Goal: Task Accomplishment & Management: Complete application form

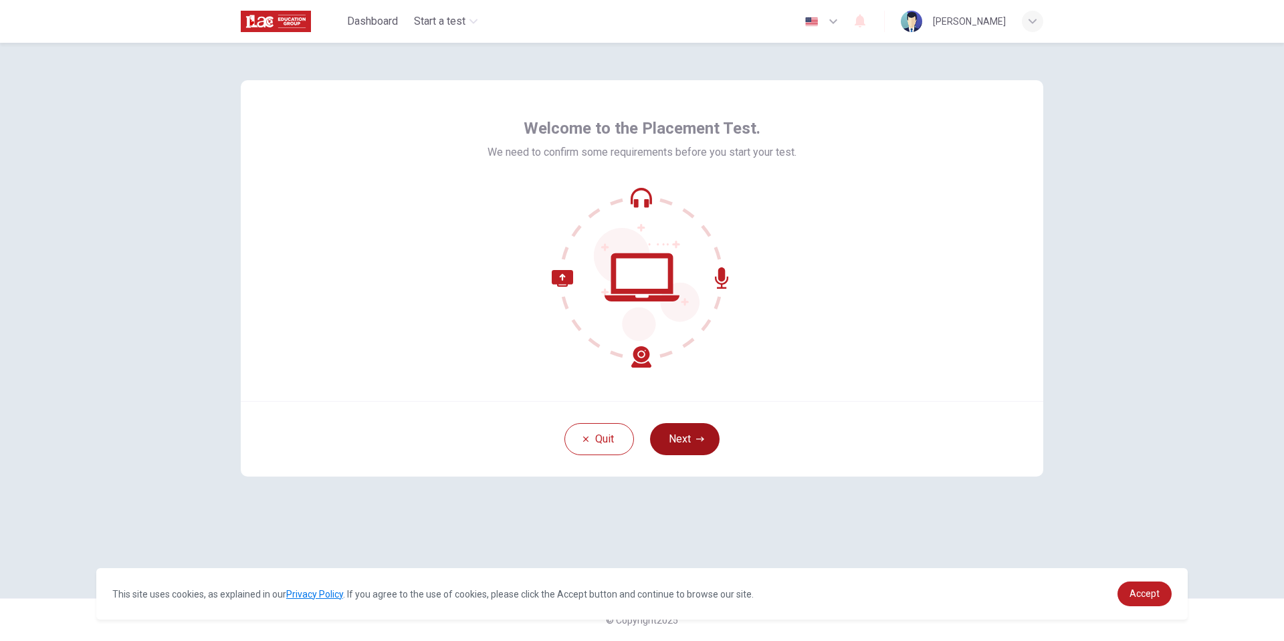
click at [691, 435] on button "Next" at bounding box center [685, 439] width 70 height 32
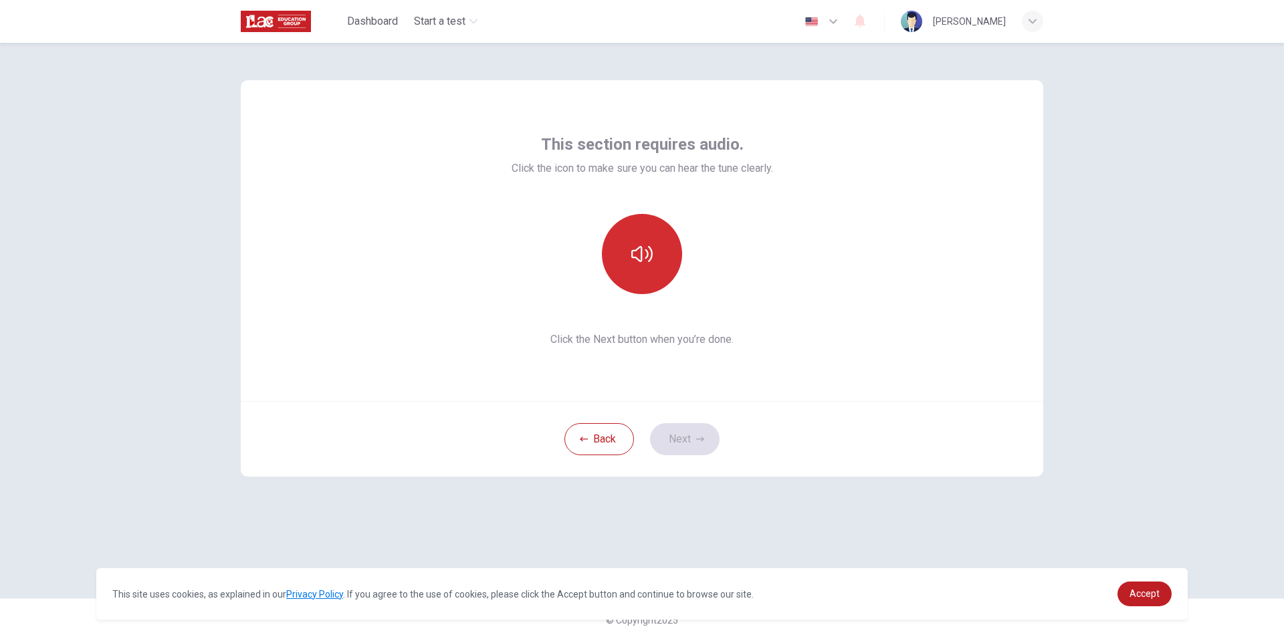
click at [635, 250] on icon "button" at bounding box center [641, 254] width 21 height 16
click at [677, 435] on button "Next" at bounding box center [685, 439] width 70 height 32
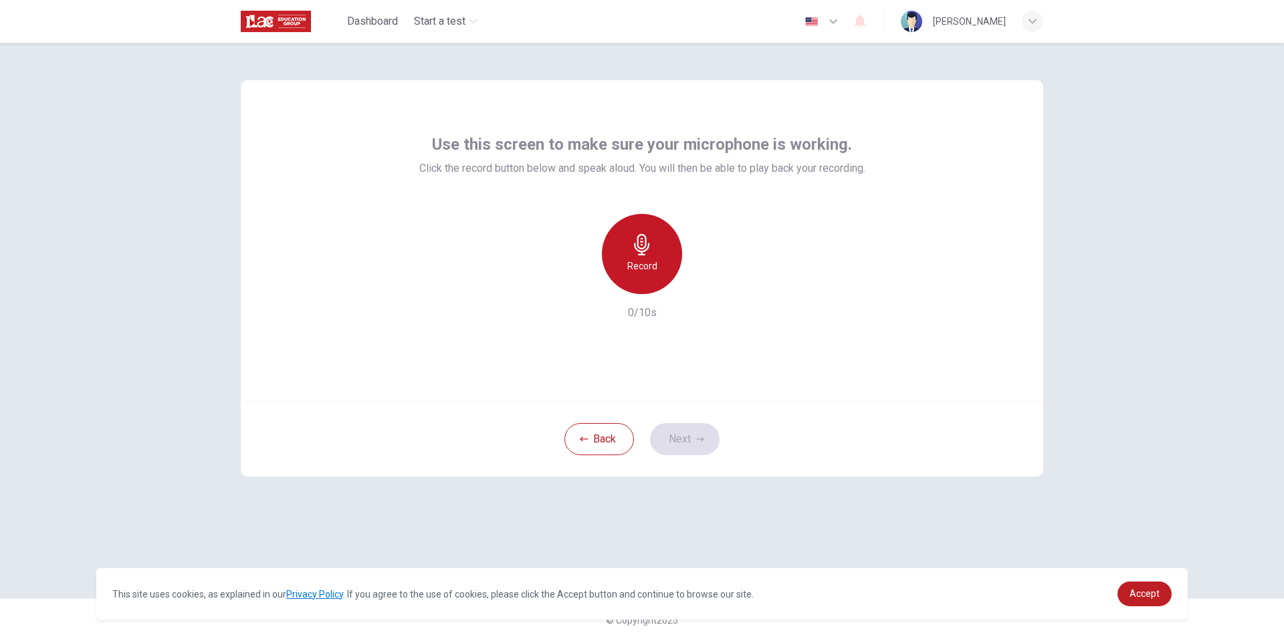
click at [638, 269] on h6 "Record" at bounding box center [642, 266] width 30 height 16
click at [640, 263] on h6 "Stop" at bounding box center [642, 266] width 20 height 16
click at [684, 430] on button "Next" at bounding box center [685, 439] width 70 height 32
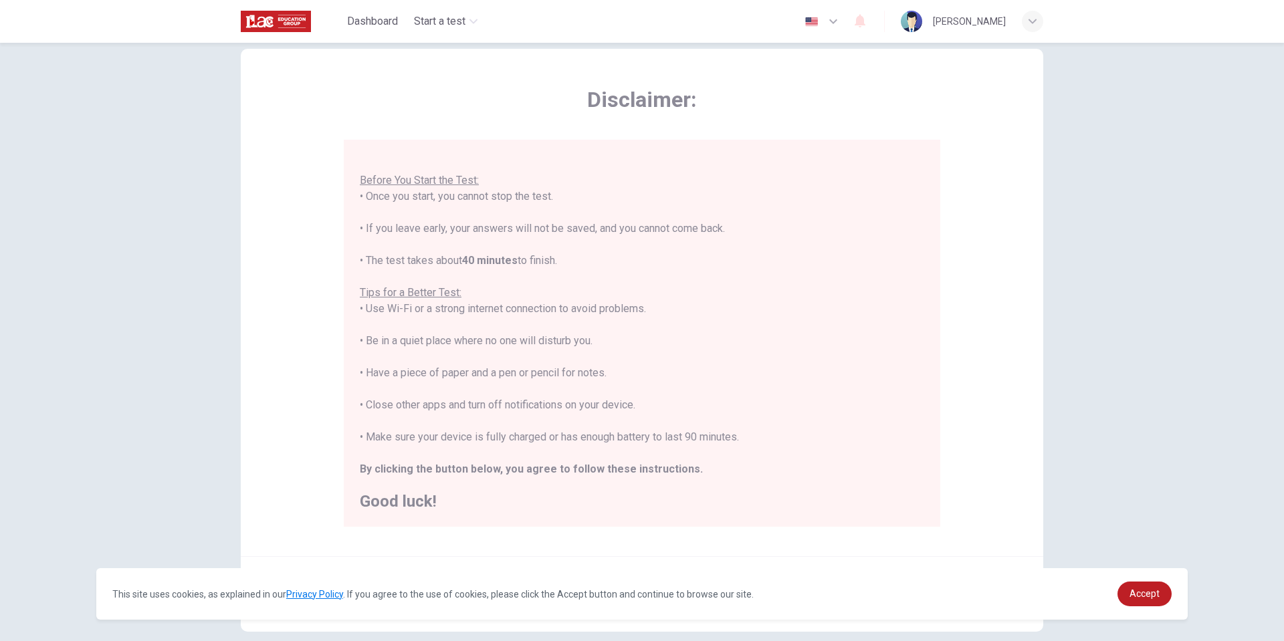
scroll to position [102, 0]
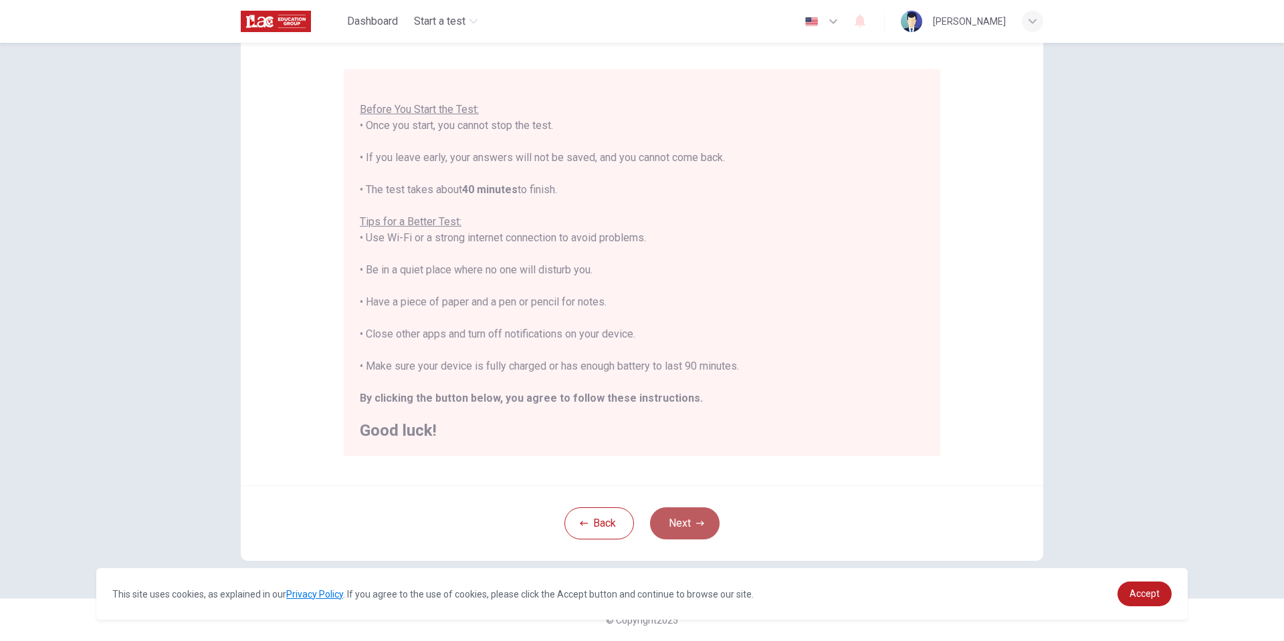
click at [686, 535] on button "Next" at bounding box center [685, 523] width 70 height 32
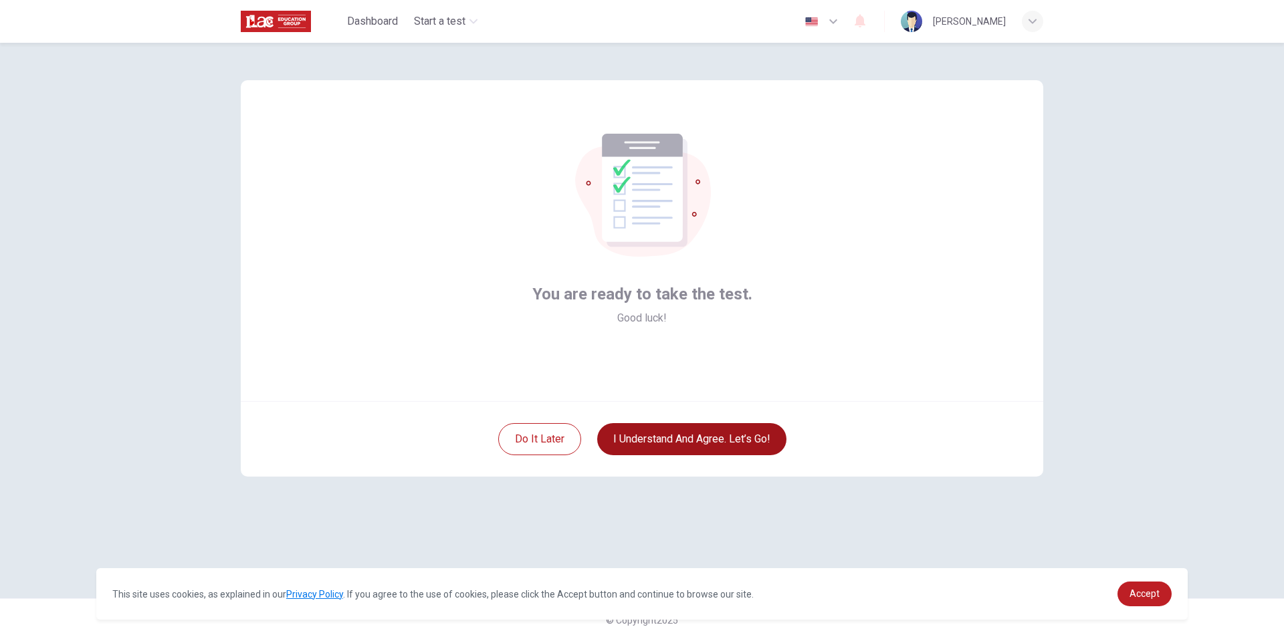
click at [661, 443] on button "I understand and agree. Let’s go!" at bounding box center [691, 439] width 189 height 32
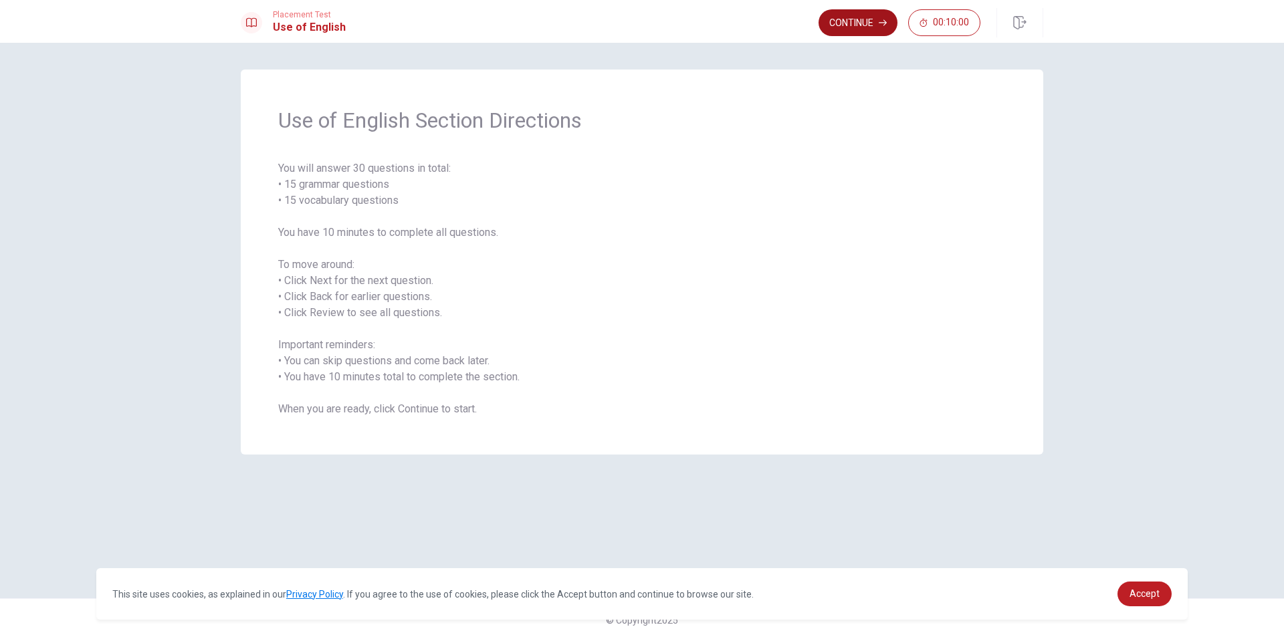
click at [845, 20] on button "Continue" at bounding box center [857, 22] width 79 height 27
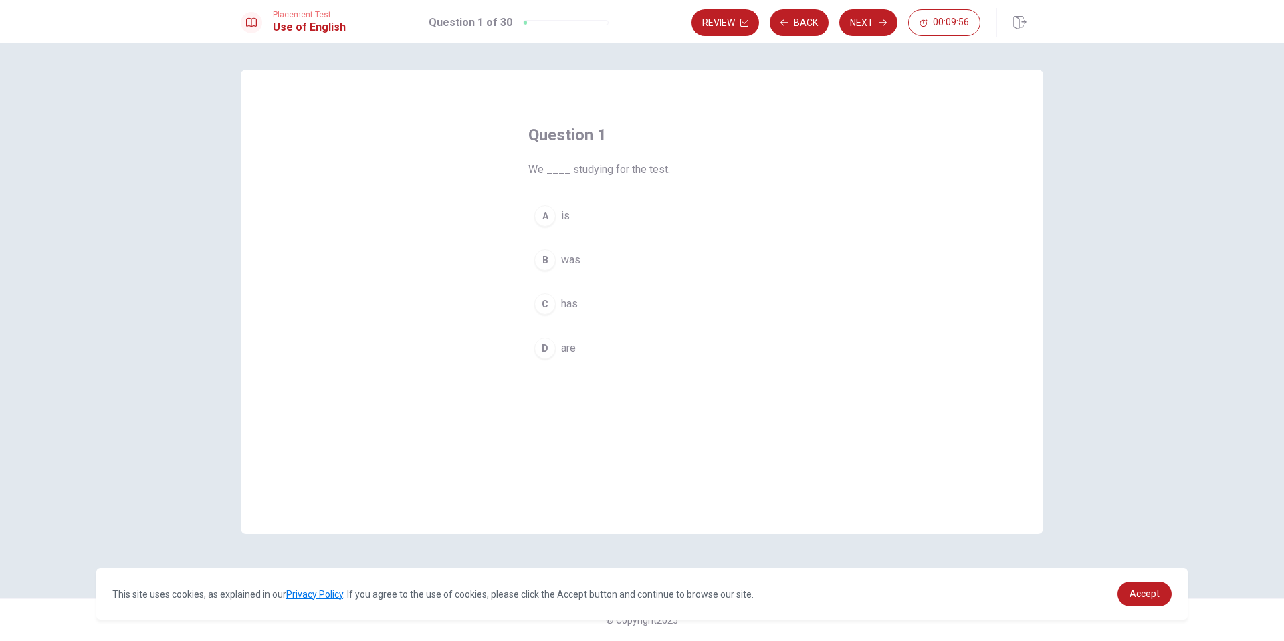
click at [544, 345] on div "D" at bounding box center [544, 348] width 21 height 21
click at [862, 29] on button "Next" at bounding box center [868, 22] width 58 height 27
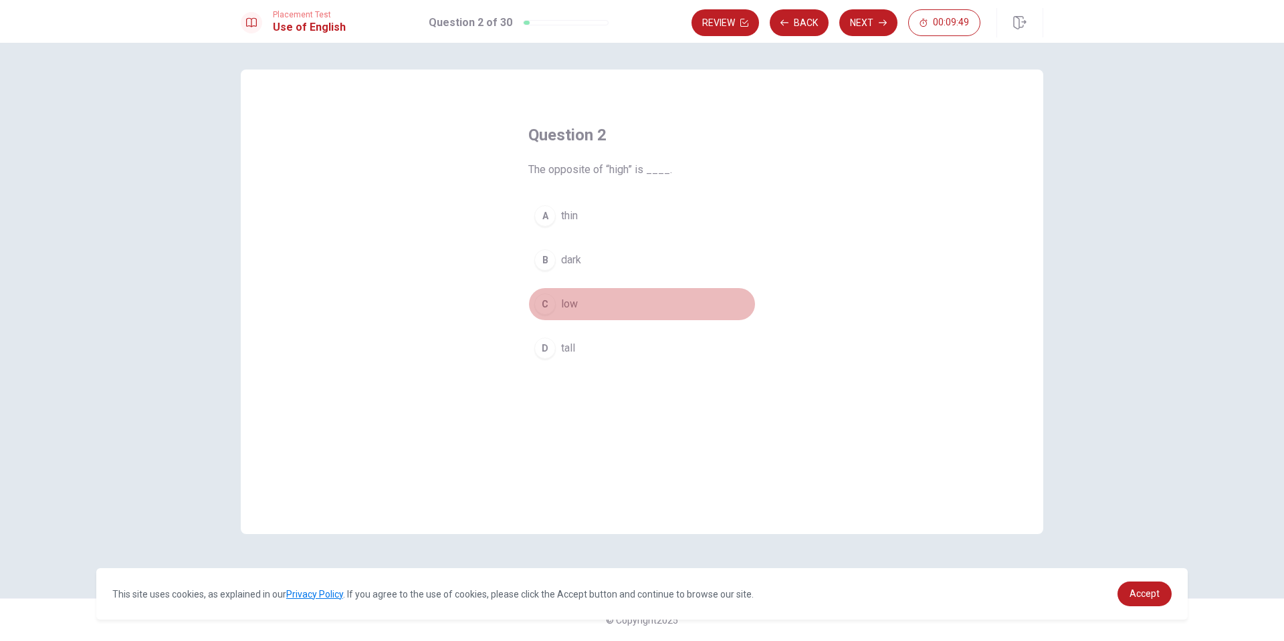
click at [545, 295] on div "C" at bounding box center [544, 303] width 21 height 21
click at [868, 23] on button "Next" at bounding box center [868, 22] width 58 height 27
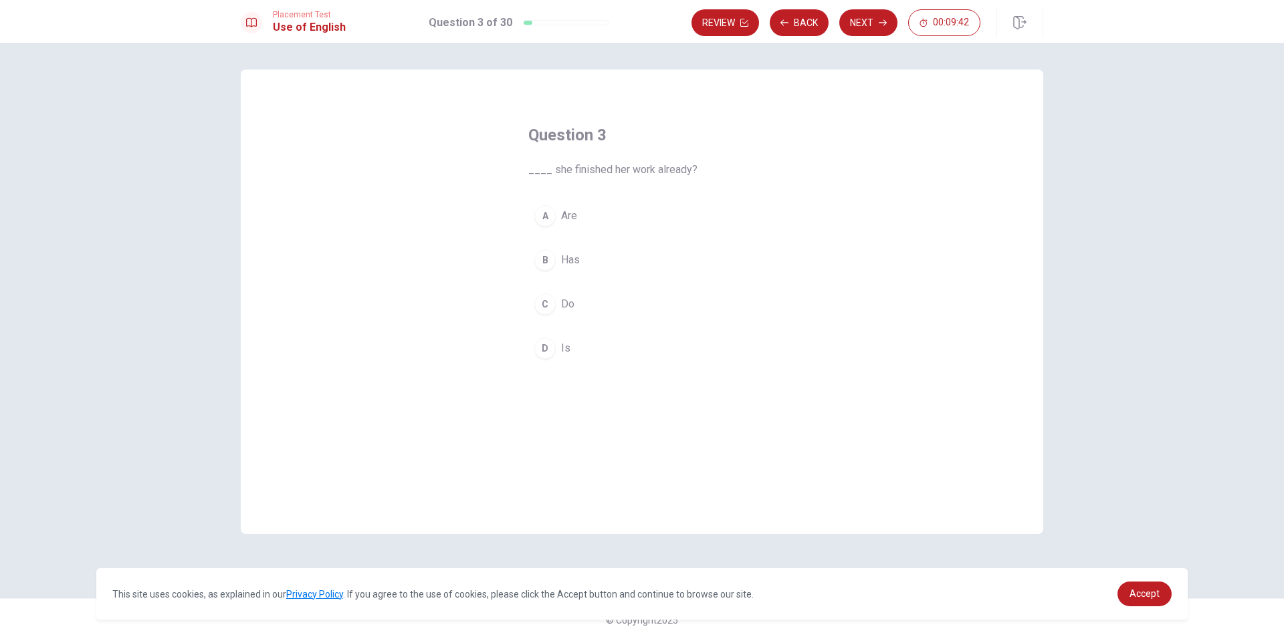
click at [545, 251] on div "B" at bounding box center [544, 259] width 21 height 21
click at [869, 22] on button "Next" at bounding box center [868, 22] width 58 height 27
click at [546, 336] on button "D doesn’t" at bounding box center [641, 348] width 227 height 33
click at [874, 23] on button "Next" at bounding box center [868, 22] width 58 height 27
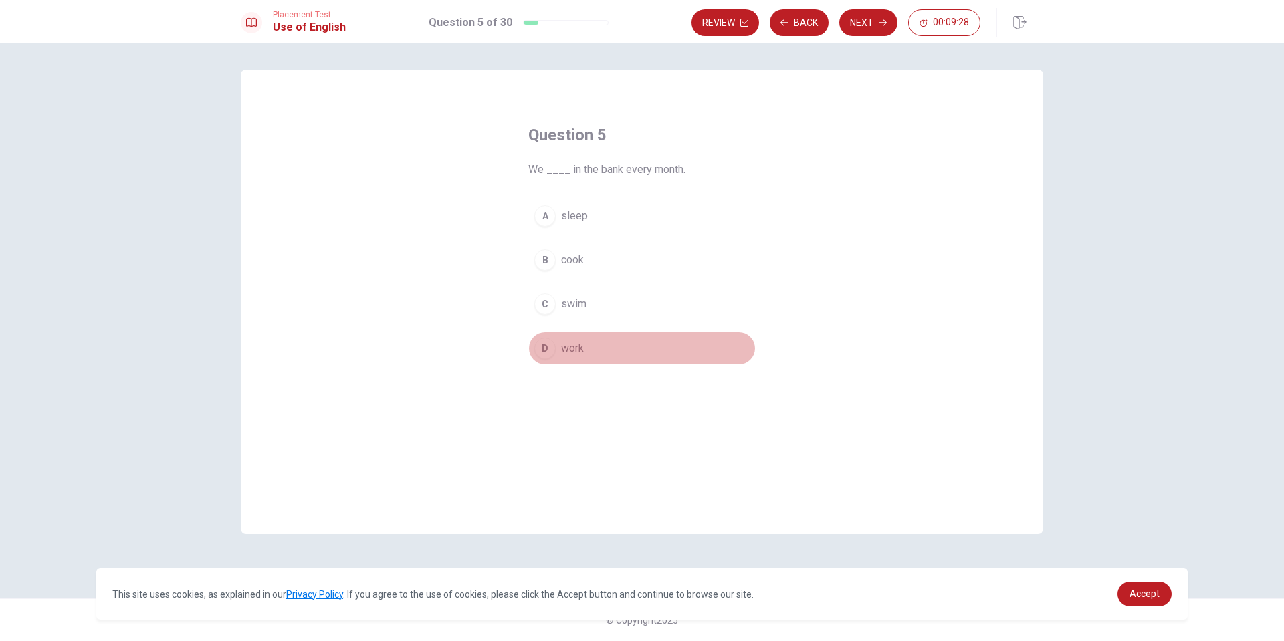
click at [543, 350] on div "D" at bounding box center [544, 348] width 21 height 21
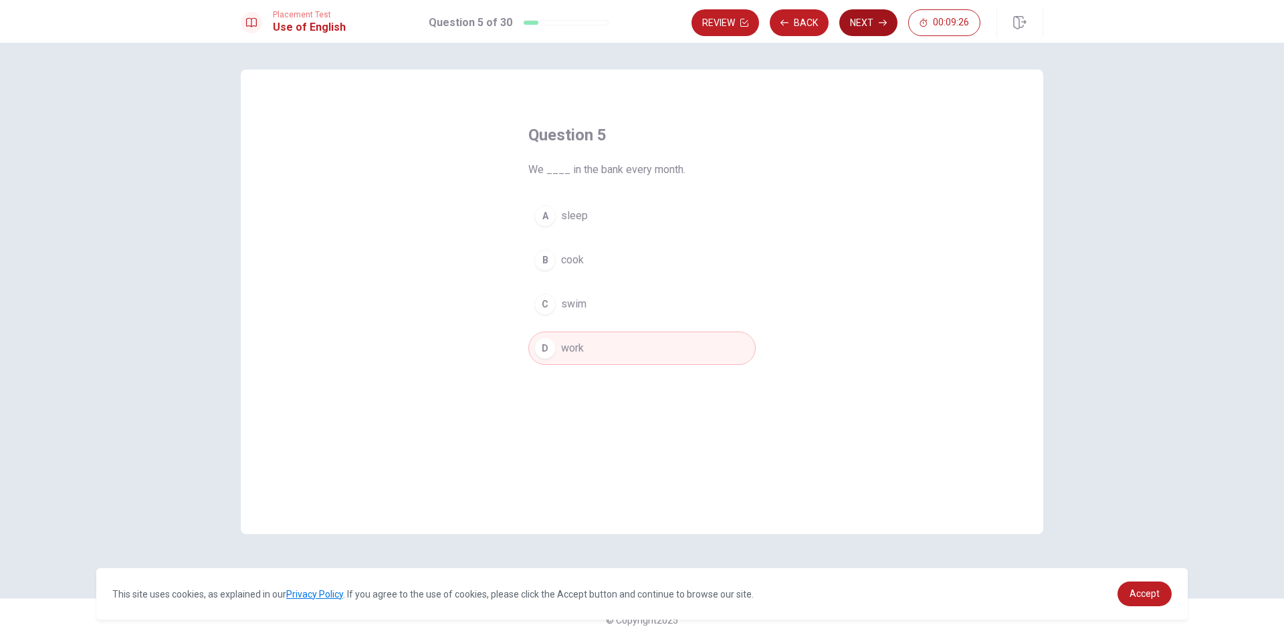
click at [863, 22] on button "Next" at bounding box center [868, 22] width 58 height 27
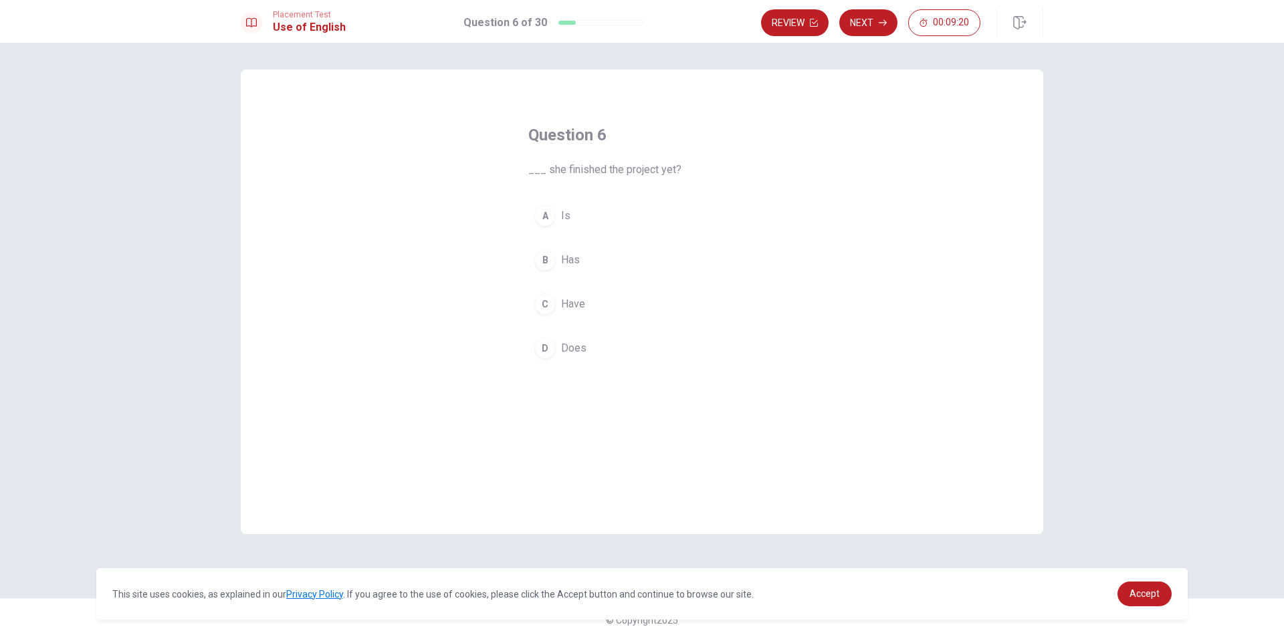
click at [544, 265] on div "B" at bounding box center [544, 259] width 21 height 21
click at [850, 25] on button "Next" at bounding box center [868, 22] width 58 height 27
click at [567, 208] on span "hospital" at bounding box center [579, 216] width 37 height 16
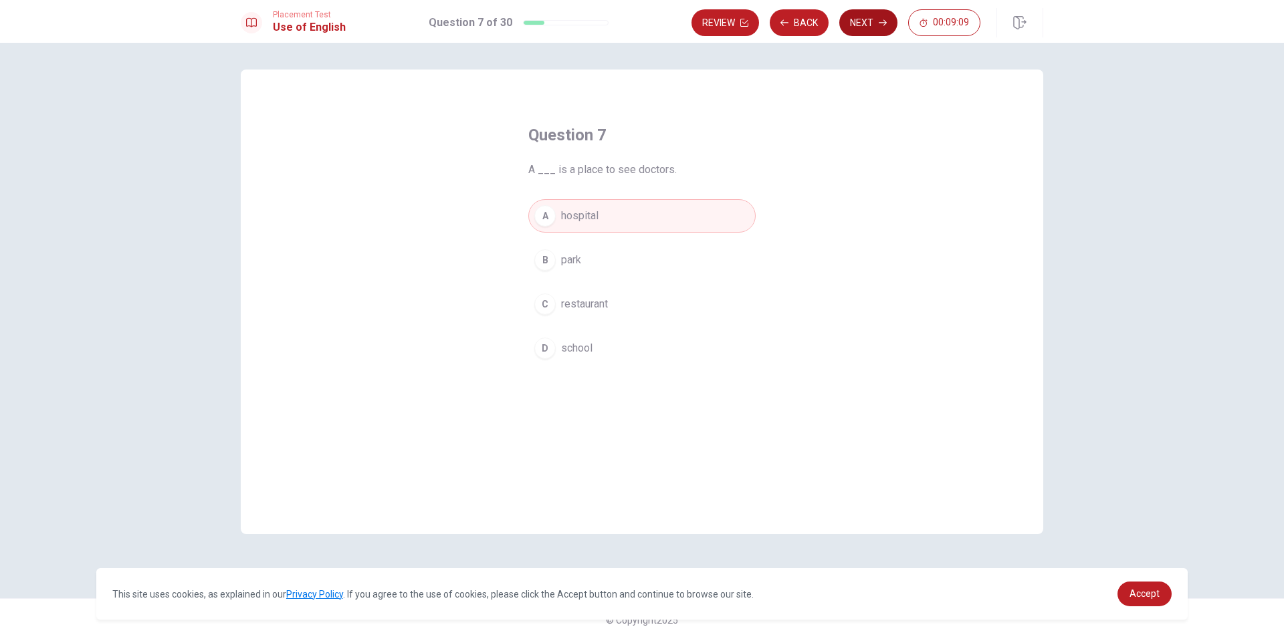
click at [862, 17] on button "Next" at bounding box center [868, 22] width 58 height 27
click at [544, 293] on div "C" at bounding box center [544, 303] width 21 height 21
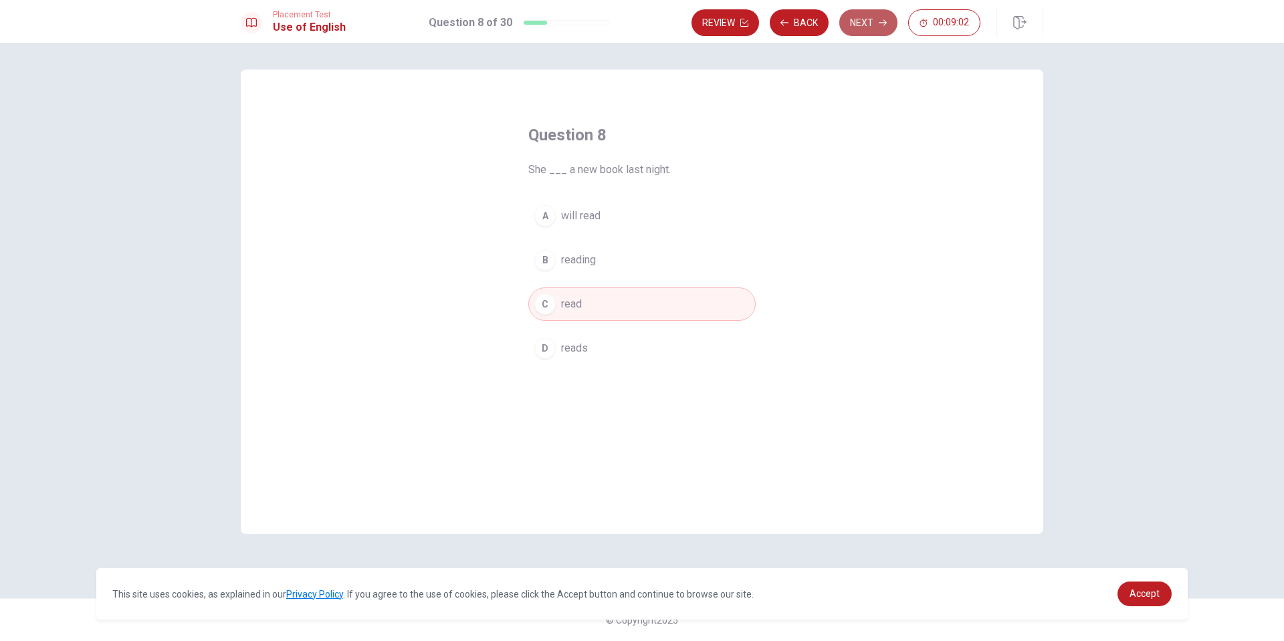
click at [866, 23] on button "Next" at bounding box center [868, 22] width 58 height 27
click at [540, 261] on div "B" at bounding box center [544, 259] width 21 height 21
click at [862, 25] on button "Next" at bounding box center [868, 22] width 58 height 27
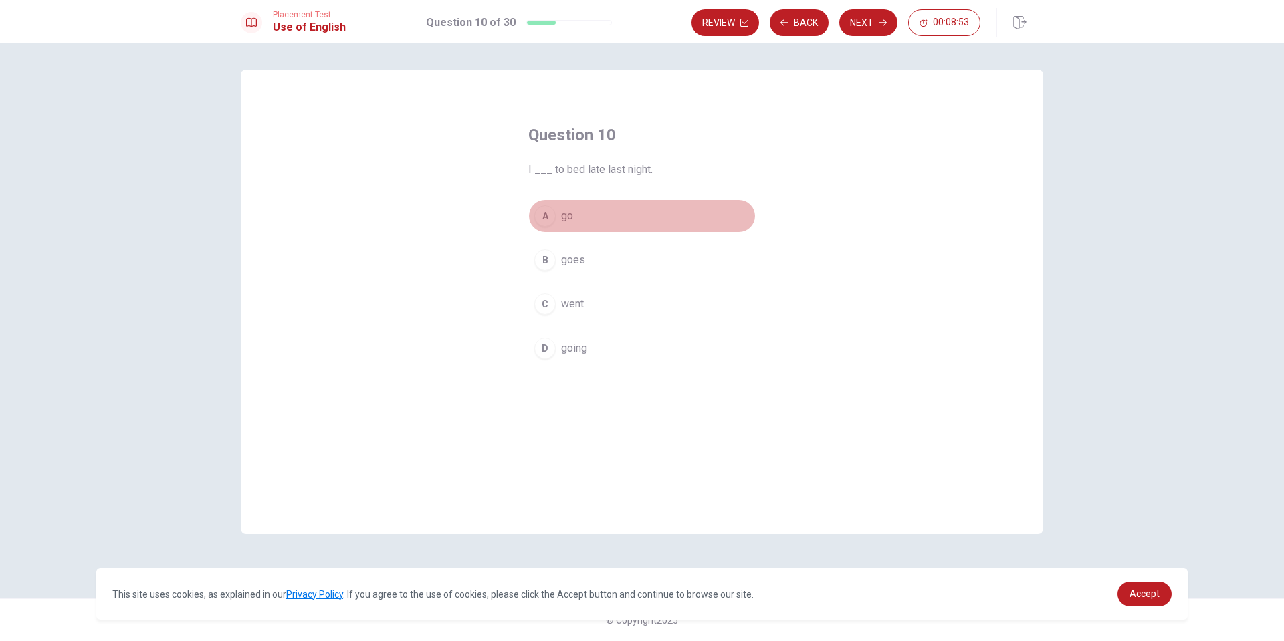
click at [544, 216] on div "A" at bounding box center [544, 215] width 21 height 21
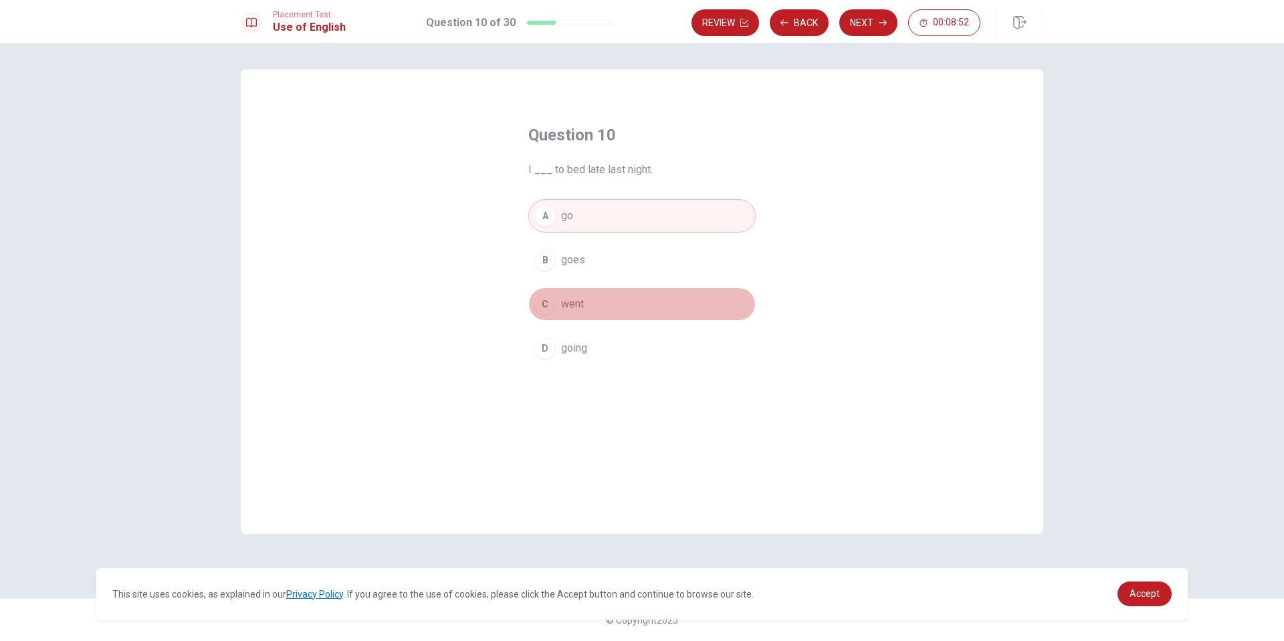
click at [543, 313] on div "C" at bounding box center [544, 303] width 21 height 21
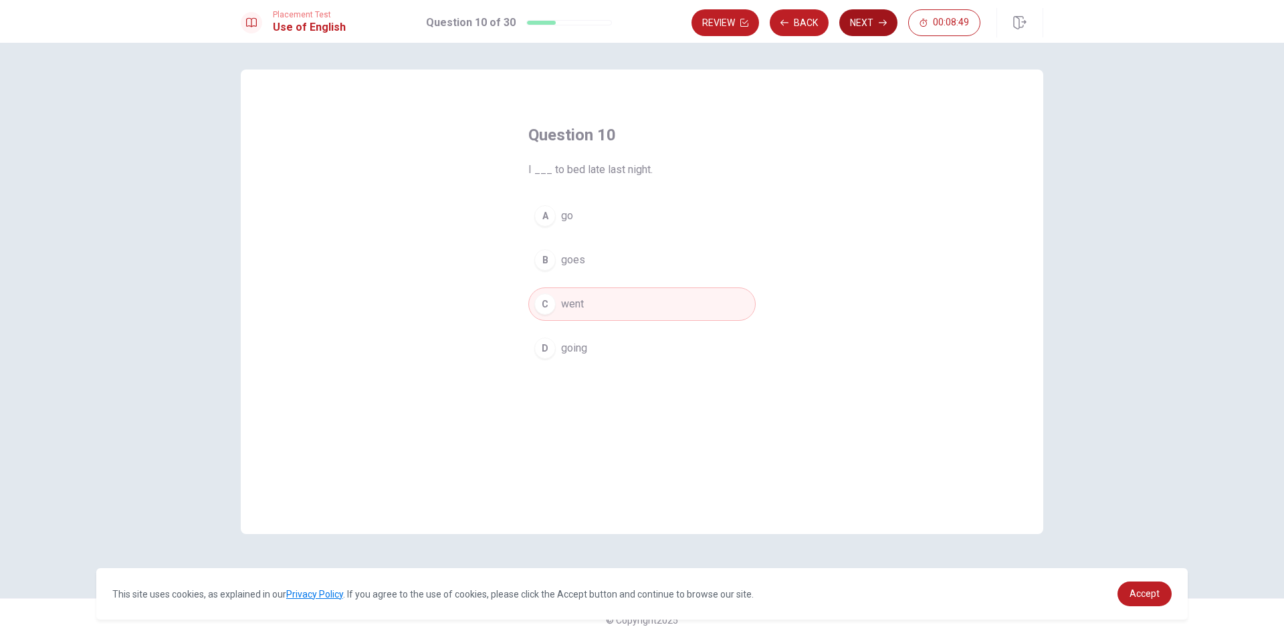
click at [853, 33] on button "Next" at bounding box center [868, 22] width 58 height 27
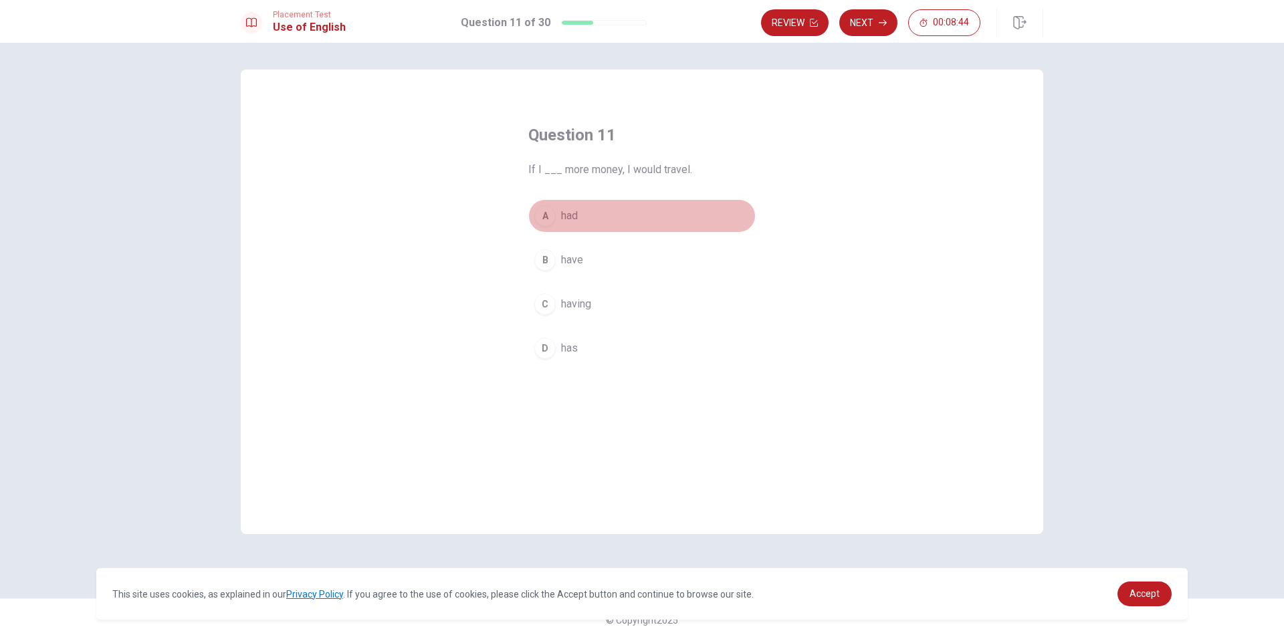
click at [541, 211] on div "A" at bounding box center [544, 215] width 21 height 21
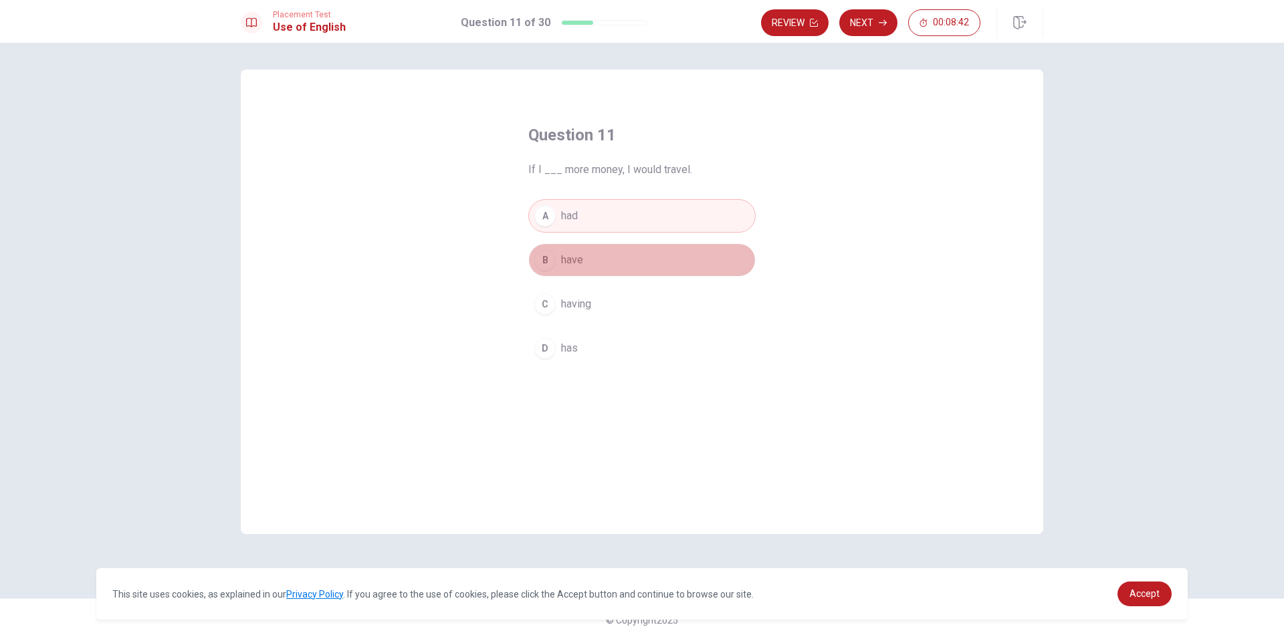
click at [546, 268] on div "B" at bounding box center [544, 259] width 21 height 21
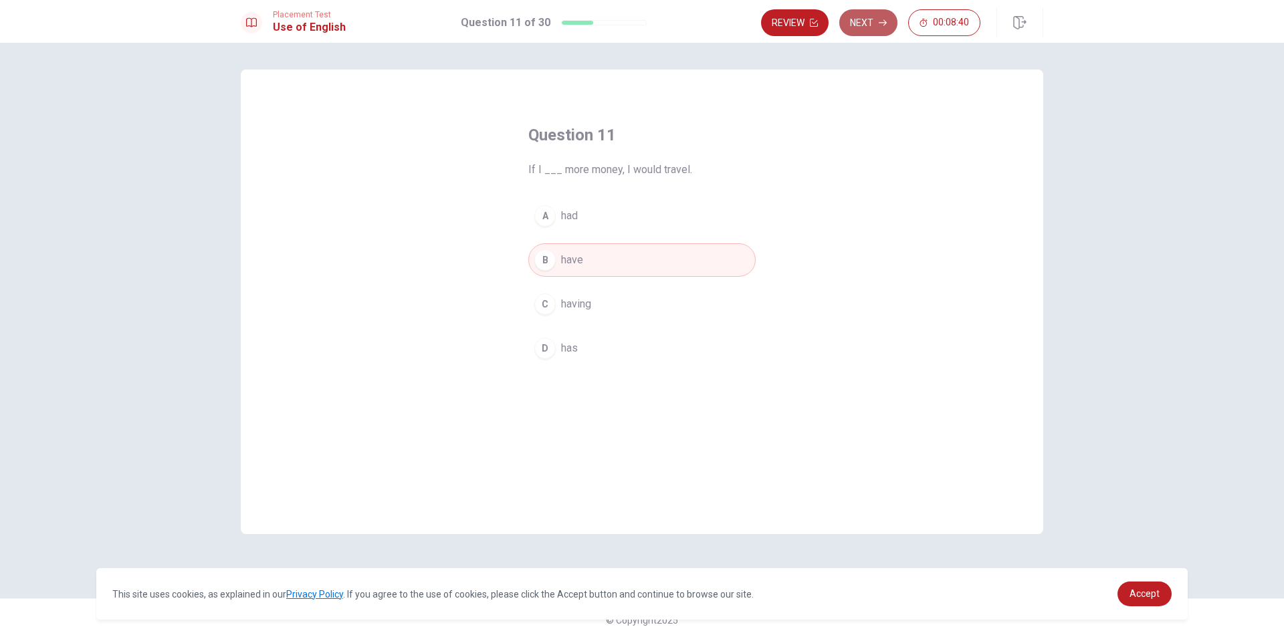
click at [868, 23] on button "Next" at bounding box center [868, 22] width 58 height 27
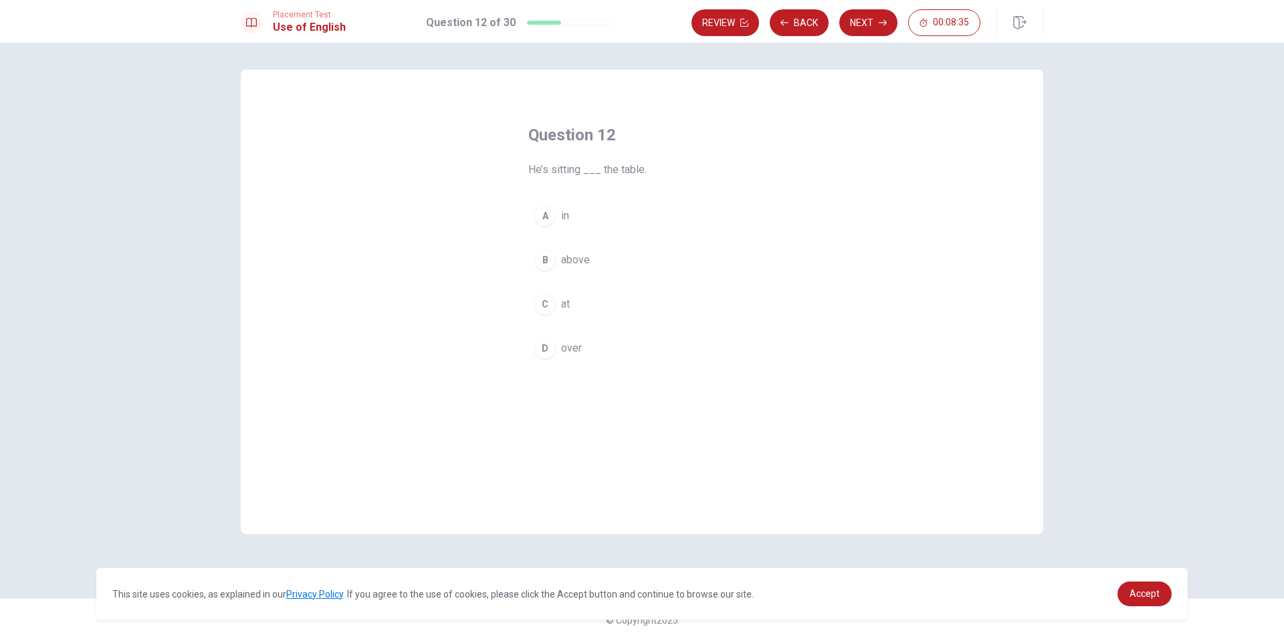
click at [538, 304] on div "C" at bounding box center [544, 303] width 21 height 21
click at [868, 21] on button "Next" at bounding box center [868, 22] width 58 height 27
click at [548, 209] on div "A" at bounding box center [544, 215] width 21 height 21
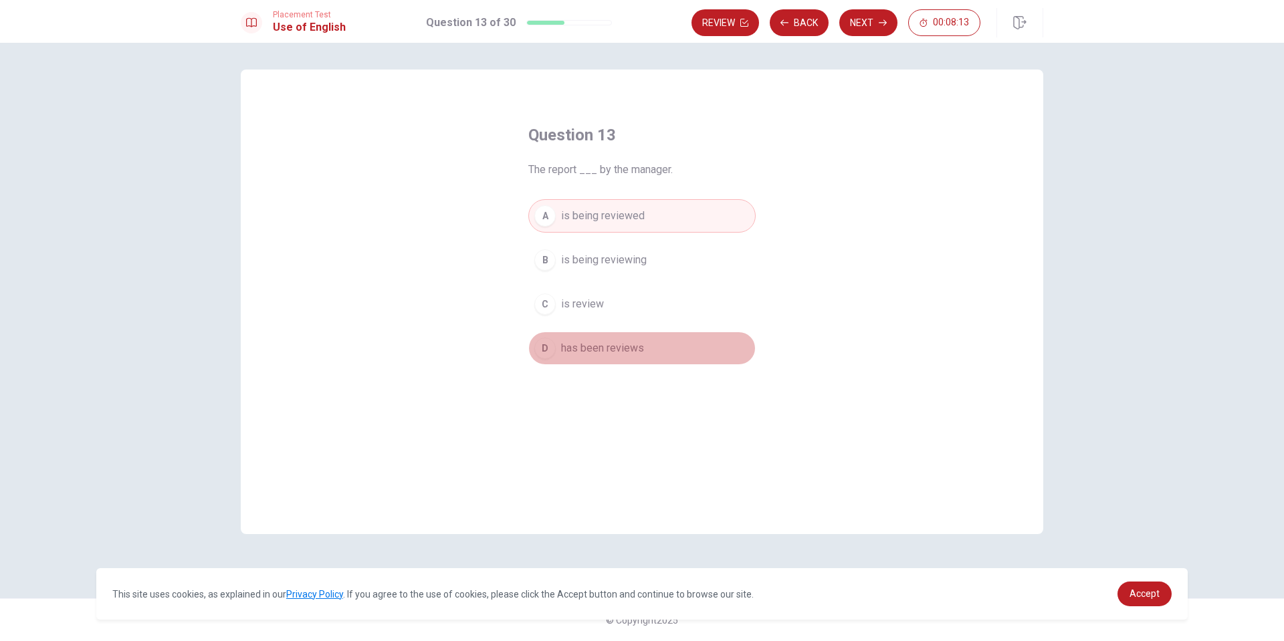
click at [548, 345] on div "D" at bounding box center [544, 348] width 21 height 21
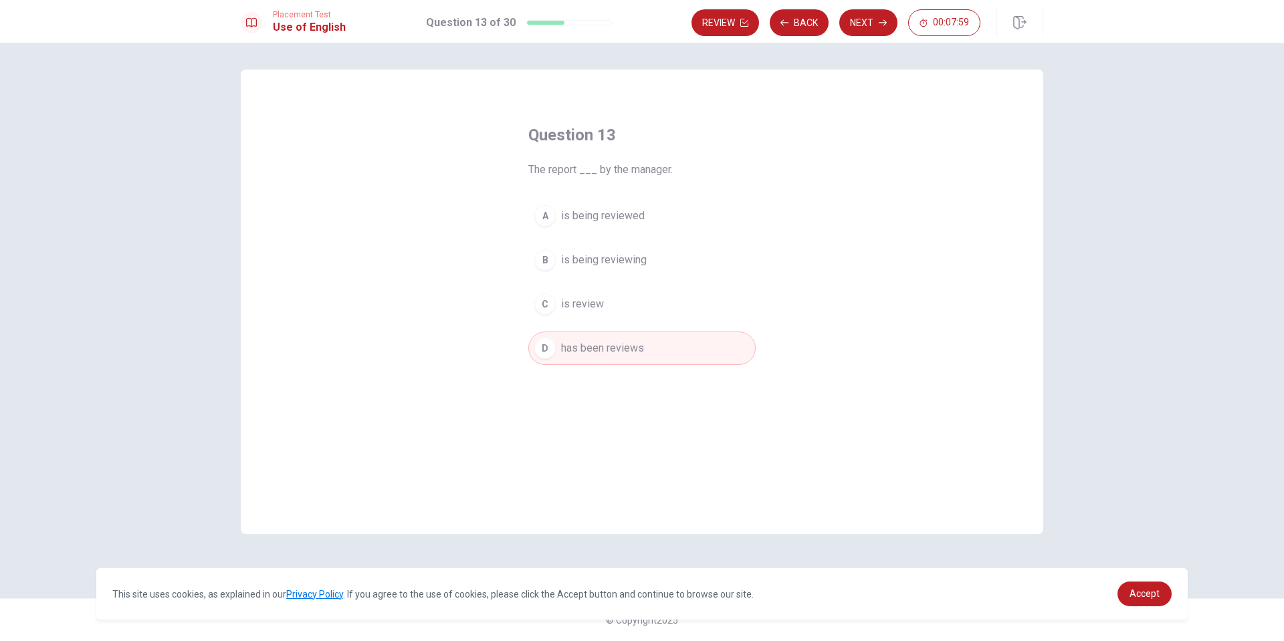
click at [542, 212] on div "A" at bounding box center [544, 215] width 21 height 21
click at [854, 25] on button "Next" at bounding box center [868, 22] width 58 height 27
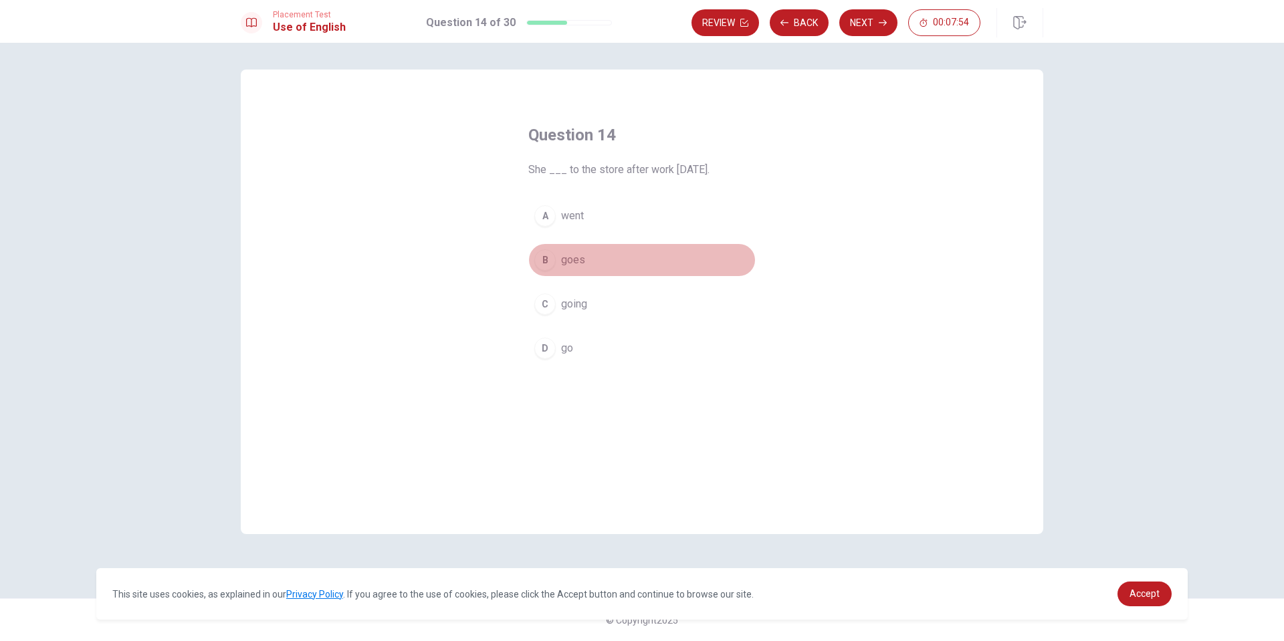
click at [544, 265] on div "B" at bounding box center [544, 259] width 21 height 21
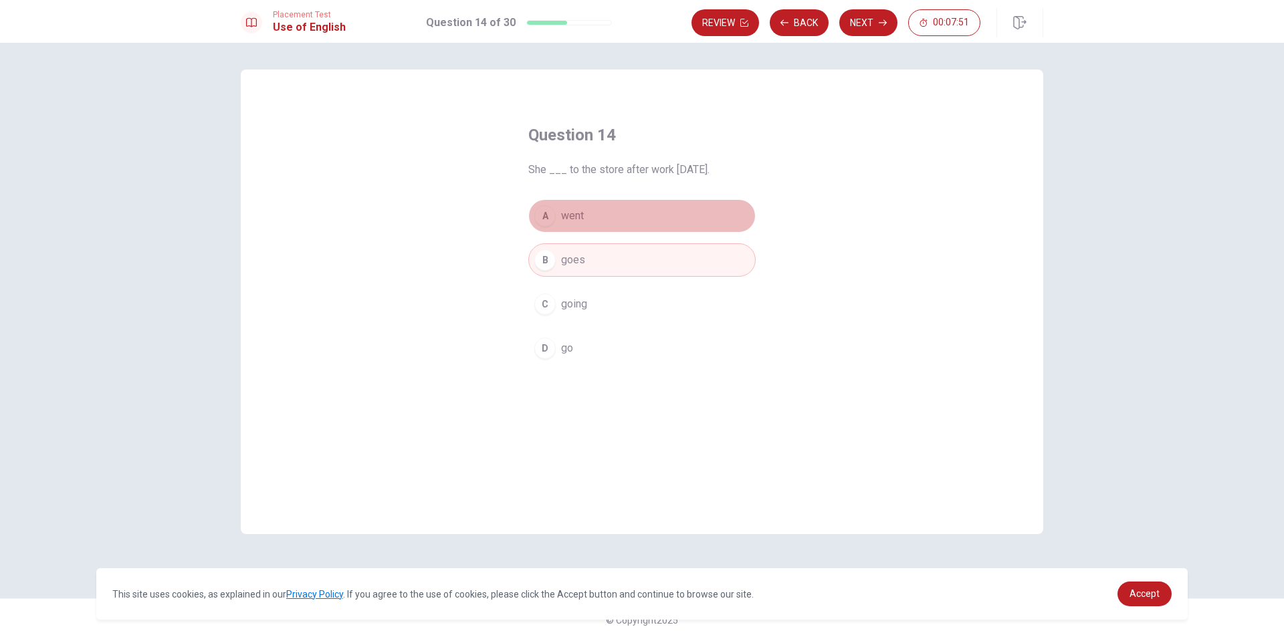
click at [549, 227] on button "A went" at bounding box center [641, 215] width 227 height 33
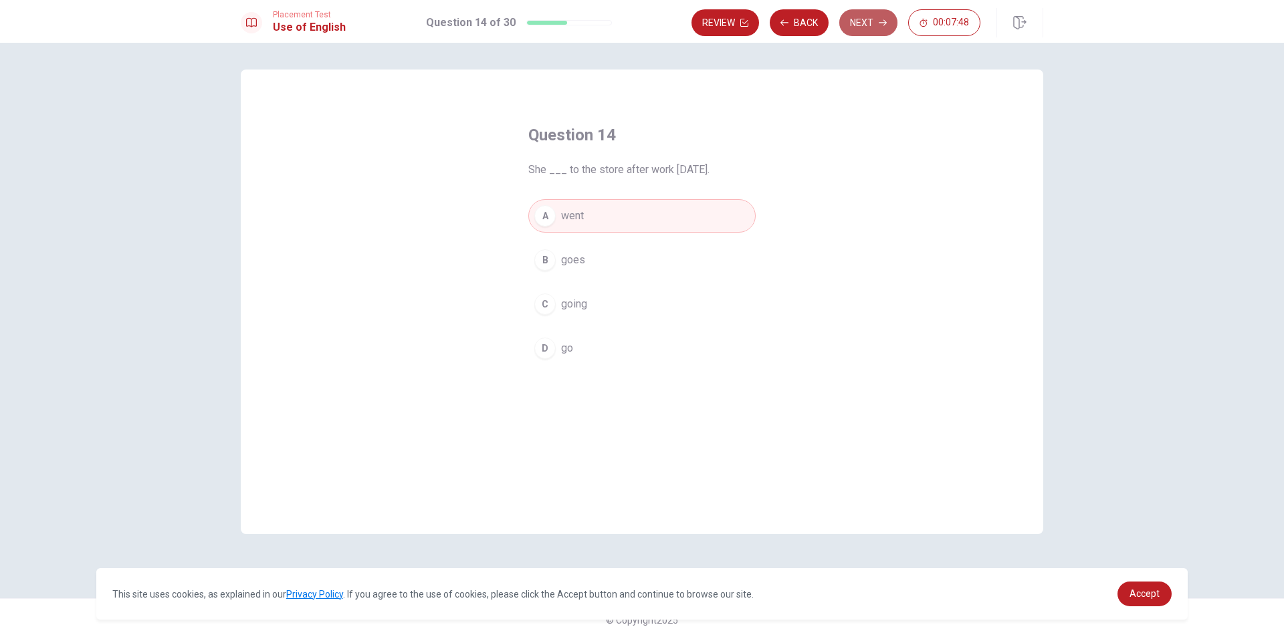
click at [858, 30] on button "Next" at bounding box center [868, 22] width 58 height 27
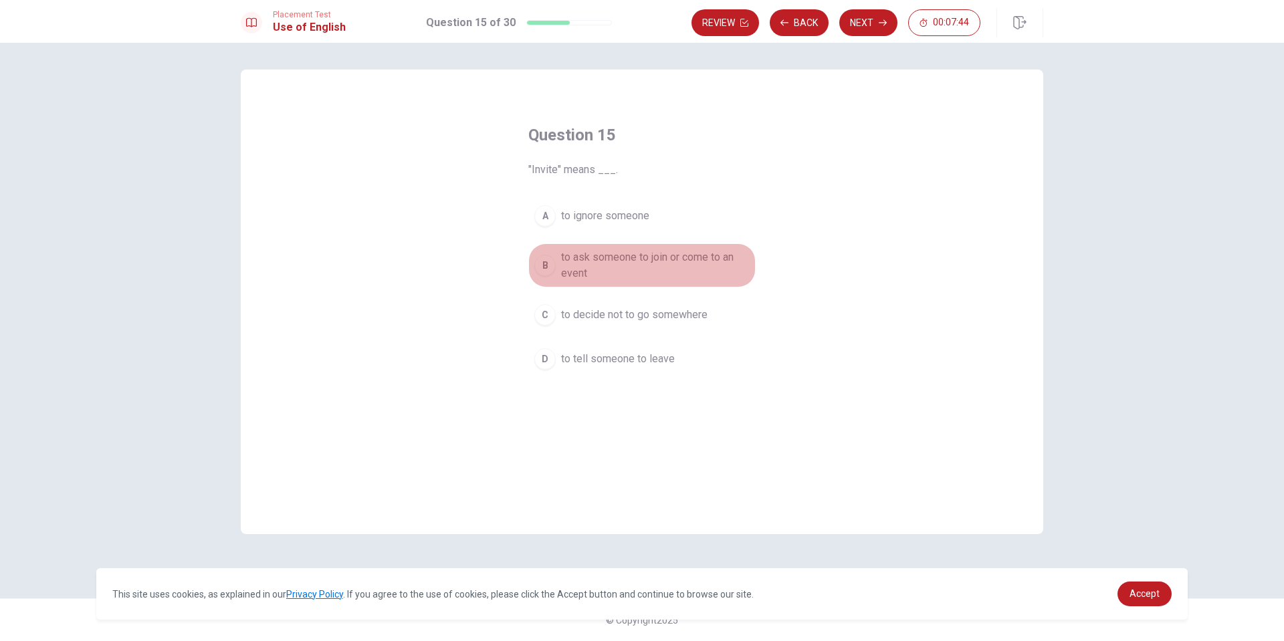
click at [544, 264] on div "B" at bounding box center [544, 265] width 21 height 21
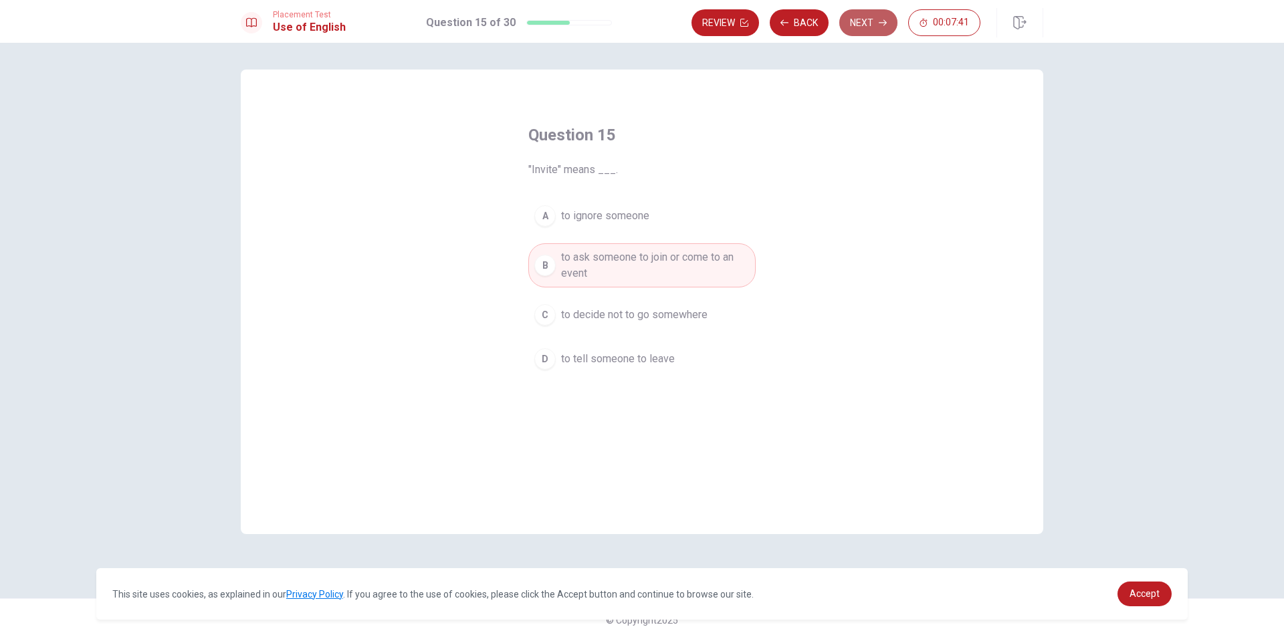
click at [856, 24] on button "Next" at bounding box center [868, 22] width 58 height 27
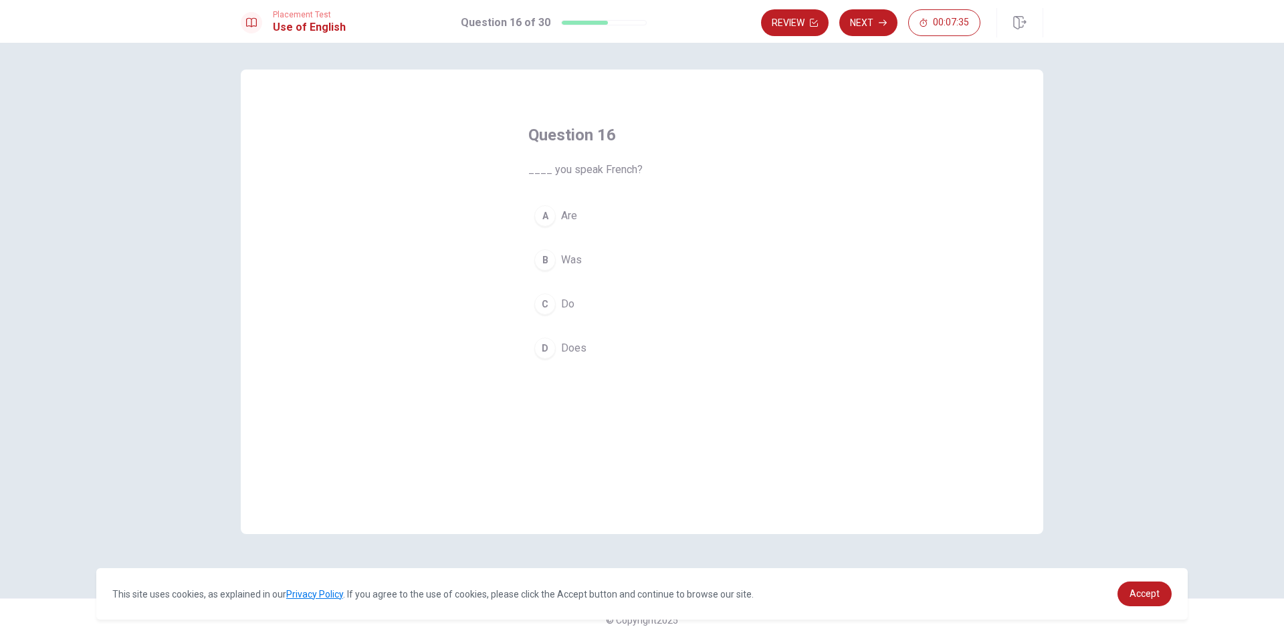
click at [546, 297] on div "C" at bounding box center [544, 303] width 21 height 21
click at [871, 18] on button "Next" at bounding box center [868, 22] width 58 height 27
click at [544, 249] on button "B have" at bounding box center [641, 259] width 227 height 33
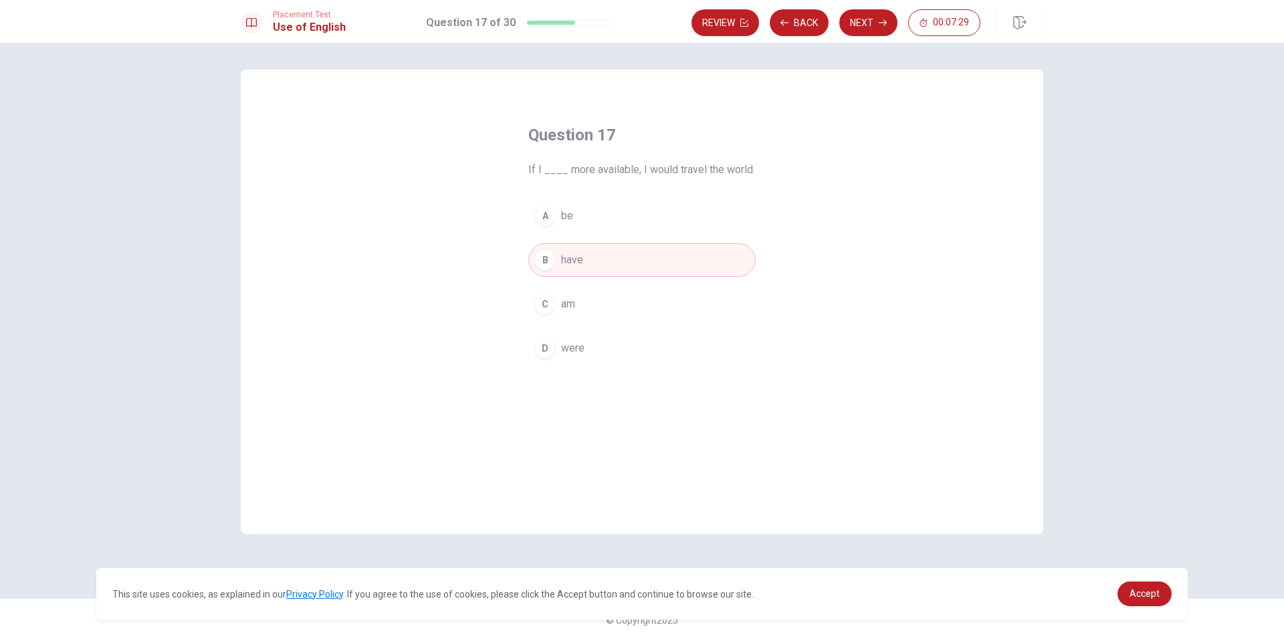
click at [544, 304] on div "C" at bounding box center [544, 303] width 21 height 21
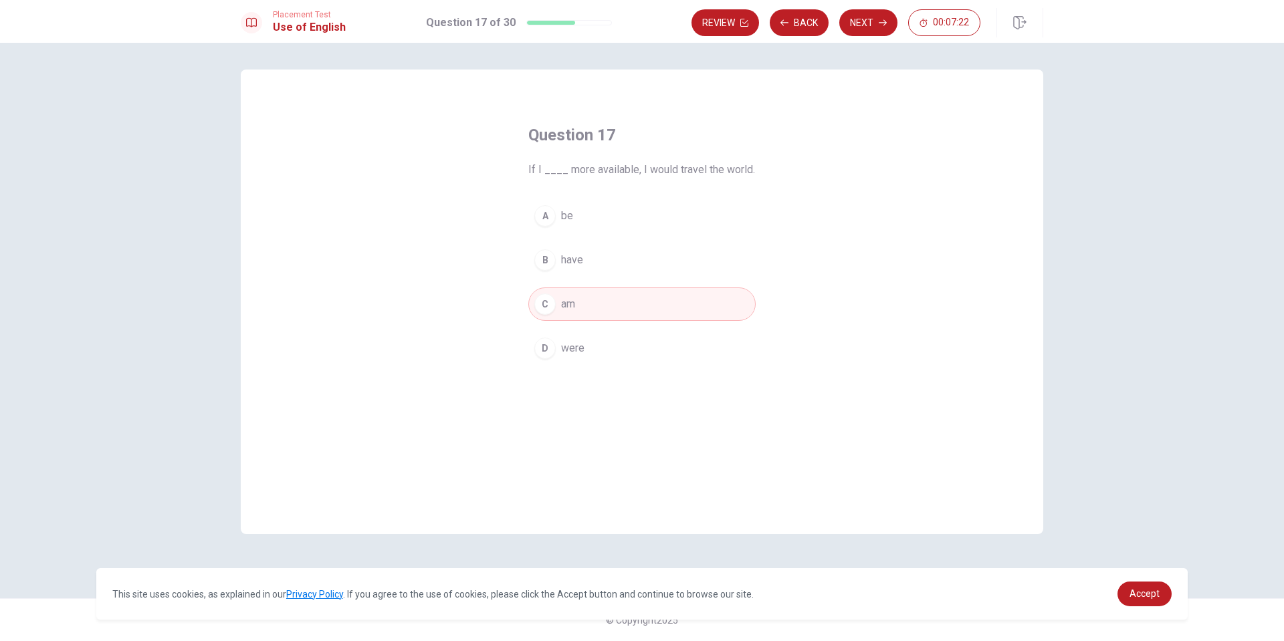
click at [555, 344] on button "D were" at bounding box center [641, 348] width 227 height 33
click at [865, 23] on button "Next" at bounding box center [868, 22] width 58 height 27
click at [544, 303] on div "C" at bounding box center [544, 303] width 21 height 21
click at [869, 22] on button "Next" at bounding box center [868, 22] width 58 height 27
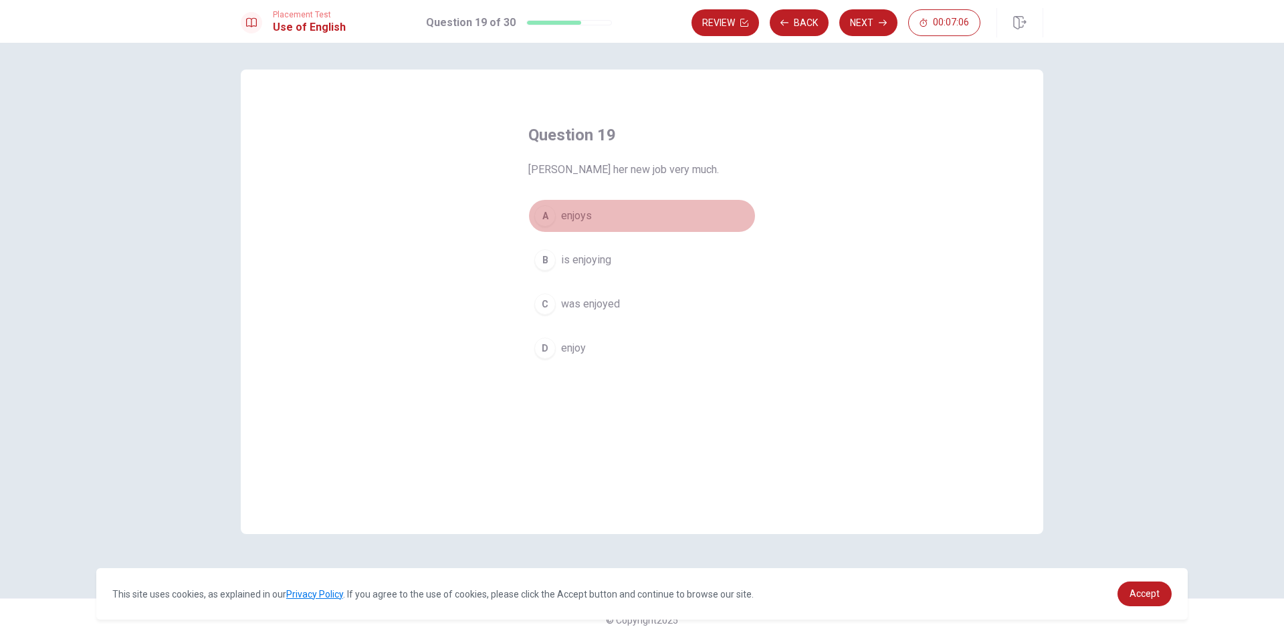
click at [541, 219] on div "A" at bounding box center [544, 215] width 21 height 21
click at [858, 25] on button "Next" at bounding box center [868, 22] width 58 height 27
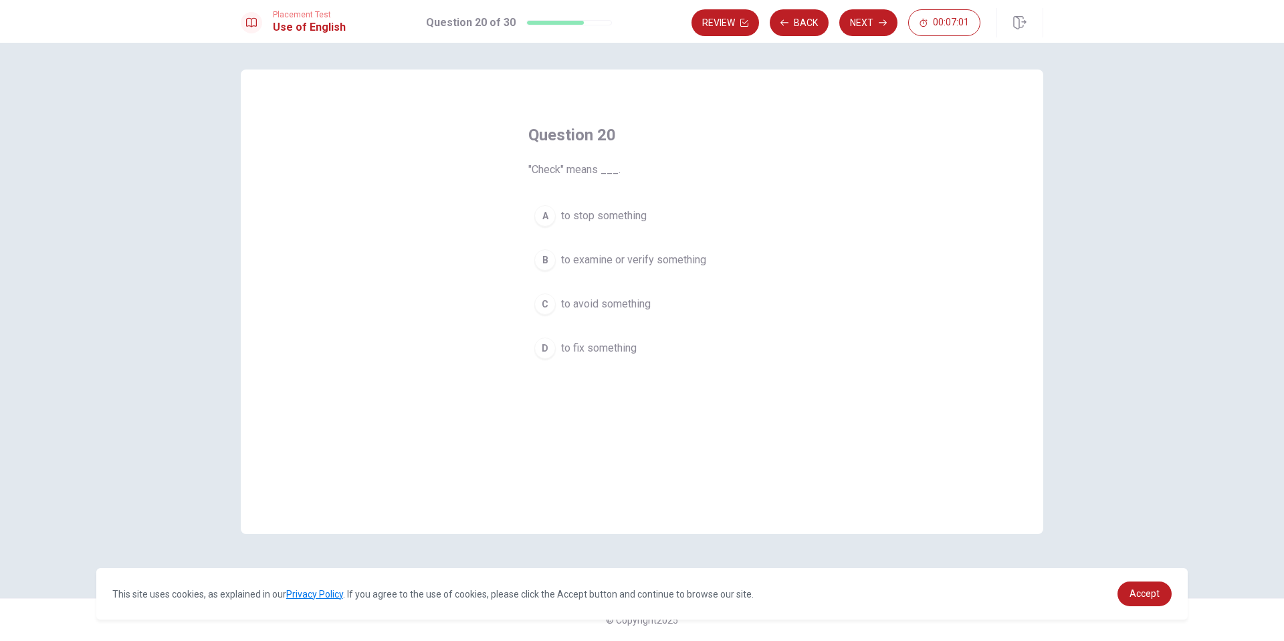
click at [543, 255] on div "B" at bounding box center [544, 259] width 21 height 21
click at [861, 29] on button "Next" at bounding box center [868, 22] width 58 height 27
click at [540, 300] on div "C" at bounding box center [544, 303] width 21 height 21
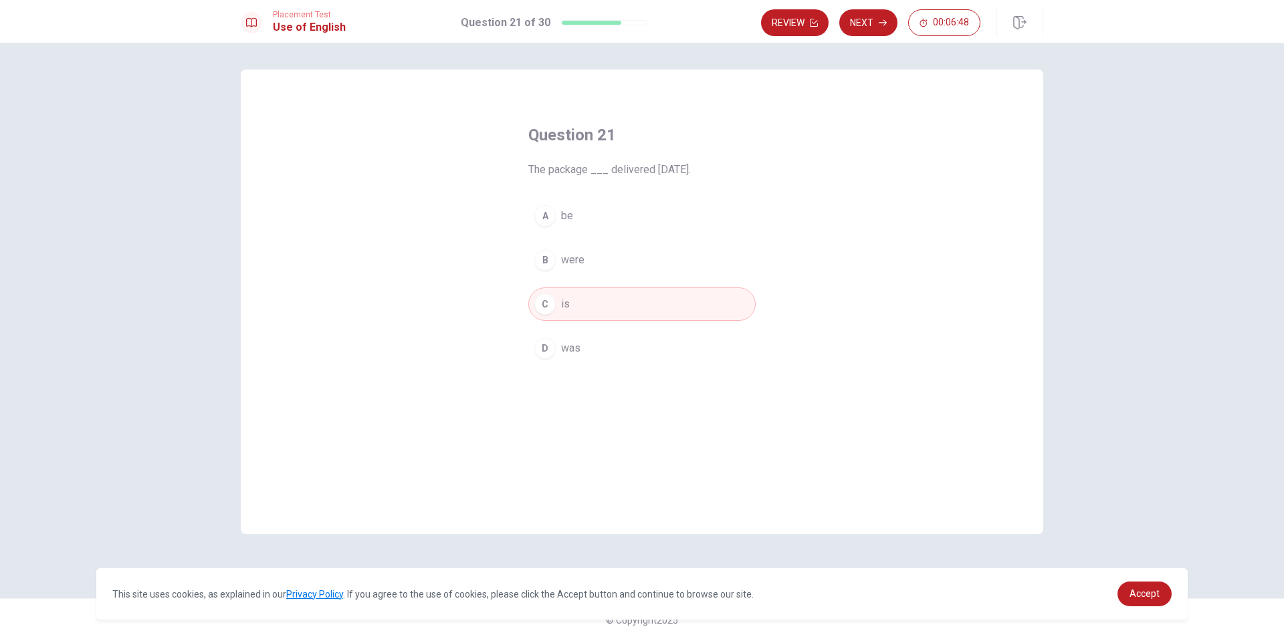
click at [540, 340] on div "D" at bounding box center [544, 348] width 21 height 21
click at [874, 21] on button "Next" at bounding box center [868, 22] width 58 height 27
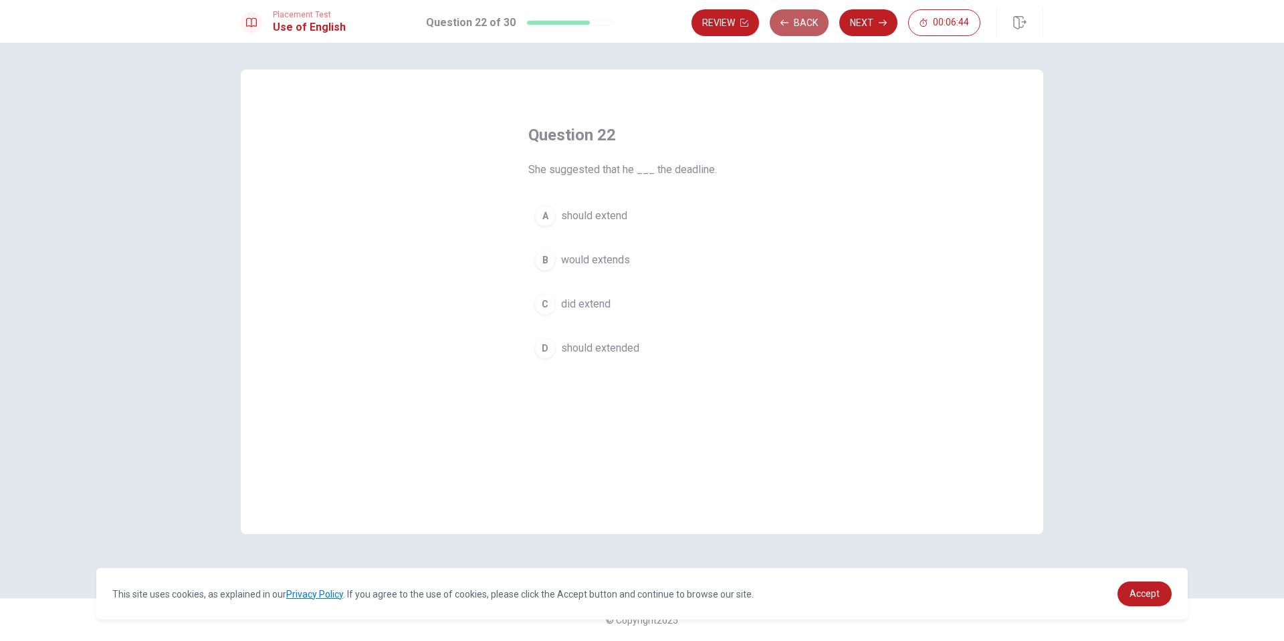
click at [805, 20] on button "Back" at bounding box center [798, 22] width 59 height 27
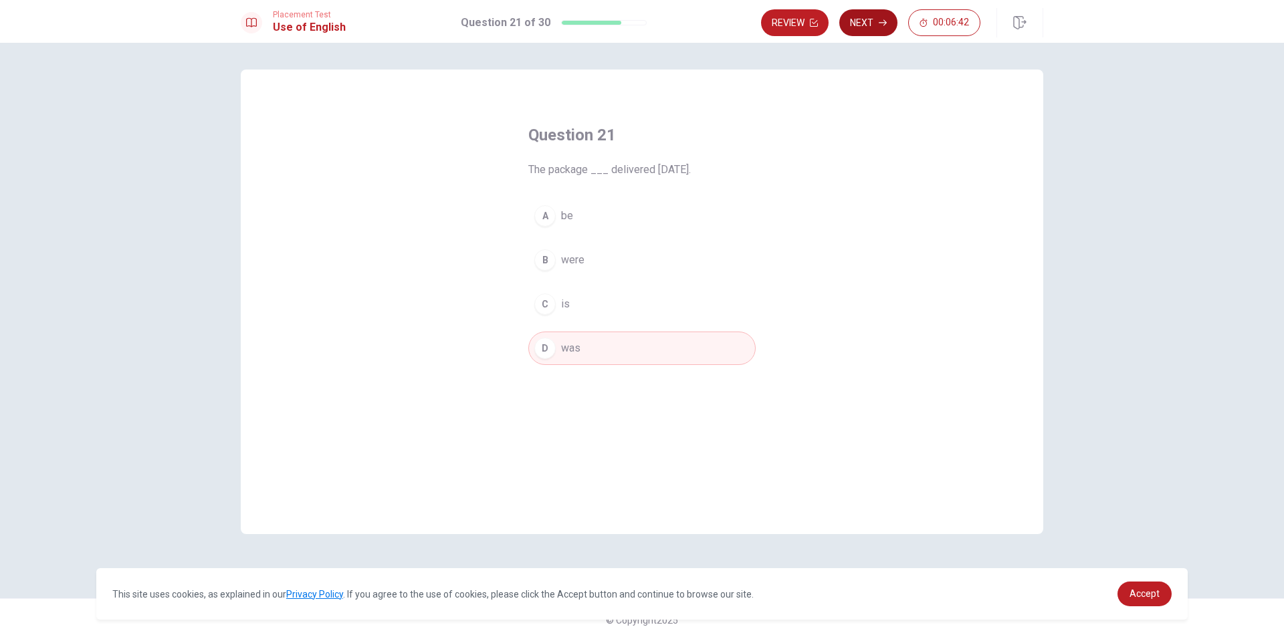
click at [876, 25] on button "Next" at bounding box center [868, 22] width 58 height 27
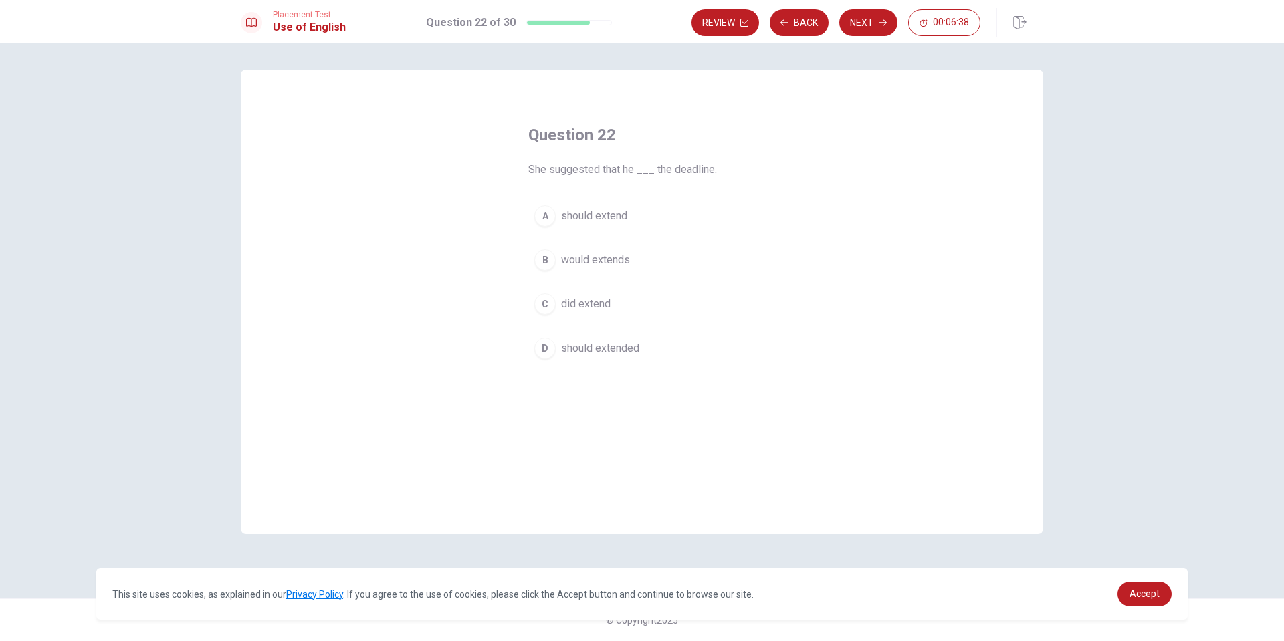
click at [566, 216] on span "should extend" at bounding box center [594, 216] width 66 height 16
drag, startPoint x: 866, startPoint y: 30, endPoint x: 858, endPoint y: 35, distance: 8.7
click at [866, 30] on button "Next" at bounding box center [868, 22] width 58 height 27
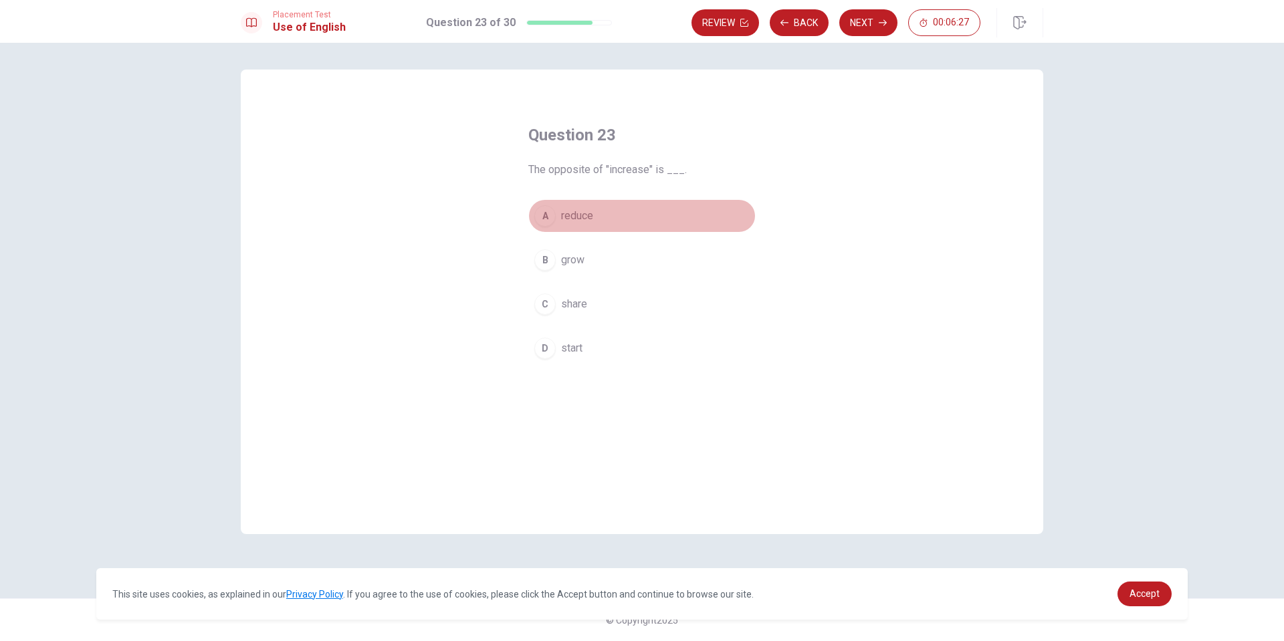
click at [552, 215] on div "A" at bounding box center [544, 215] width 21 height 21
click at [873, 27] on button "Next" at bounding box center [868, 22] width 58 height 27
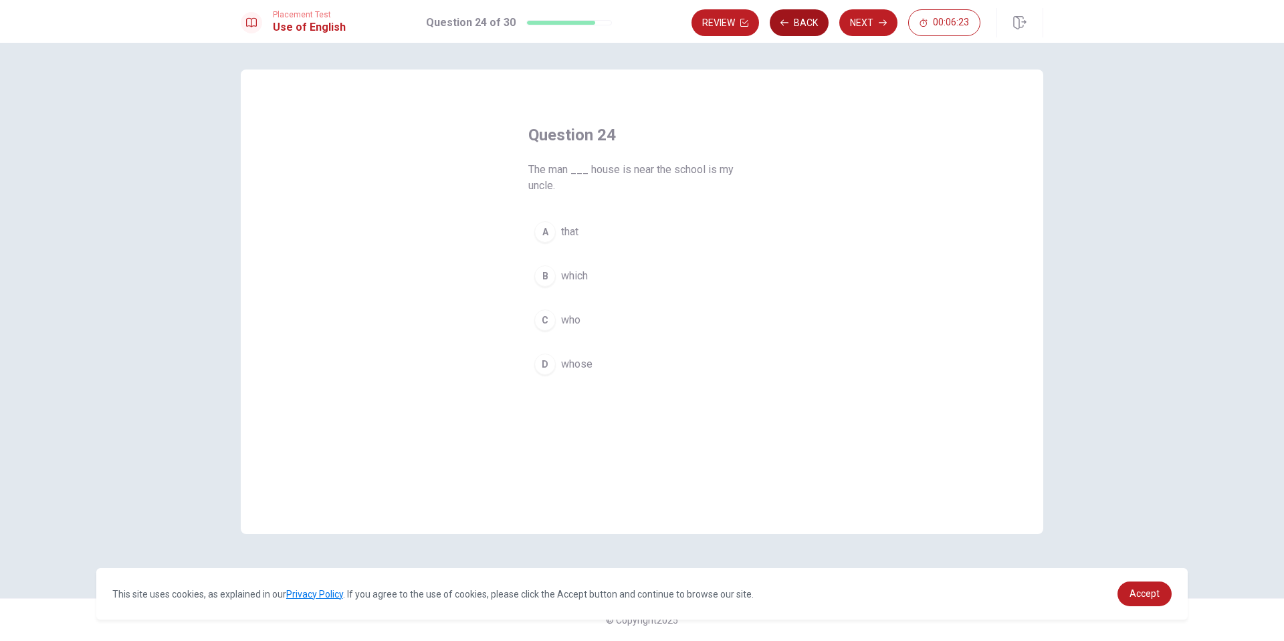
click at [807, 17] on button "Back" at bounding box center [798, 22] width 59 height 27
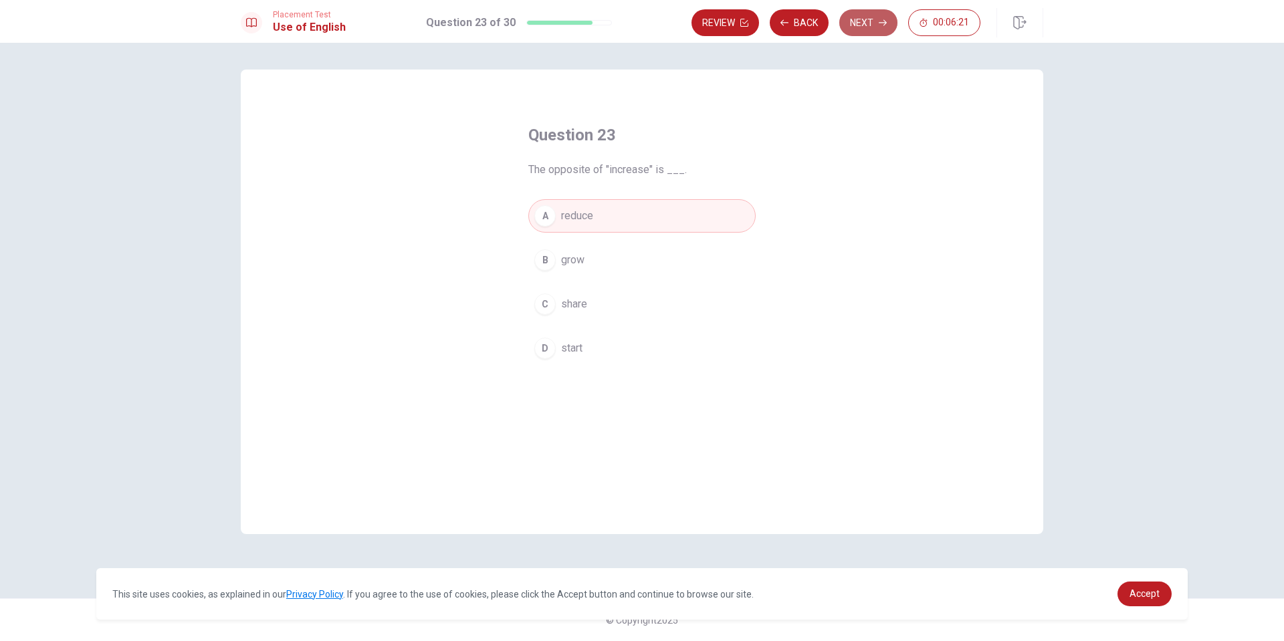
click at [853, 23] on button "Next" at bounding box center [868, 22] width 58 height 27
click at [547, 308] on button "C who" at bounding box center [641, 320] width 227 height 33
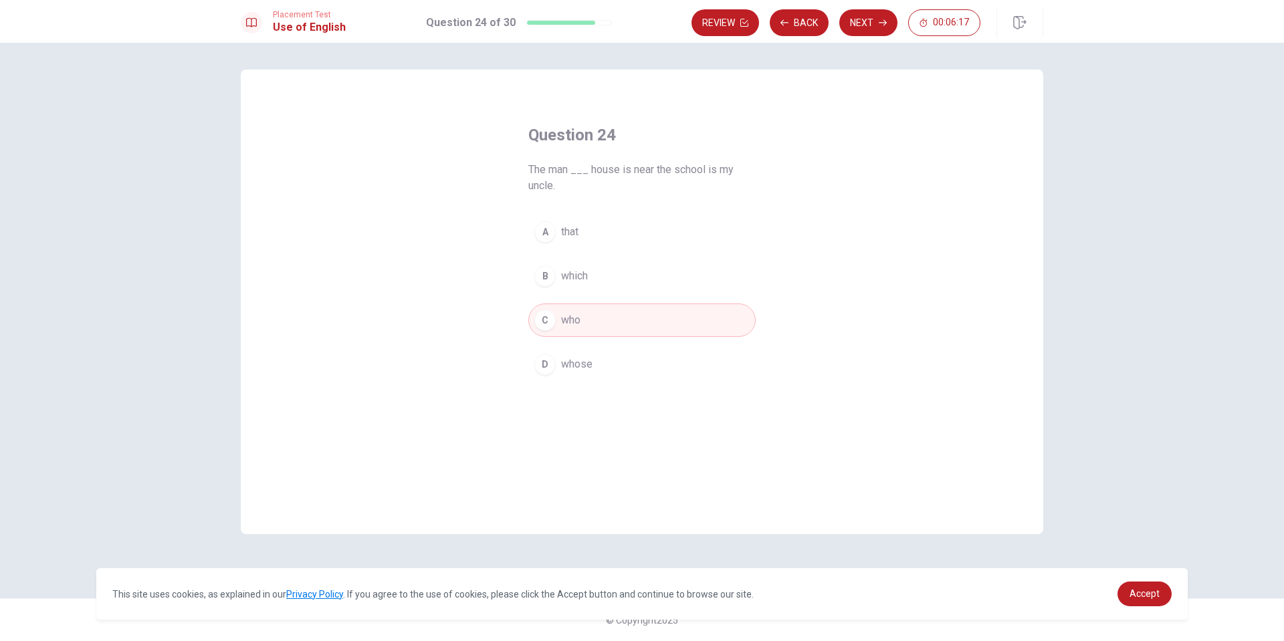
click at [616, 362] on button "D whose" at bounding box center [641, 364] width 227 height 33
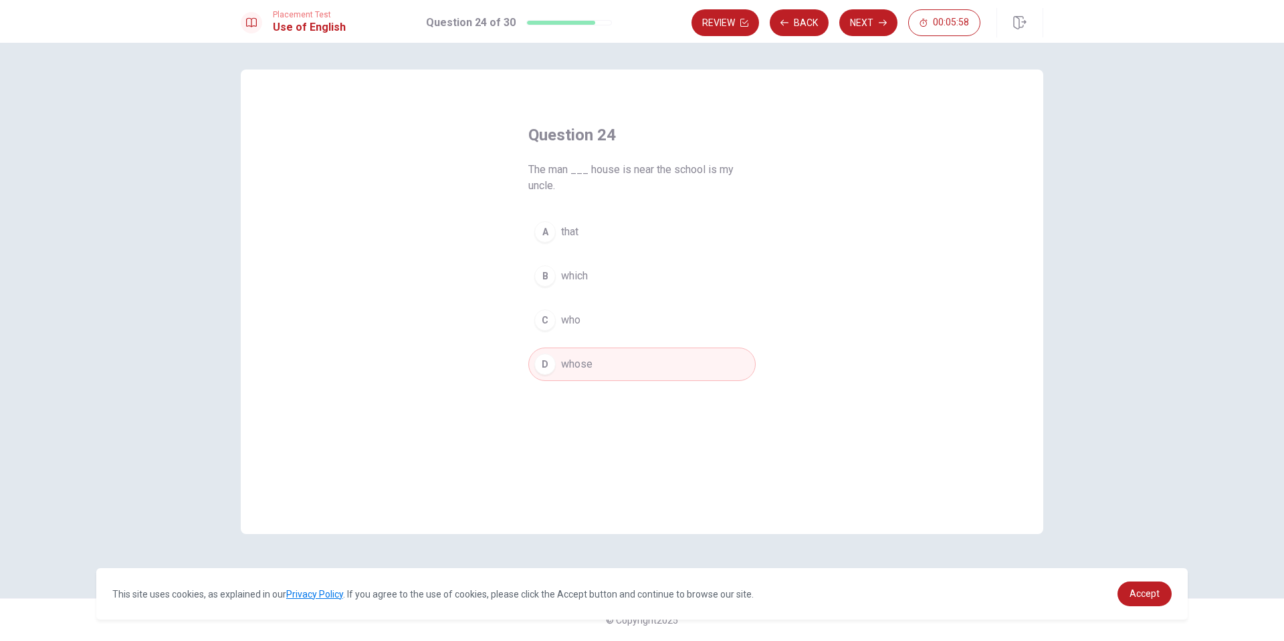
click at [581, 224] on button "A that" at bounding box center [641, 231] width 227 height 33
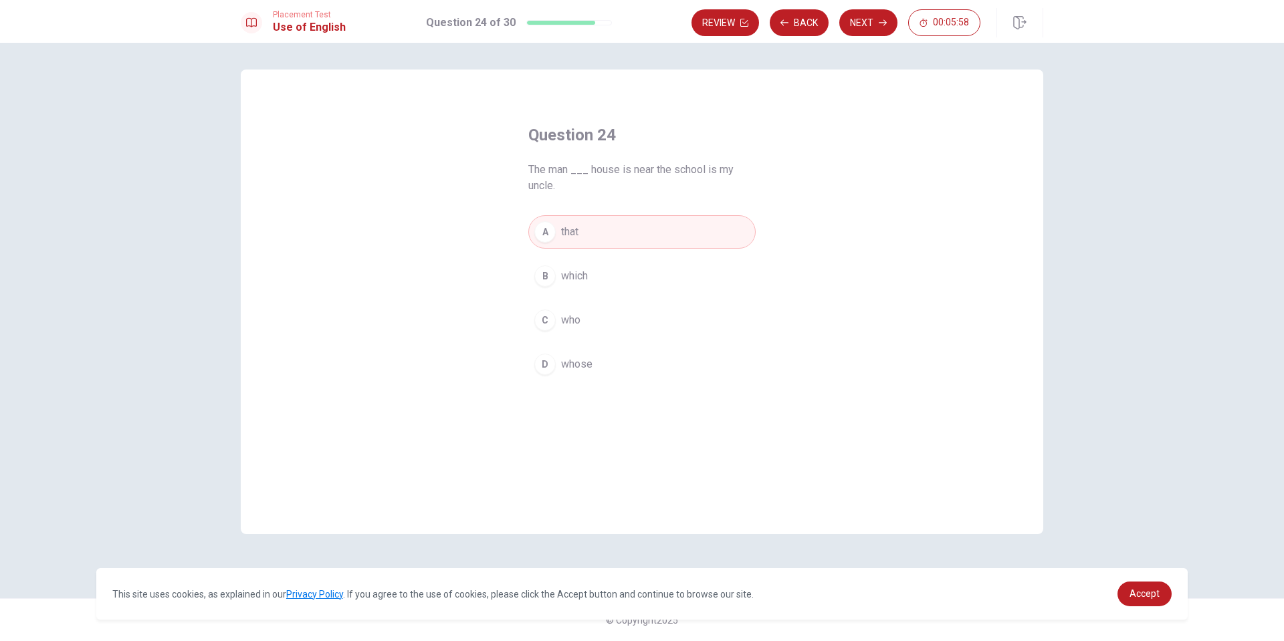
click at [563, 308] on button "C who" at bounding box center [641, 320] width 227 height 33
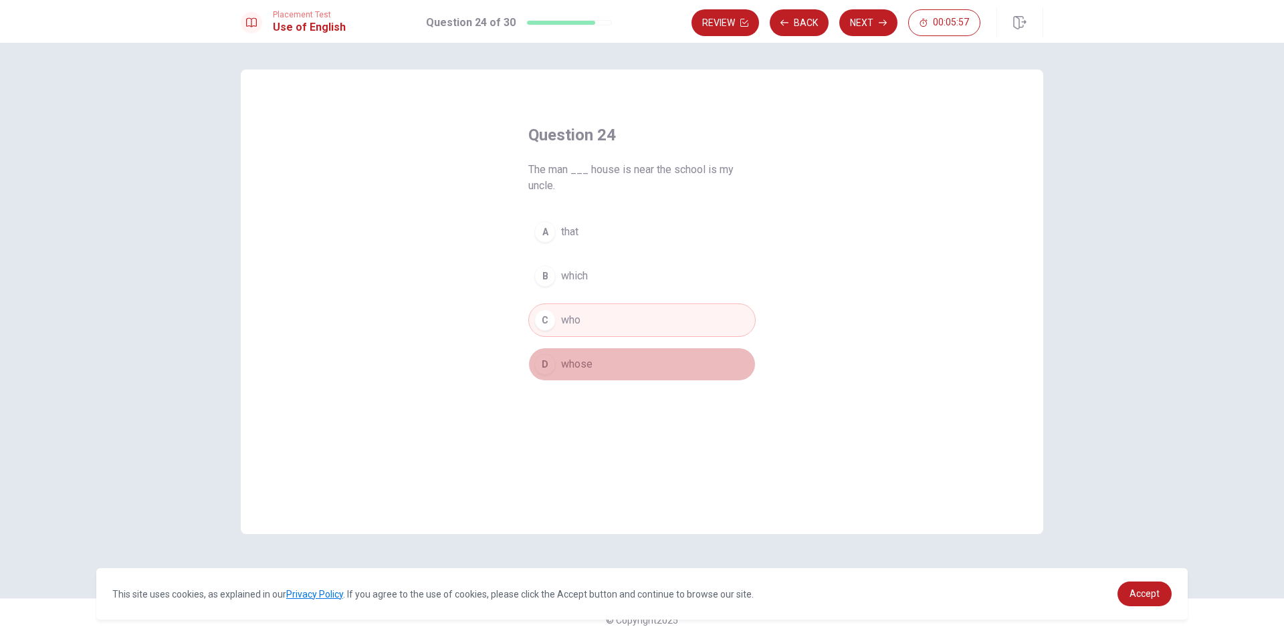
click at [575, 359] on span "whose" at bounding box center [576, 364] width 31 height 16
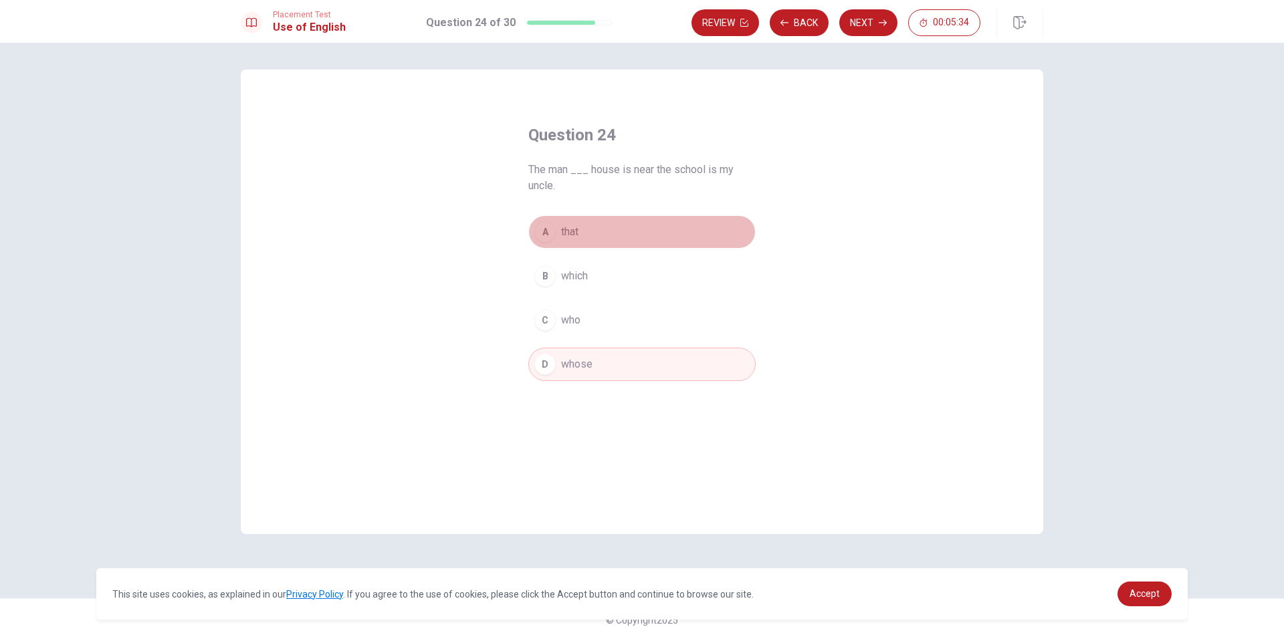
click at [584, 229] on button "A that" at bounding box center [641, 231] width 227 height 33
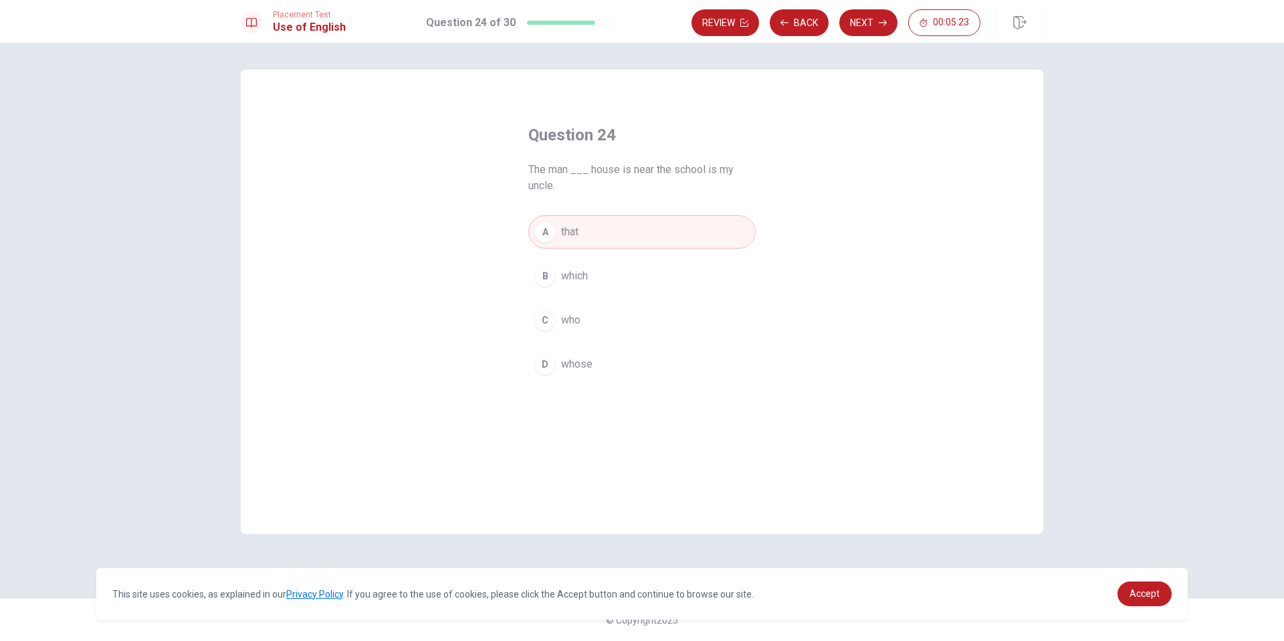
click at [587, 322] on button "C who" at bounding box center [641, 320] width 227 height 33
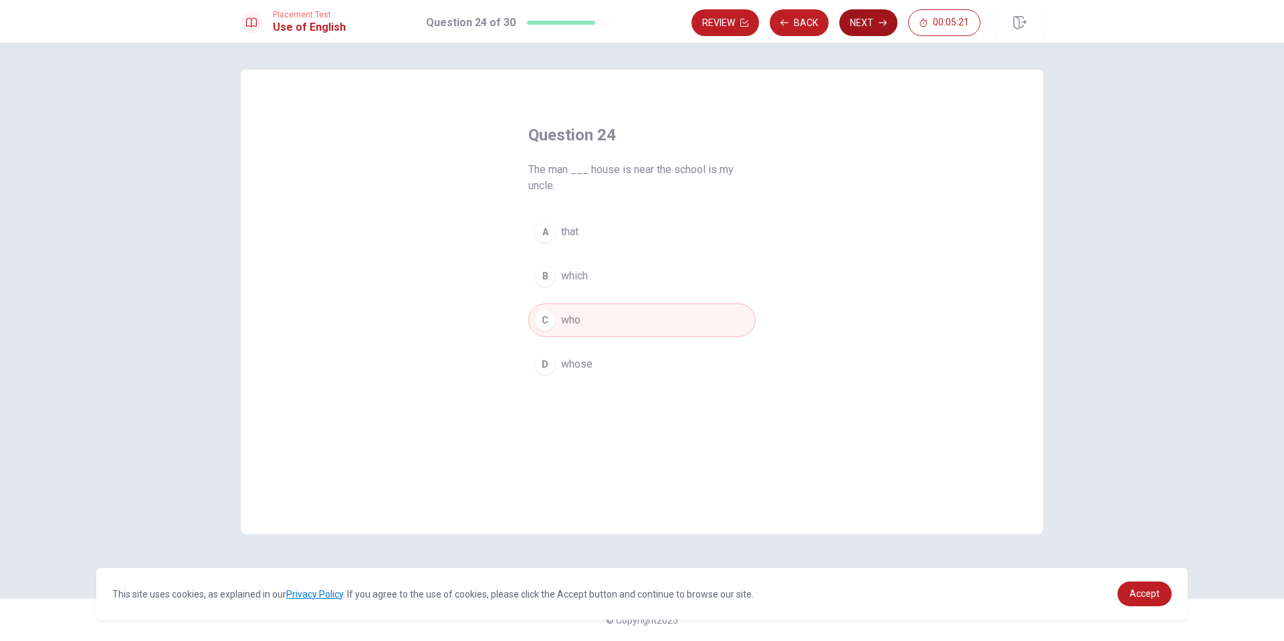
click at [854, 22] on button "Next" at bounding box center [868, 22] width 58 height 27
click at [548, 301] on div "C" at bounding box center [544, 303] width 21 height 21
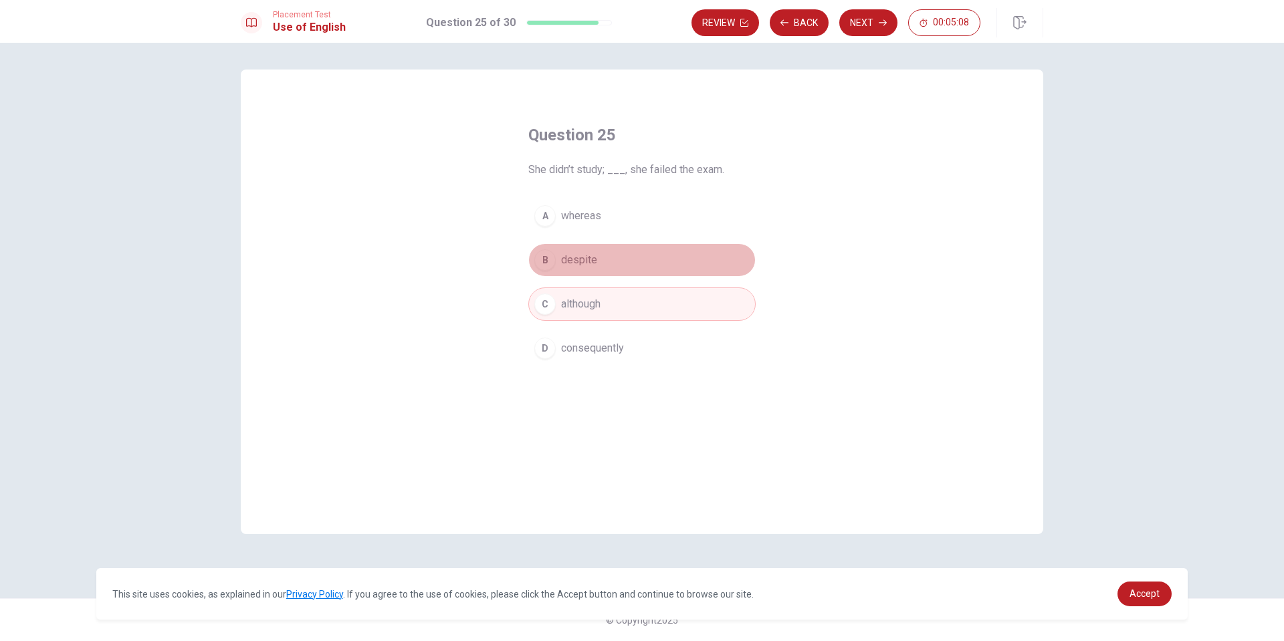
click at [549, 264] on div "B" at bounding box center [544, 259] width 21 height 21
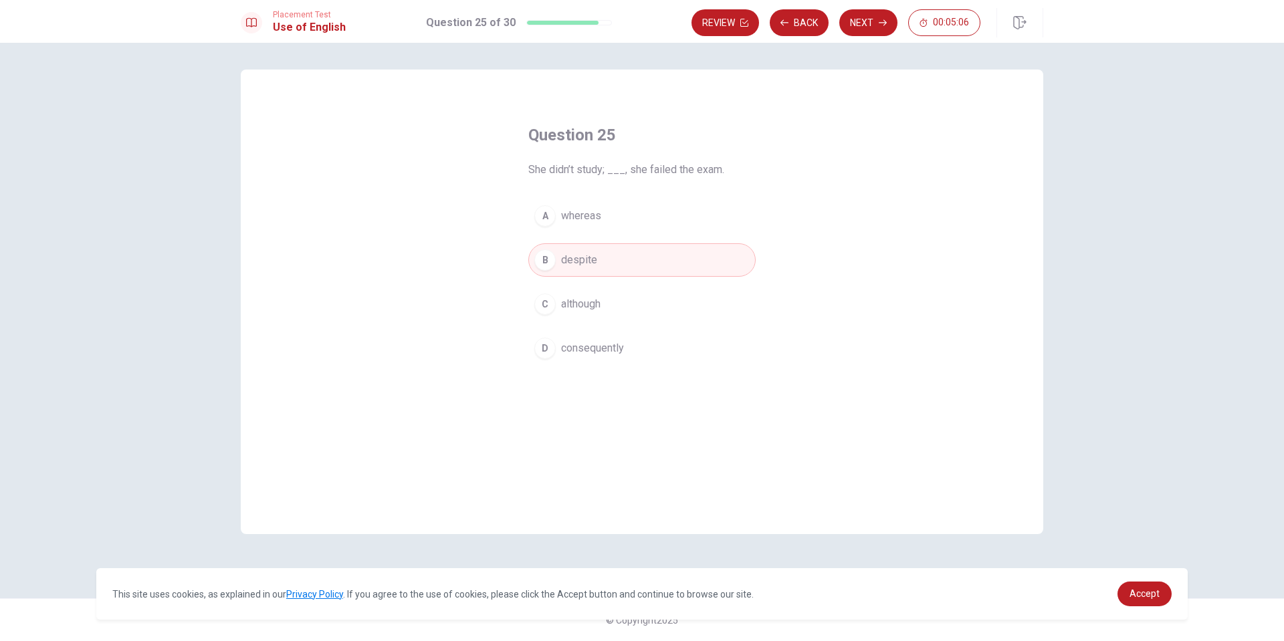
click at [548, 297] on div "C" at bounding box center [544, 303] width 21 height 21
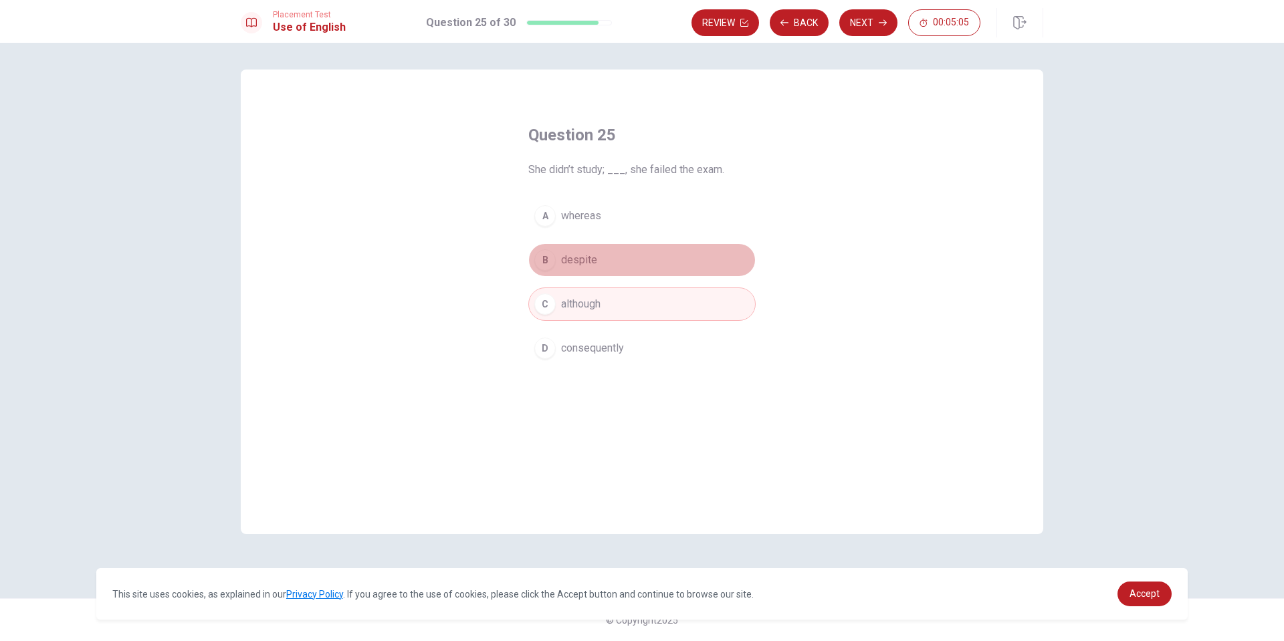
click at [549, 260] on div "B" at bounding box center [544, 259] width 21 height 21
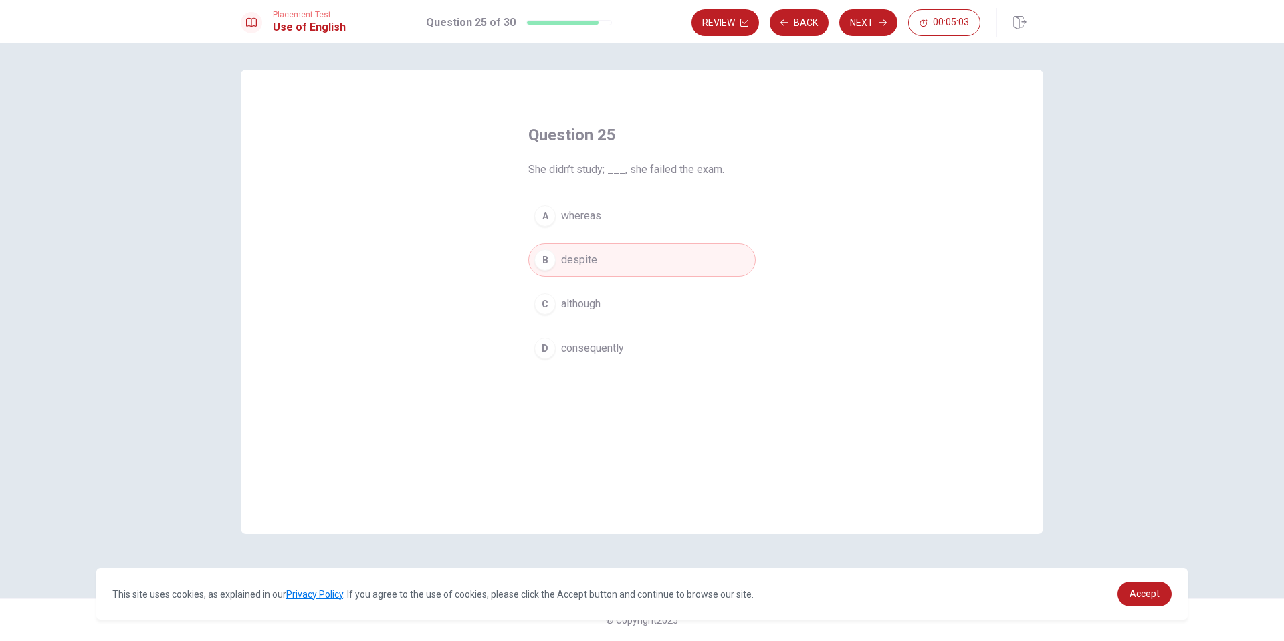
click at [545, 295] on div "C" at bounding box center [544, 303] width 21 height 21
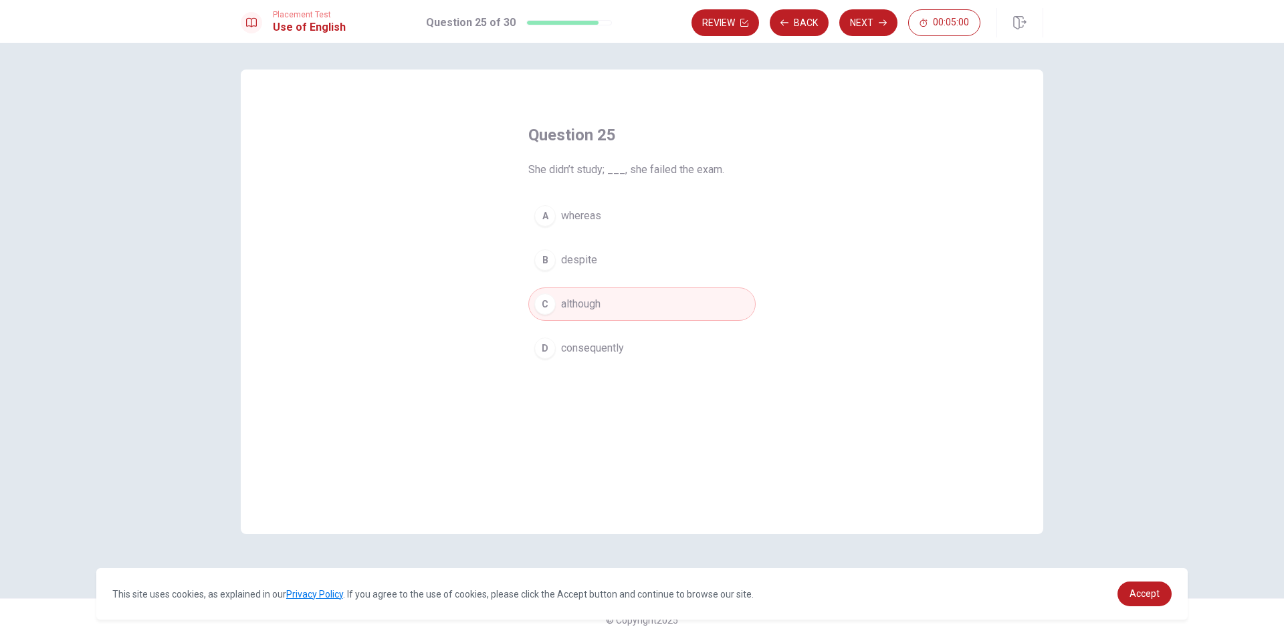
click at [546, 253] on div "B" at bounding box center [544, 259] width 21 height 21
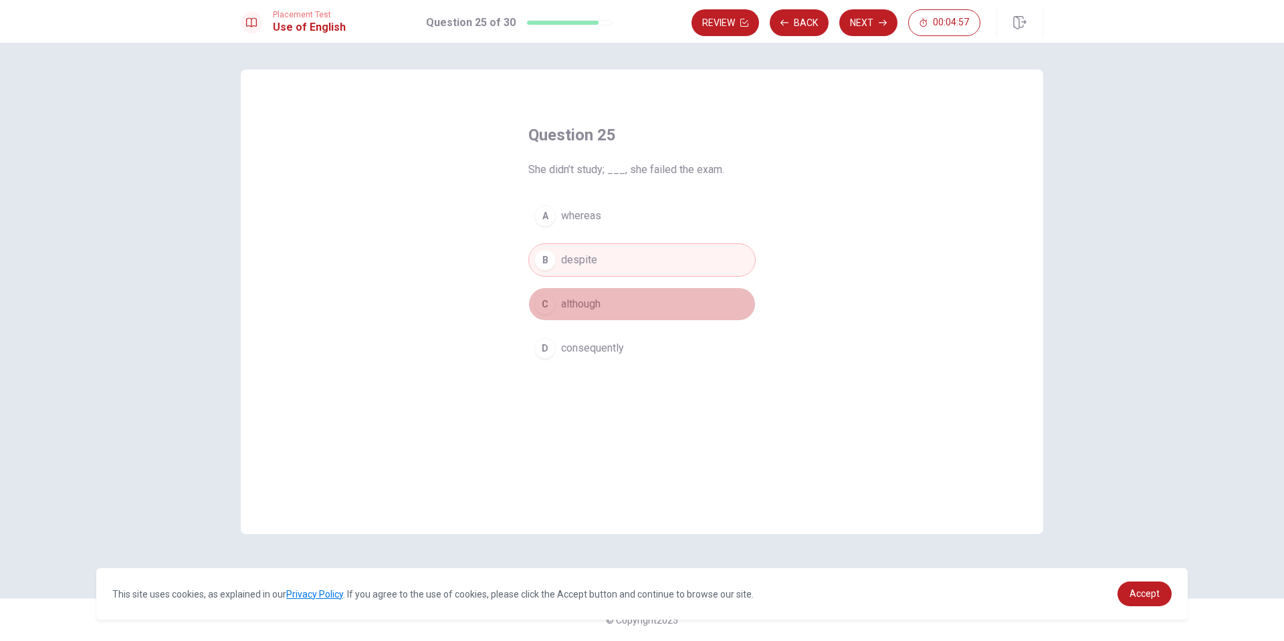
click at [549, 288] on button "C although" at bounding box center [641, 303] width 227 height 33
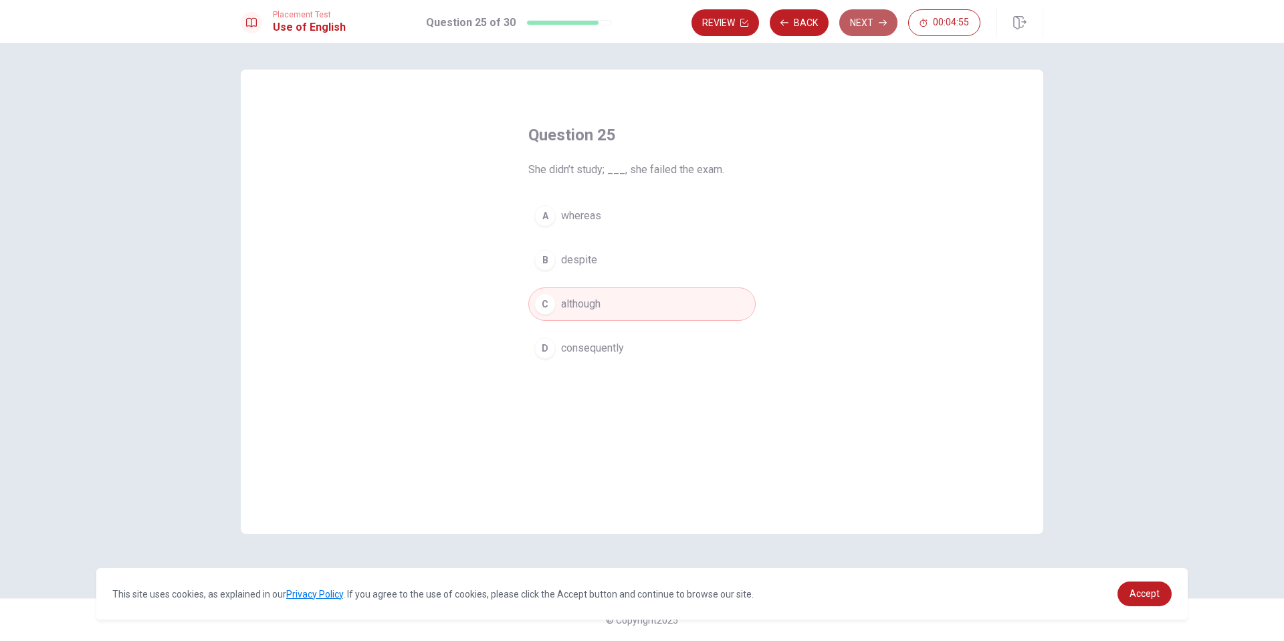
click at [864, 23] on button "Next" at bounding box center [868, 22] width 58 height 27
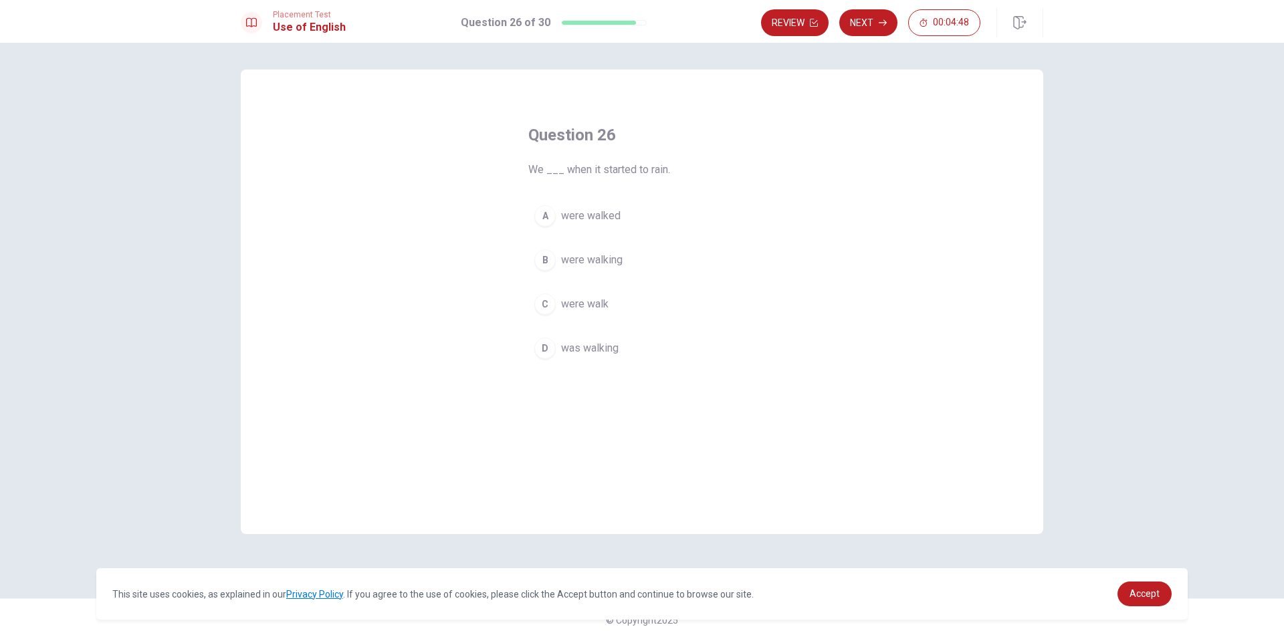
drag, startPoint x: 549, startPoint y: 348, endPoint x: 553, endPoint y: 342, distance: 7.8
click at [549, 349] on div "D" at bounding box center [544, 348] width 21 height 21
click at [548, 265] on div "B" at bounding box center [544, 259] width 21 height 21
click at [878, 23] on icon "button" at bounding box center [882, 23] width 8 height 8
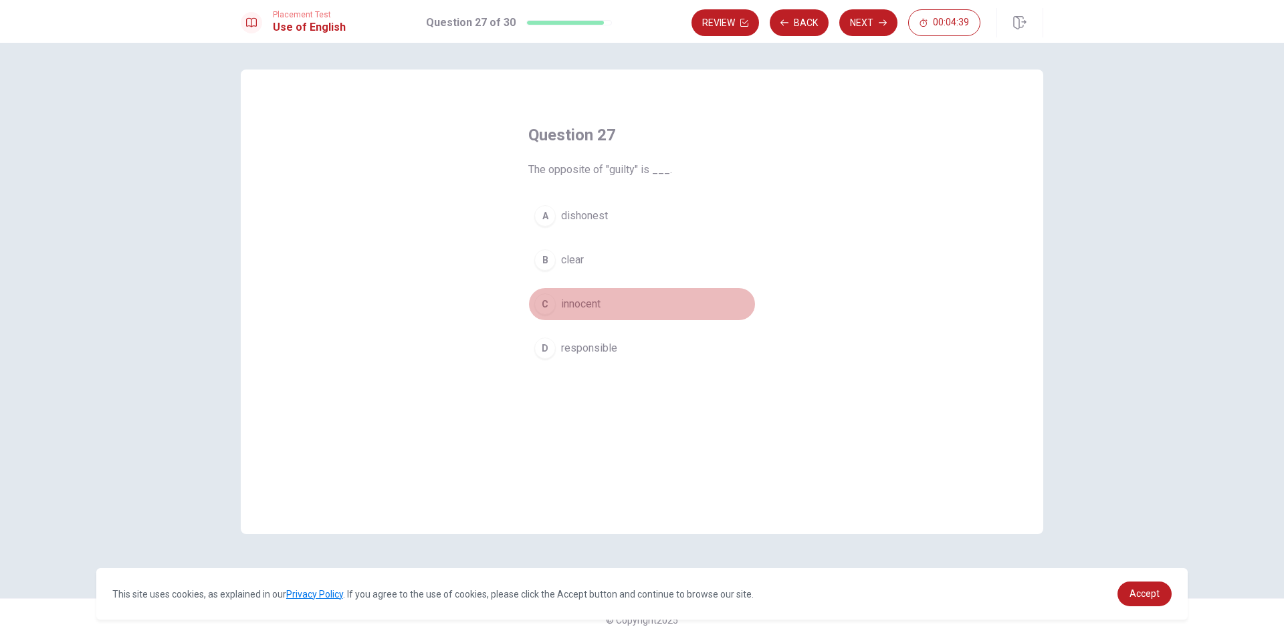
click at [550, 295] on div "C" at bounding box center [544, 303] width 21 height 21
click at [878, 17] on button "Next" at bounding box center [868, 22] width 58 height 27
click at [544, 207] on div "A" at bounding box center [544, 215] width 21 height 21
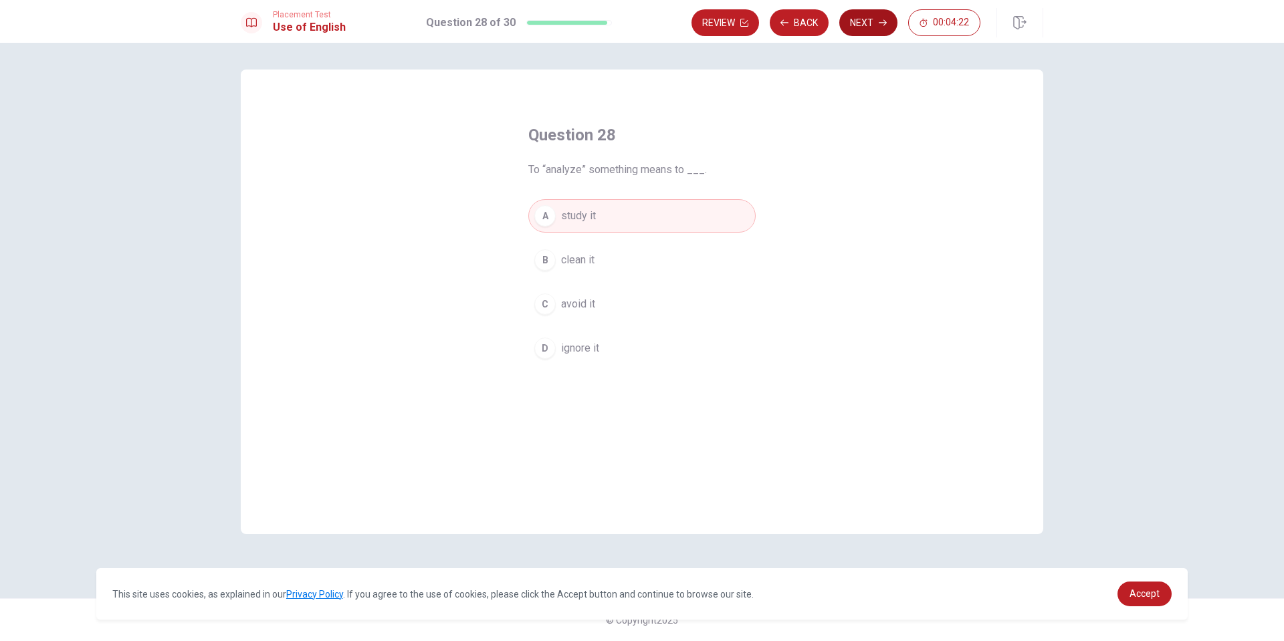
click at [883, 24] on icon "button" at bounding box center [882, 23] width 8 height 8
click at [546, 213] on div "A" at bounding box center [544, 215] width 21 height 21
click at [872, 25] on button "Next" at bounding box center [868, 22] width 58 height 27
click at [546, 336] on button "D frequently" at bounding box center [641, 348] width 227 height 33
click at [874, 21] on button "Next" at bounding box center [868, 22] width 58 height 27
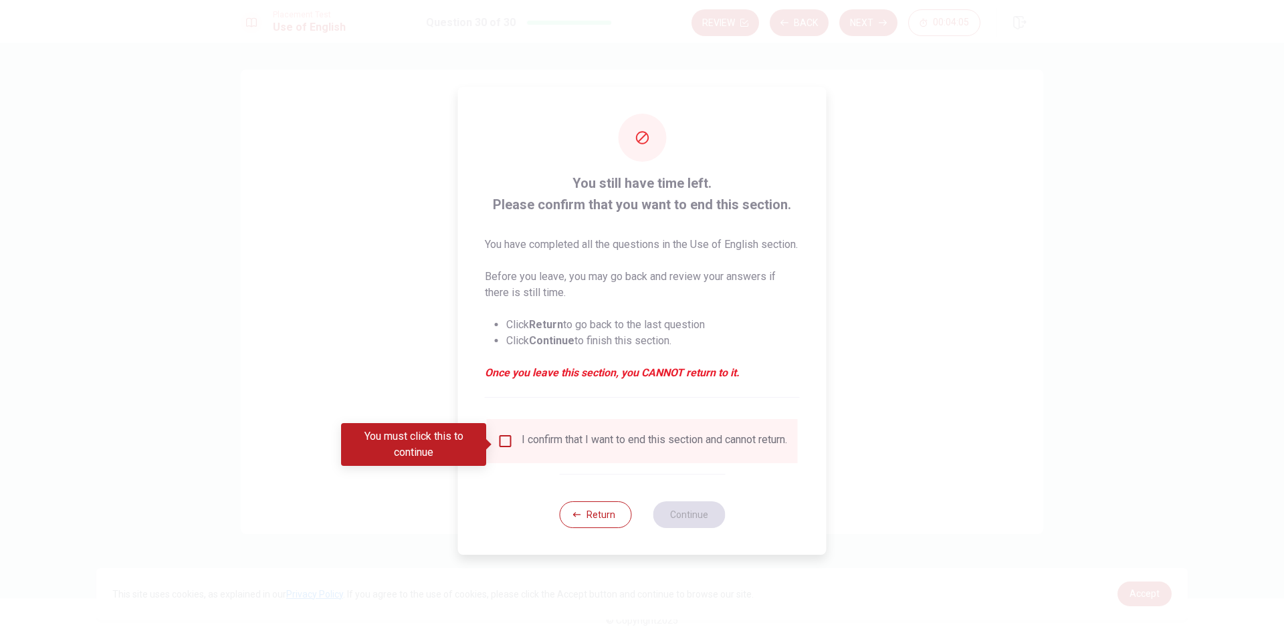
click at [514, 445] on div "I confirm that I want to end this section and cannot return." at bounding box center [641, 441] width 289 height 16
click at [505, 440] on input "You must click this to continue" at bounding box center [505, 441] width 16 height 16
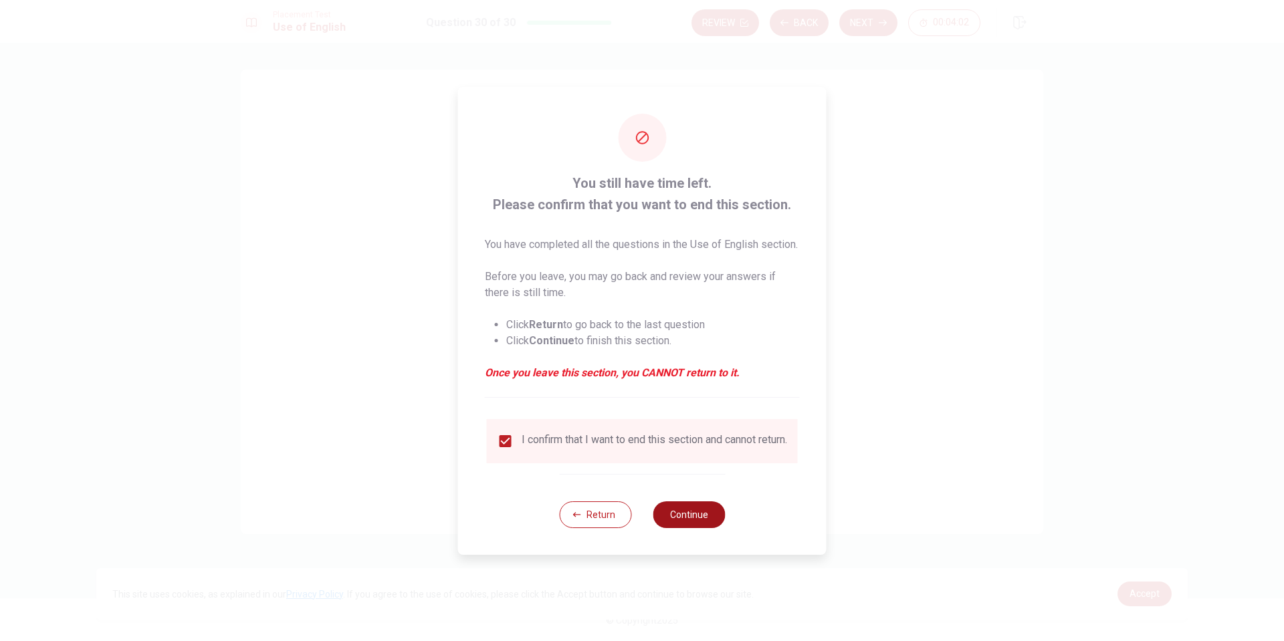
click at [707, 525] on button "Continue" at bounding box center [688, 514] width 72 height 27
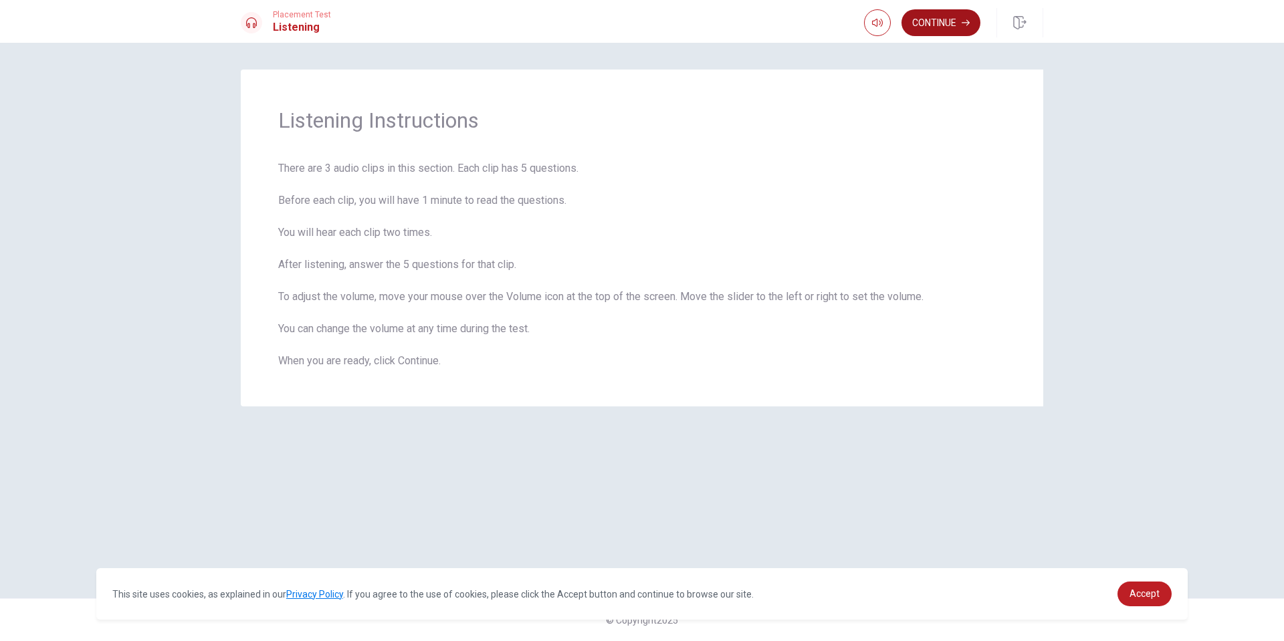
click at [943, 20] on button "Continue" at bounding box center [940, 22] width 79 height 27
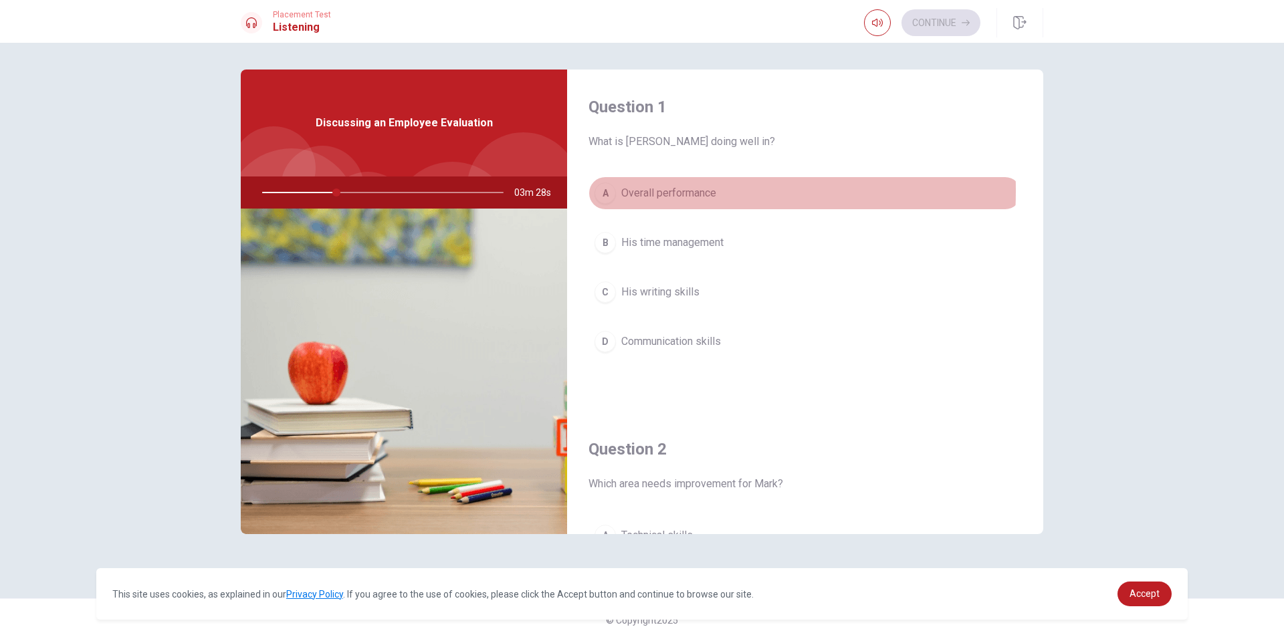
click at [602, 191] on div "A" at bounding box center [604, 193] width 21 height 21
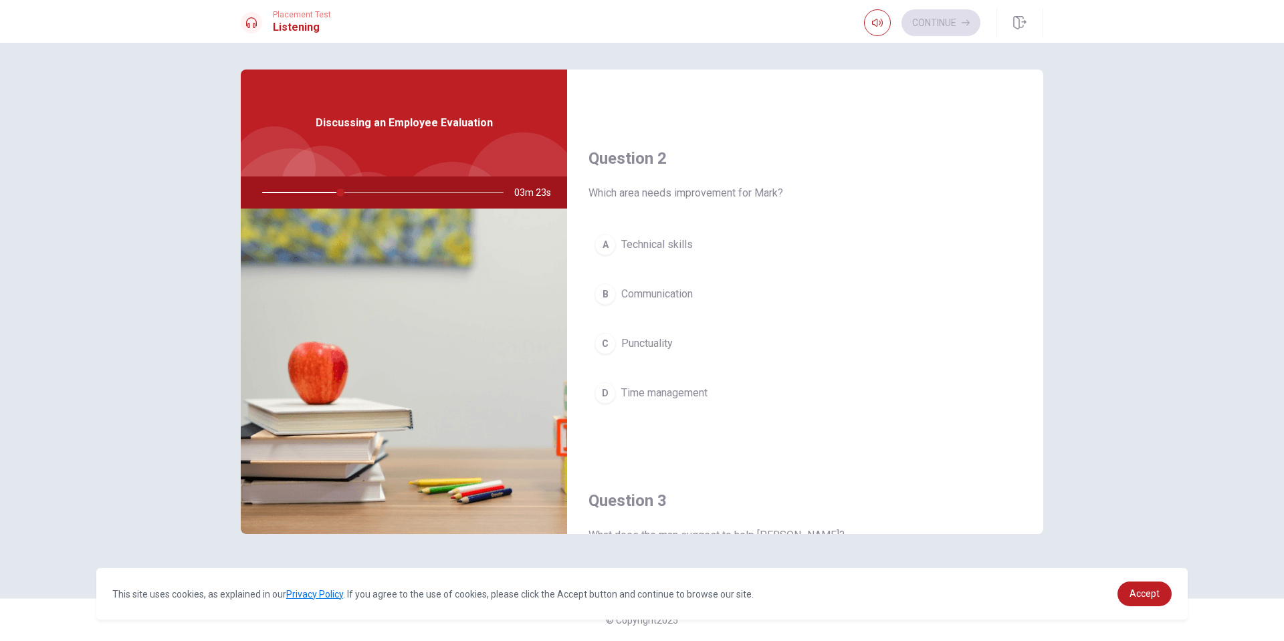
scroll to position [267, 0]
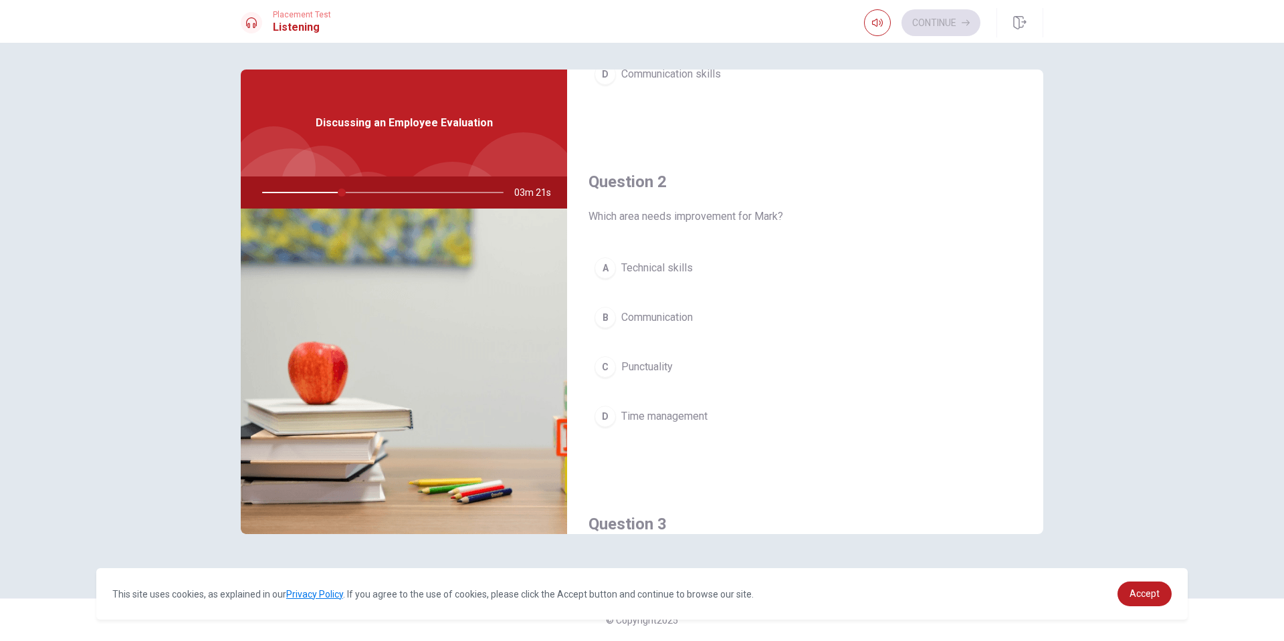
click at [601, 412] on div "D" at bounding box center [604, 416] width 21 height 21
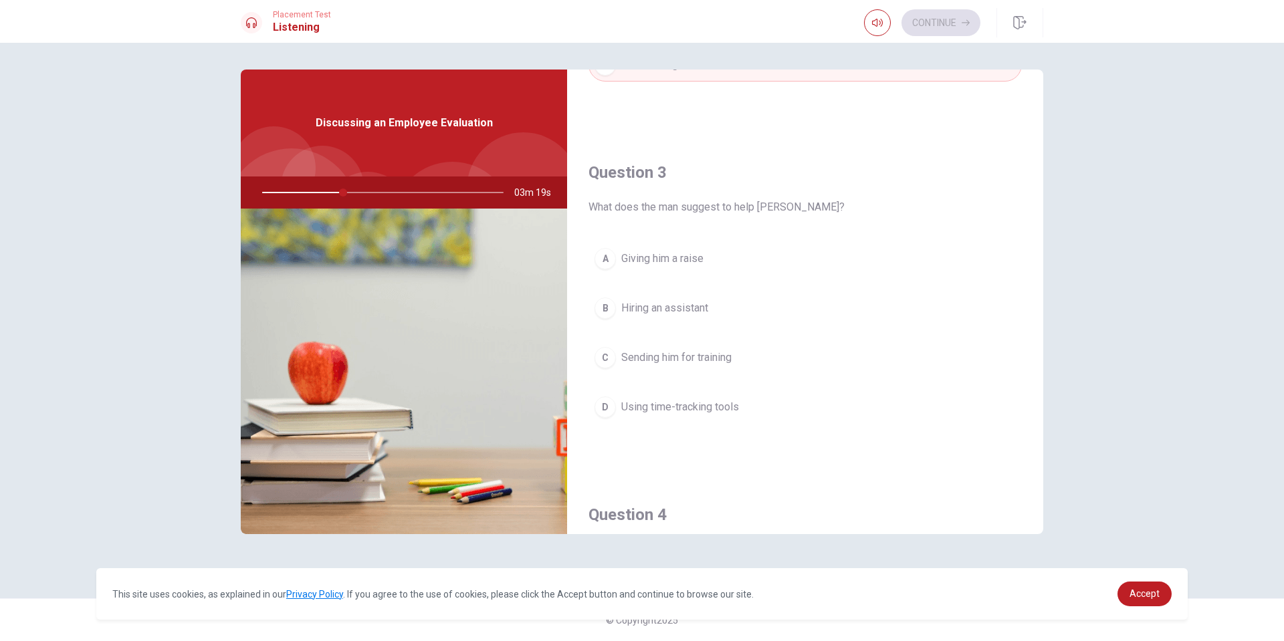
scroll to position [669, 0]
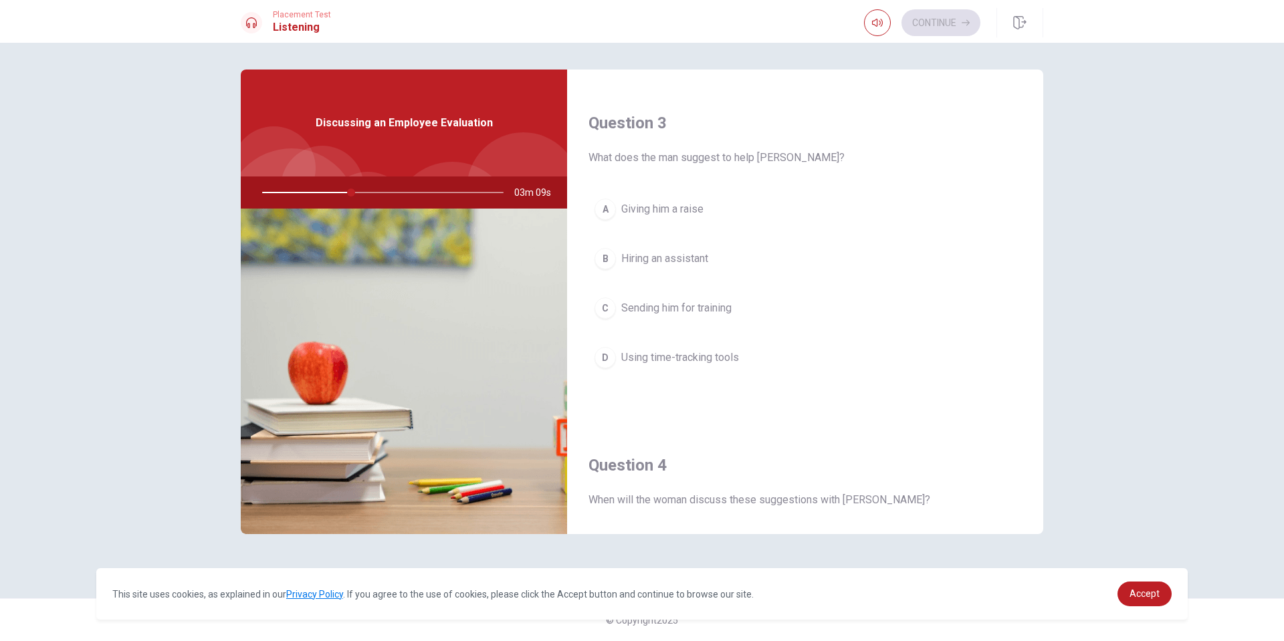
click at [606, 354] on div "D" at bounding box center [604, 357] width 21 height 21
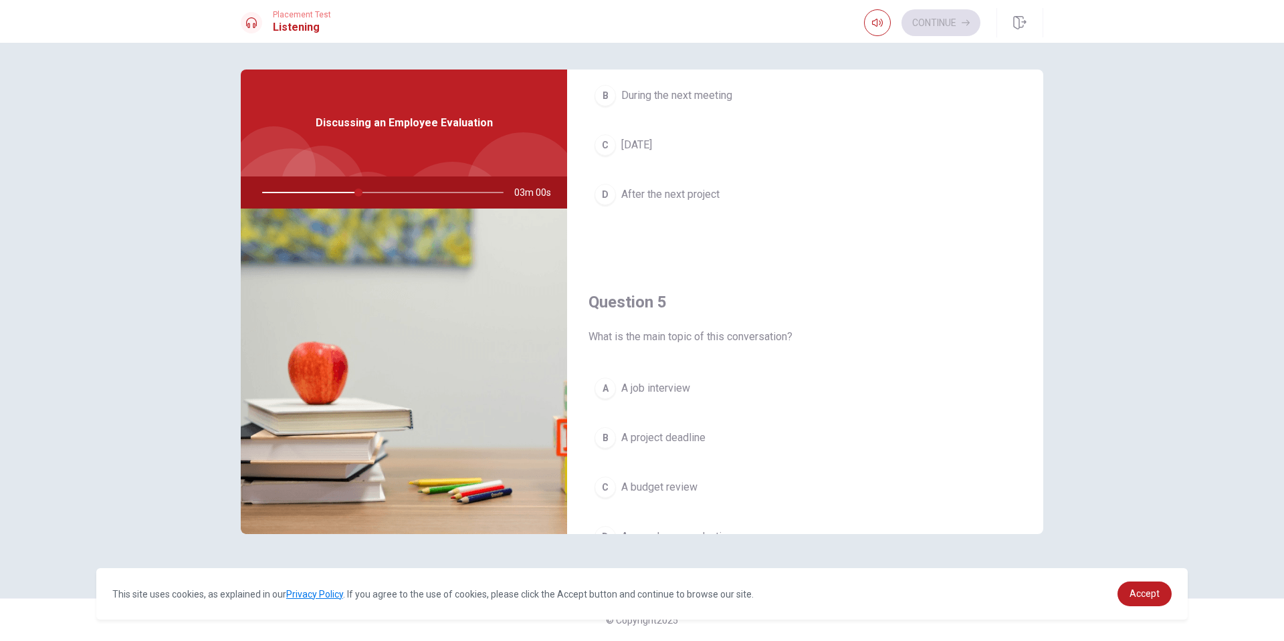
scroll to position [1247, 0]
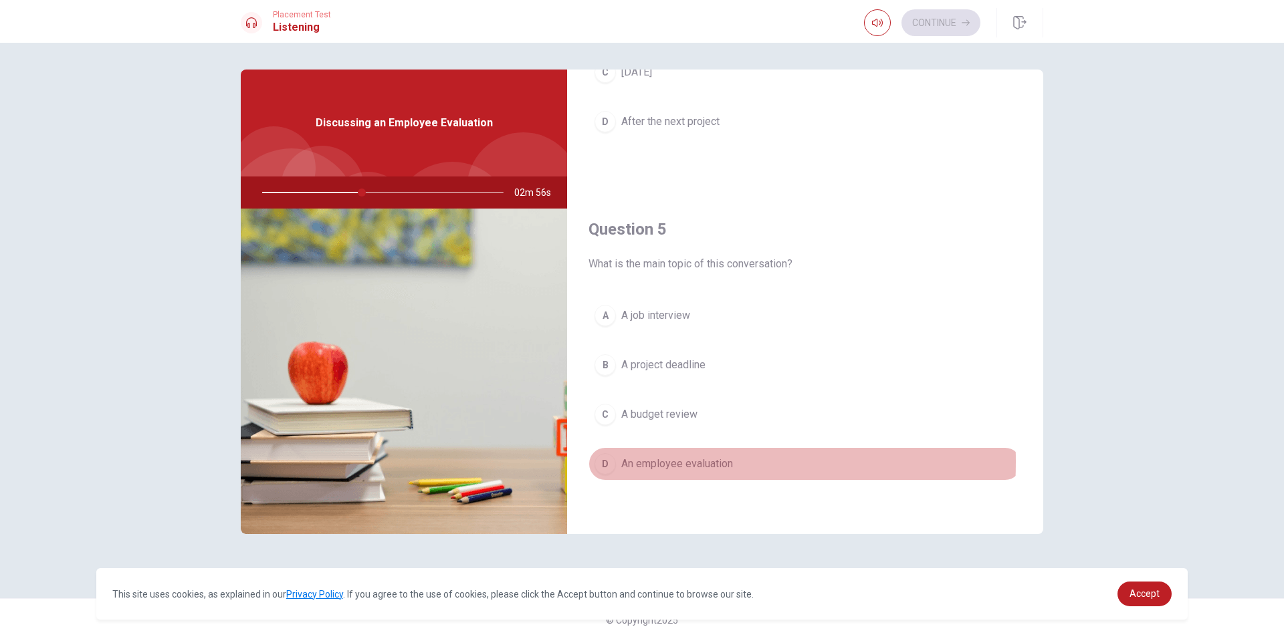
click at [606, 462] on div "D" at bounding box center [604, 463] width 21 height 21
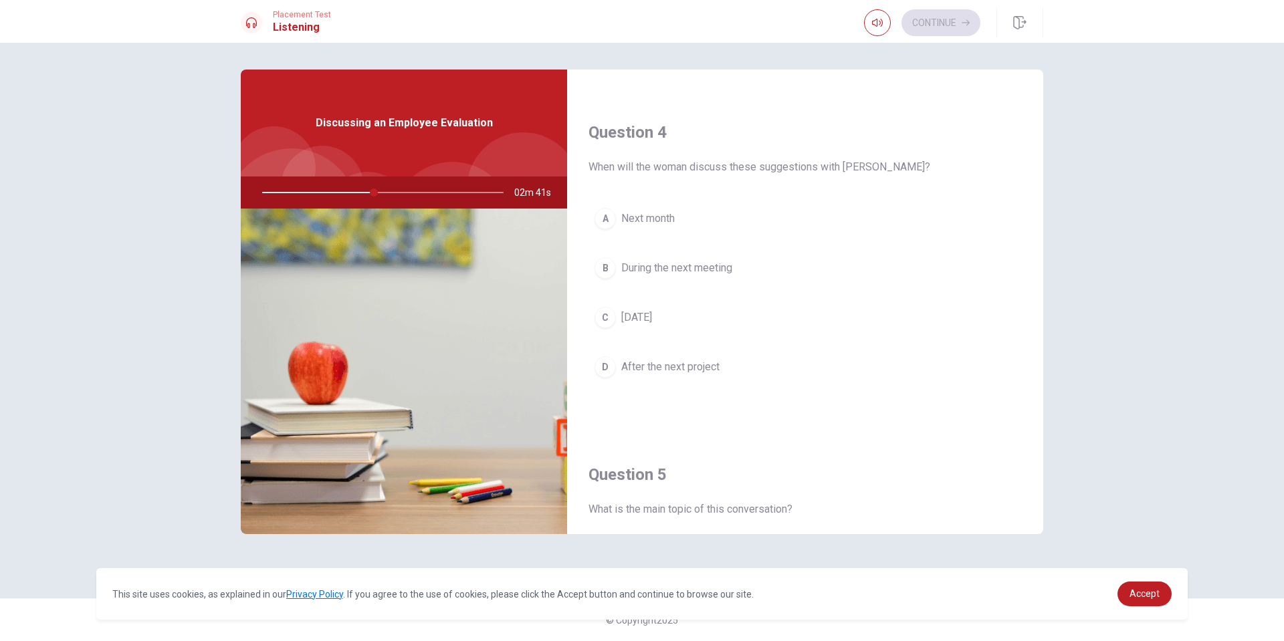
scroll to position [1003, 0]
click at [642, 263] on span "During the next meeting" at bounding box center [676, 267] width 111 height 16
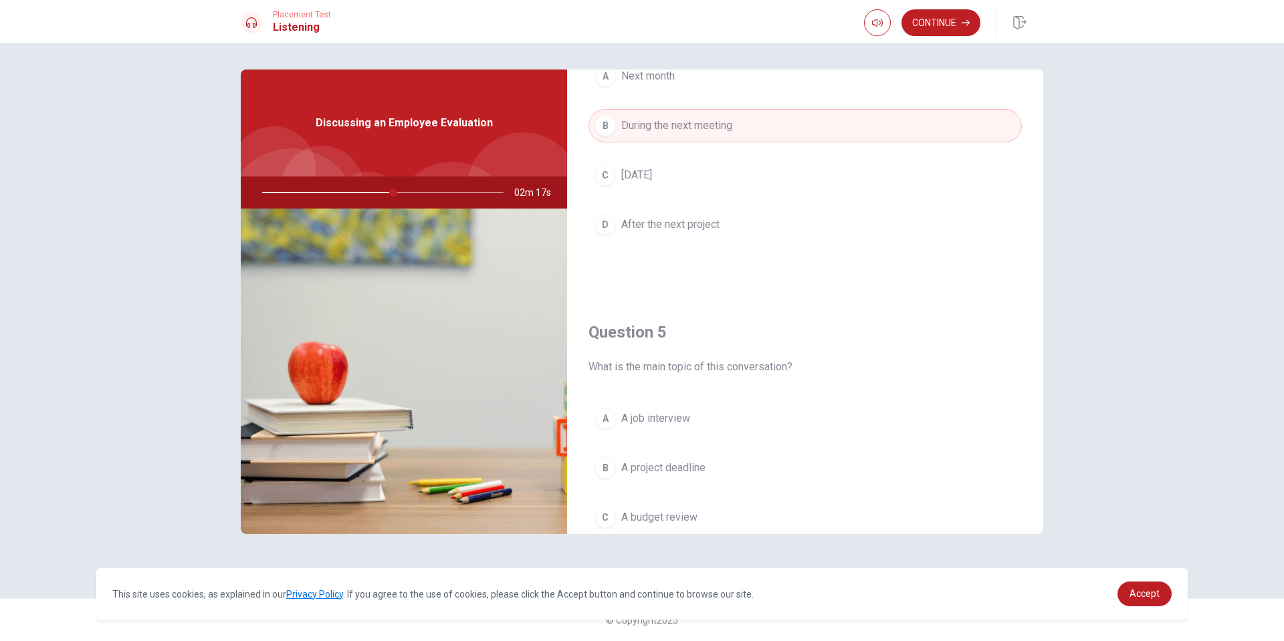
scroll to position [1247, 0]
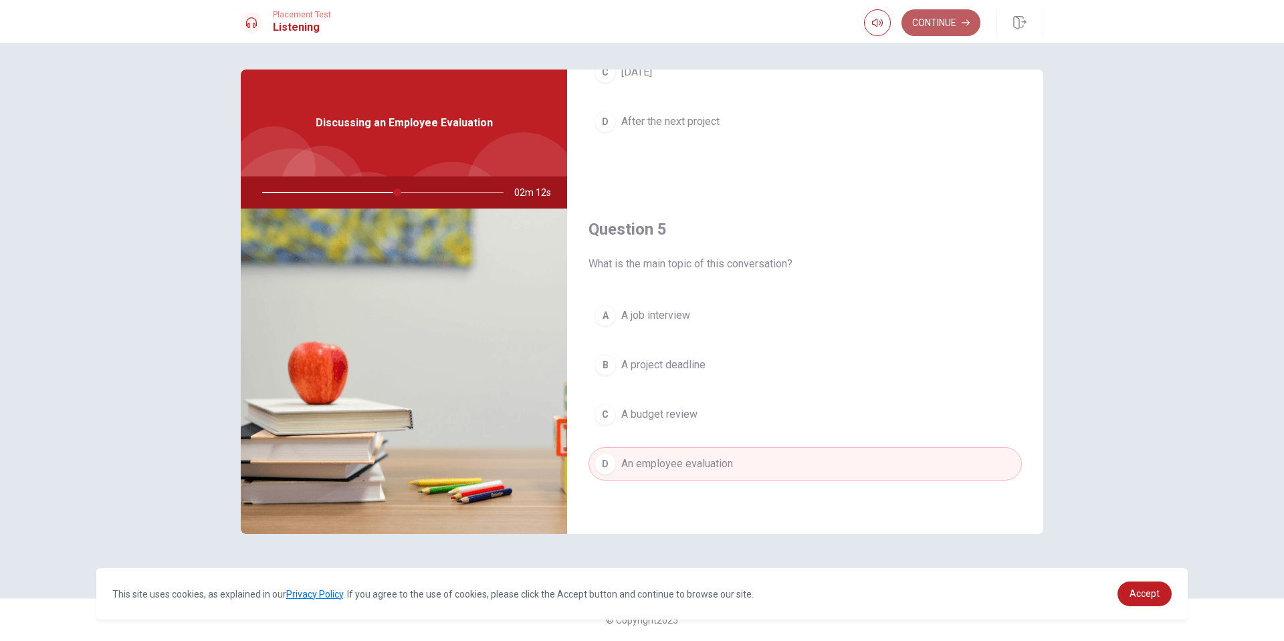
click at [947, 23] on button "Continue" at bounding box center [940, 22] width 79 height 27
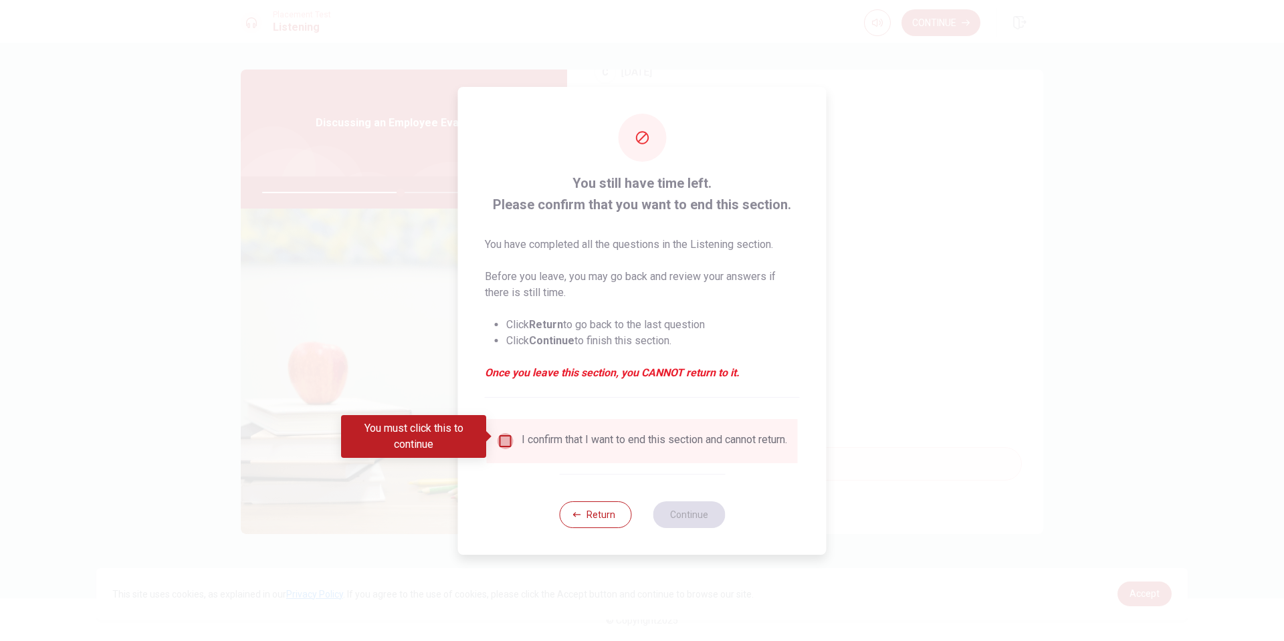
click at [504, 433] on input "You must click this to continue" at bounding box center [505, 441] width 16 height 16
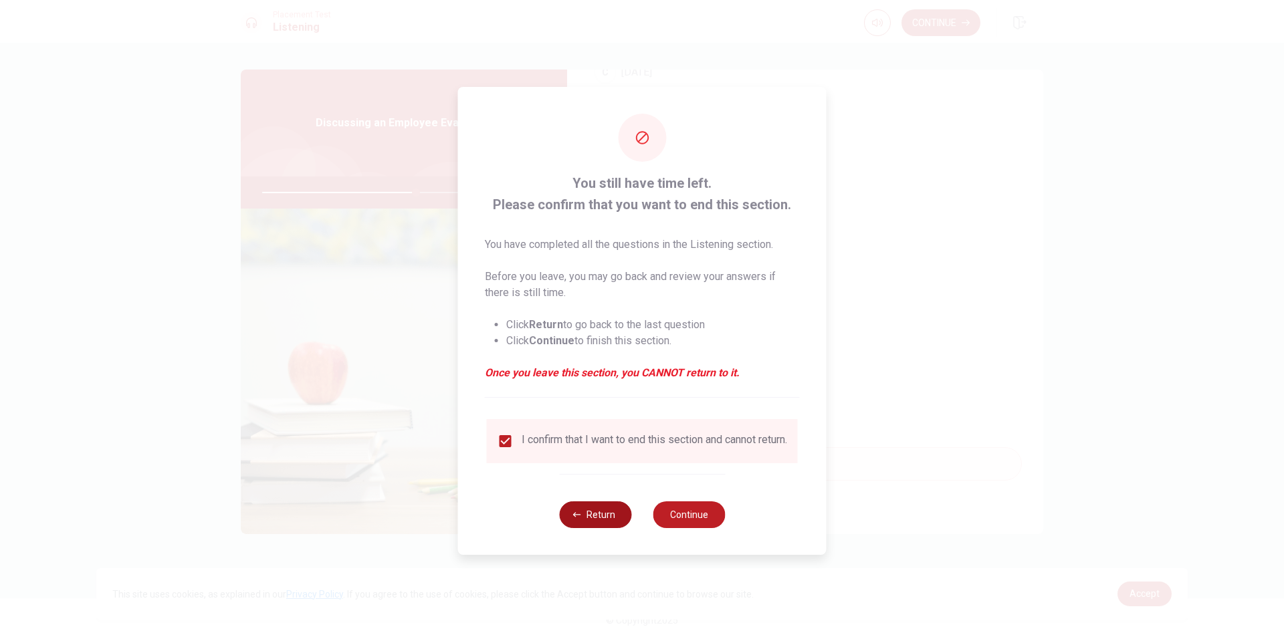
click at [591, 526] on button "Return" at bounding box center [595, 514] width 72 height 27
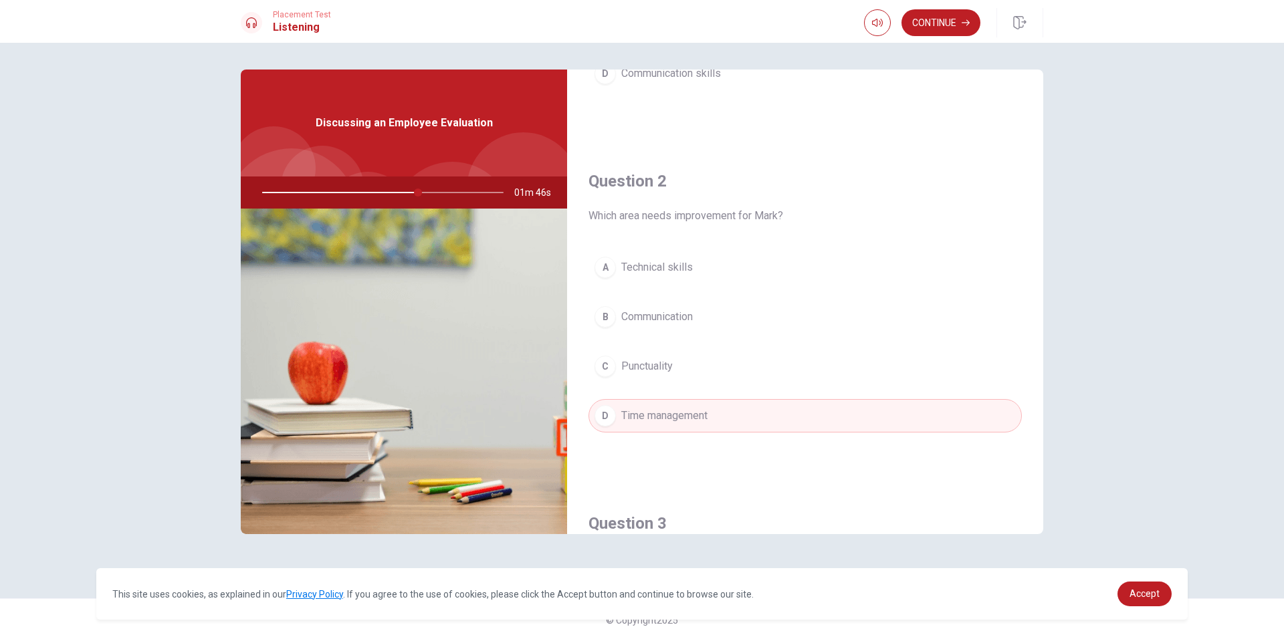
scroll to position [244, 0]
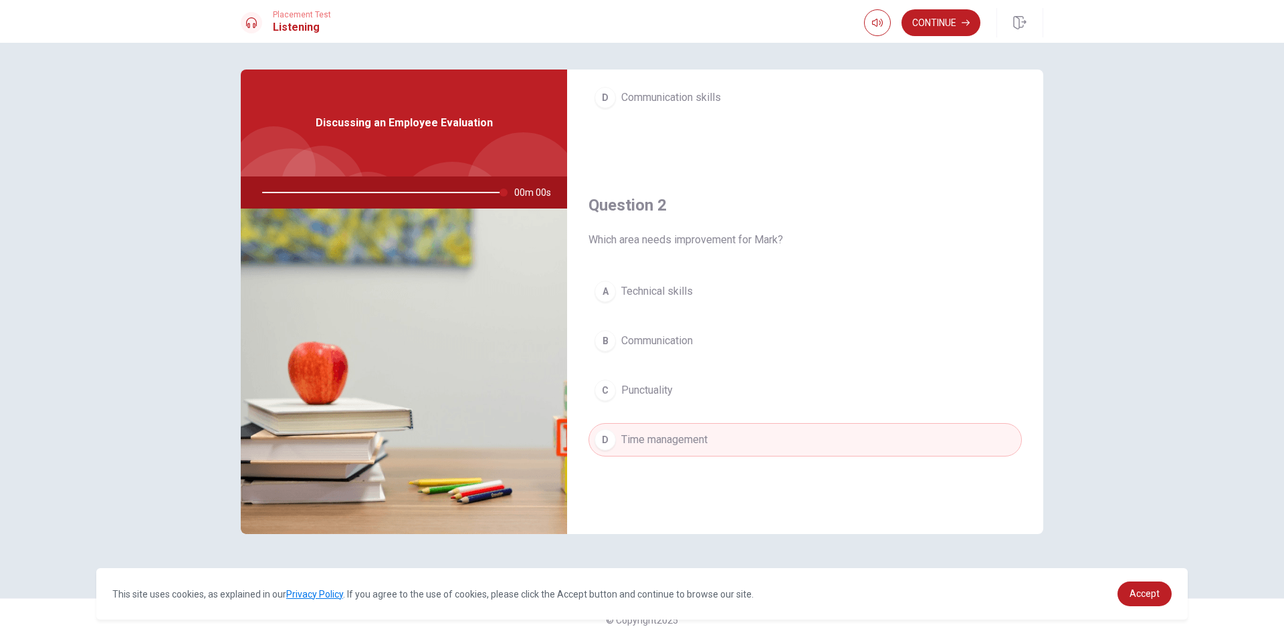
type input "0"
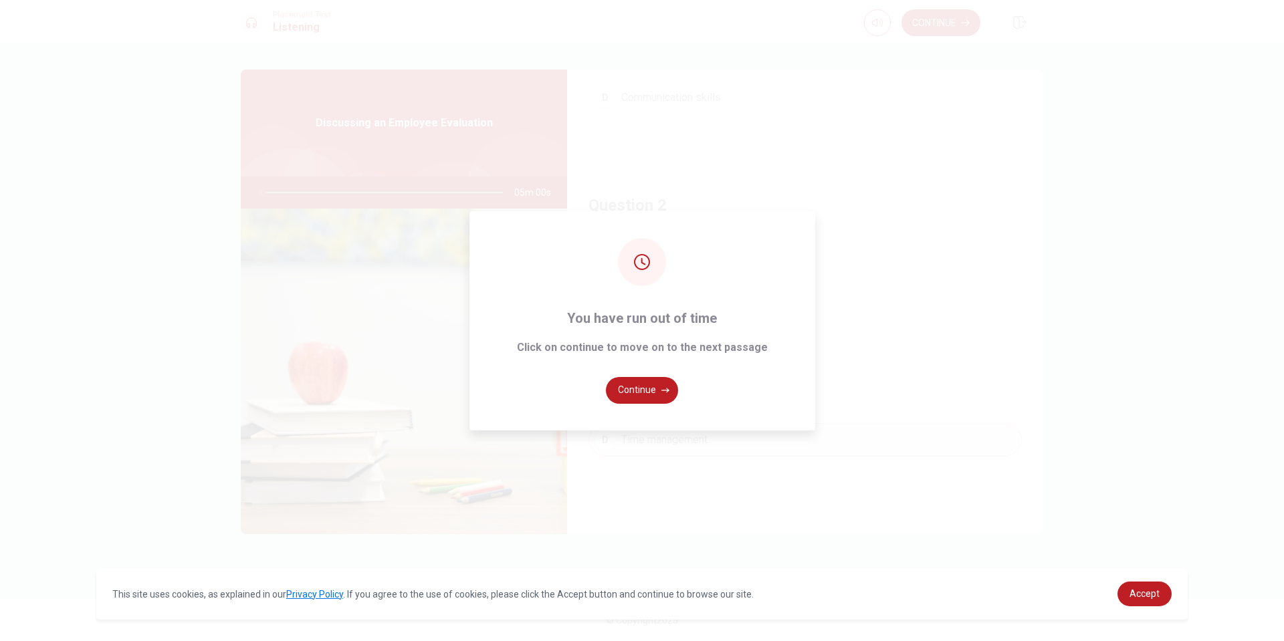
click at [640, 392] on button "Continue" at bounding box center [642, 390] width 72 height 27
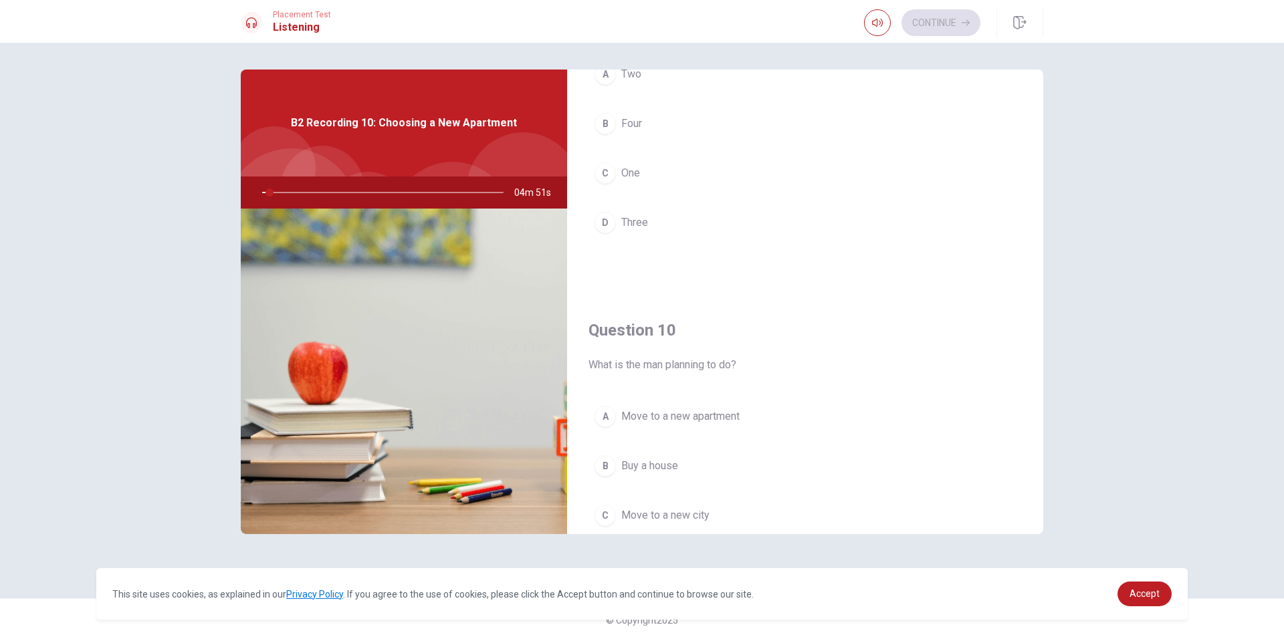
scroll to position [1247, 0]
click at [612, 315] on div "A" at bounding box center [604, 315] width 21 height 21
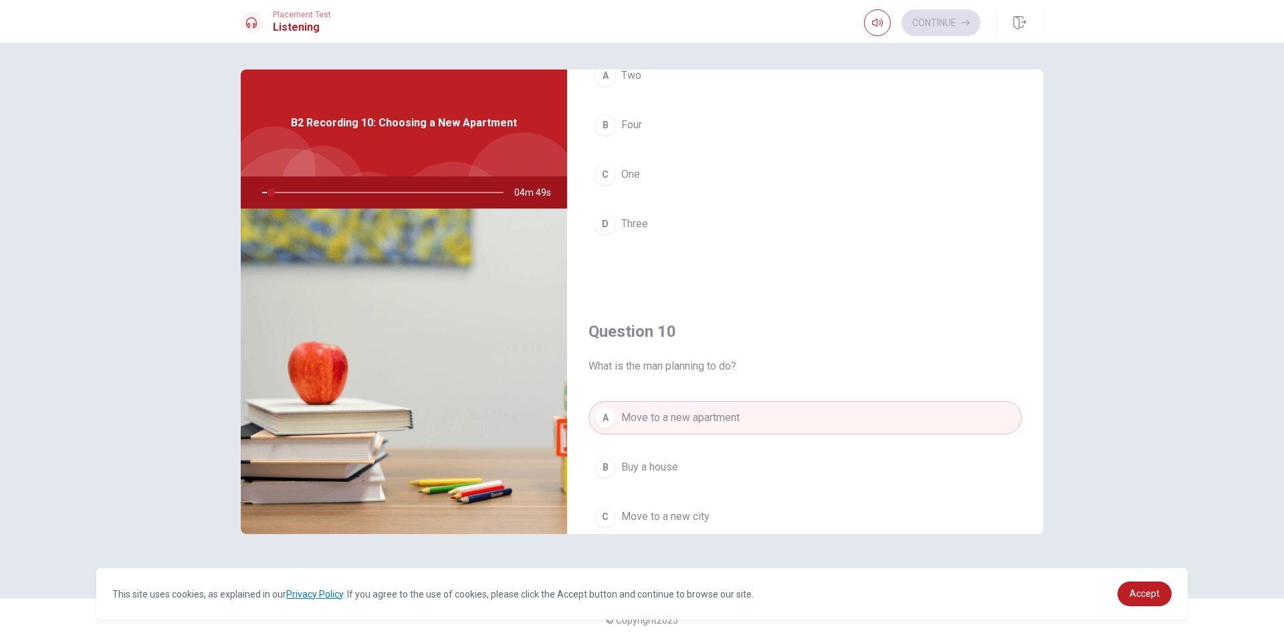
scroll to position [913, 0]
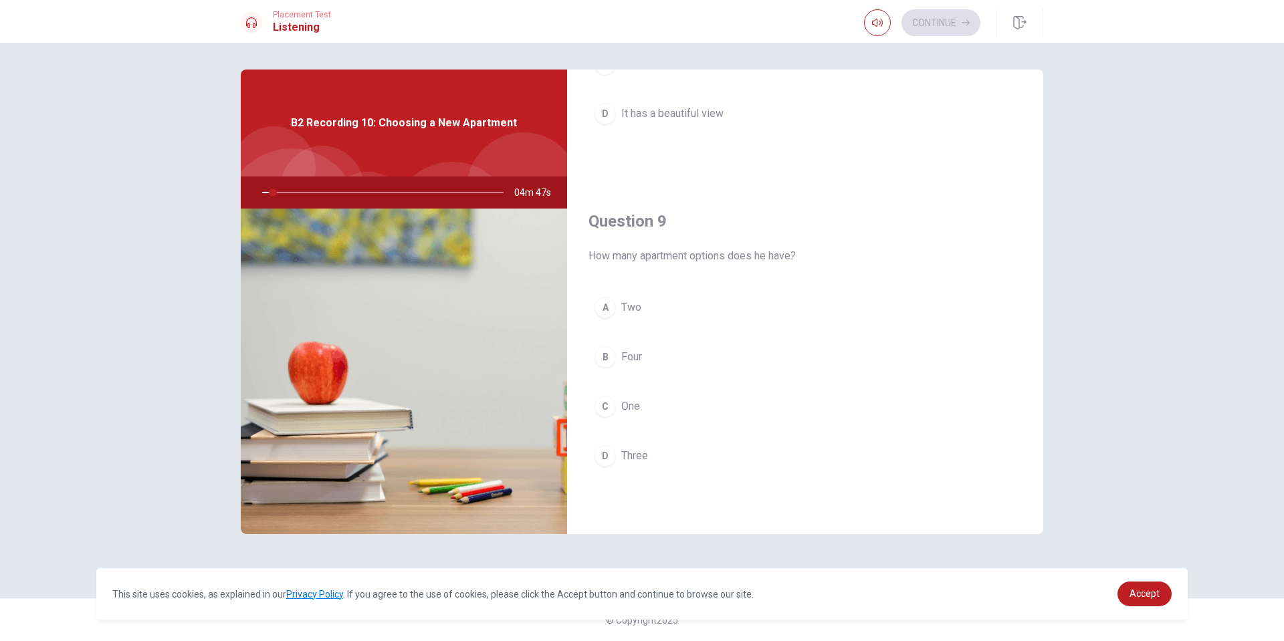
click at [607, 302] on div "A" at bounding box center [604, 307] width 21 height 21
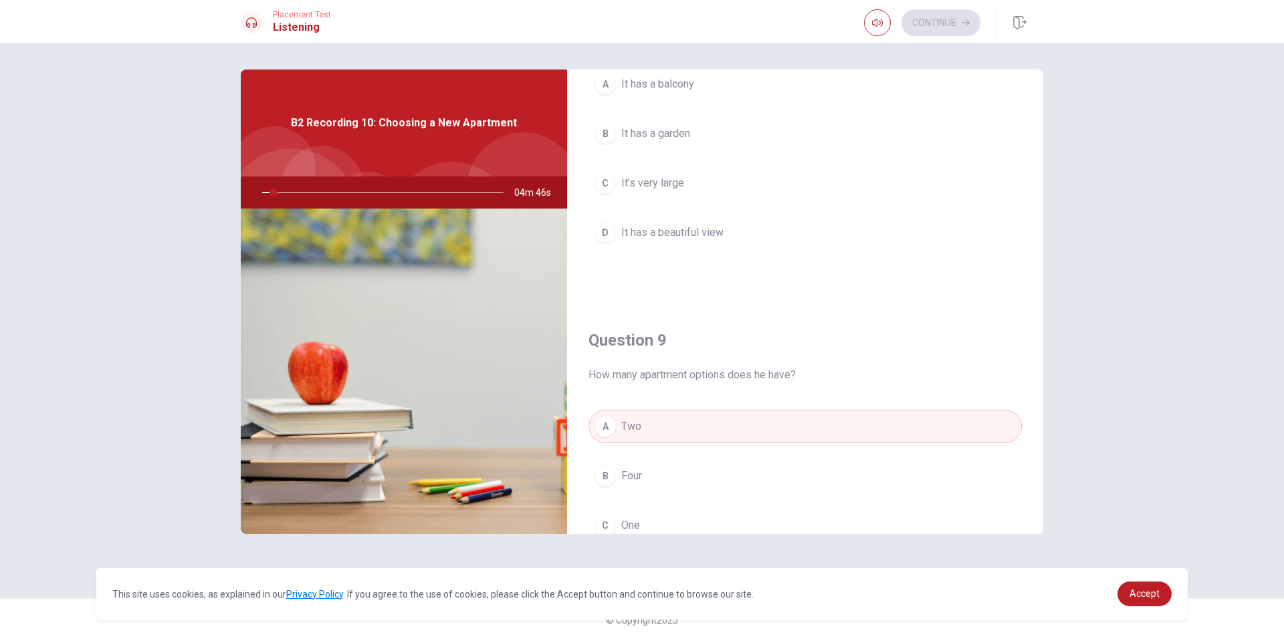
scroll to position [578, 0]
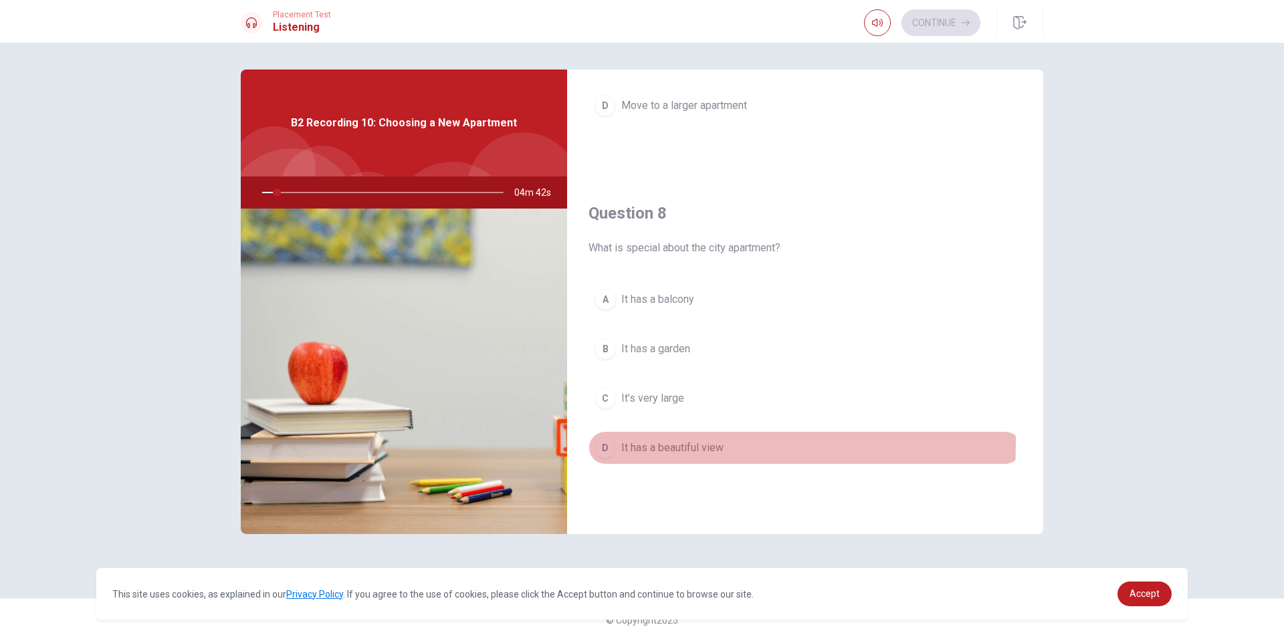
drag, startPoint x: 604, startPoint y: 443, endPoint x: 613, endPoint y: 437, distance: 11.1
click at [604, 443] on div "D" at bounding box center [604, 447] width 21 height 21
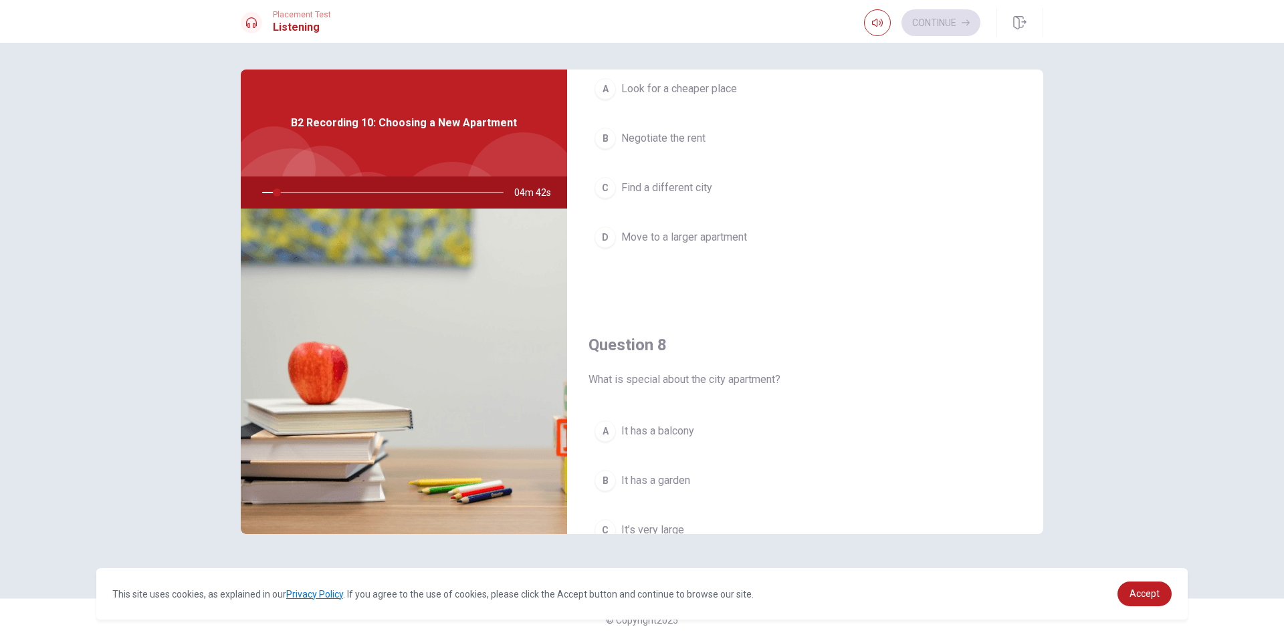
scroll to position [244, 0]
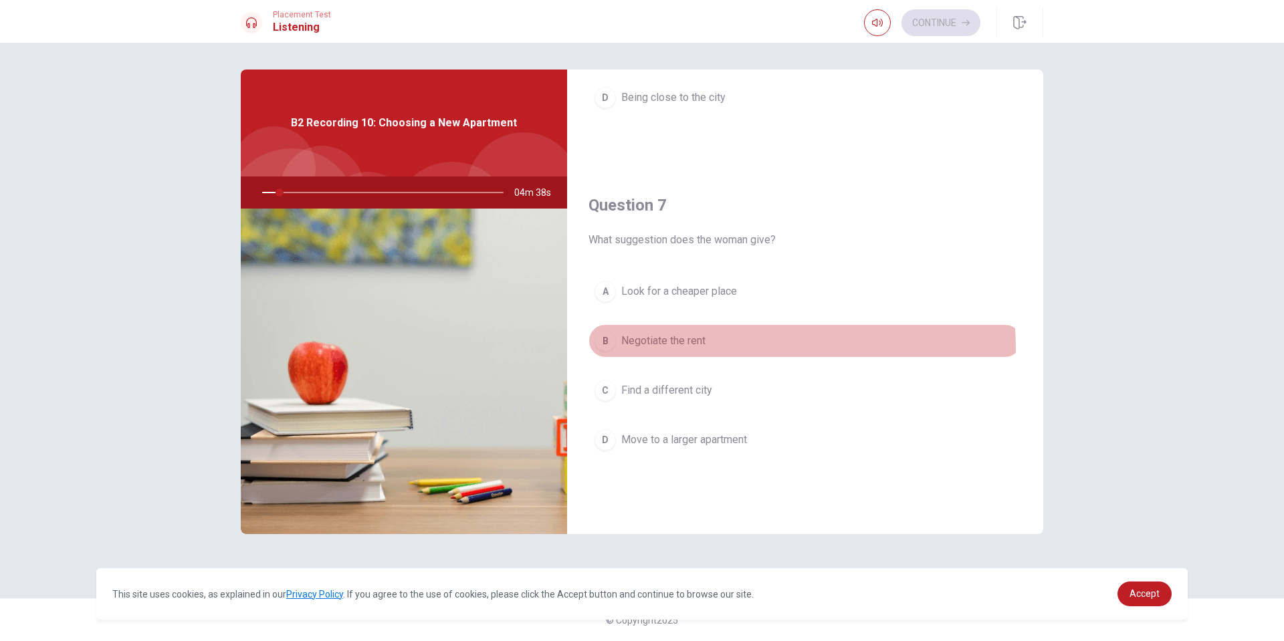
click at [611, 352] on button "B Negotiate the rent" at bounding box center [804, 340] width 433 height 33
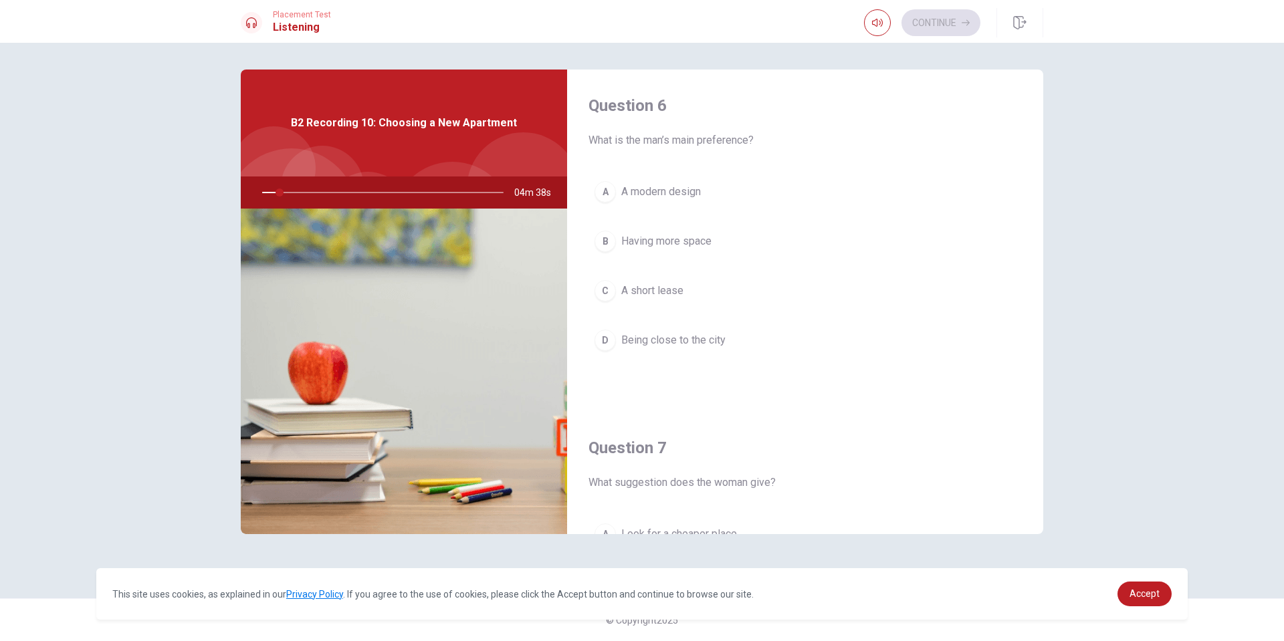
scroll to position [0, 0]
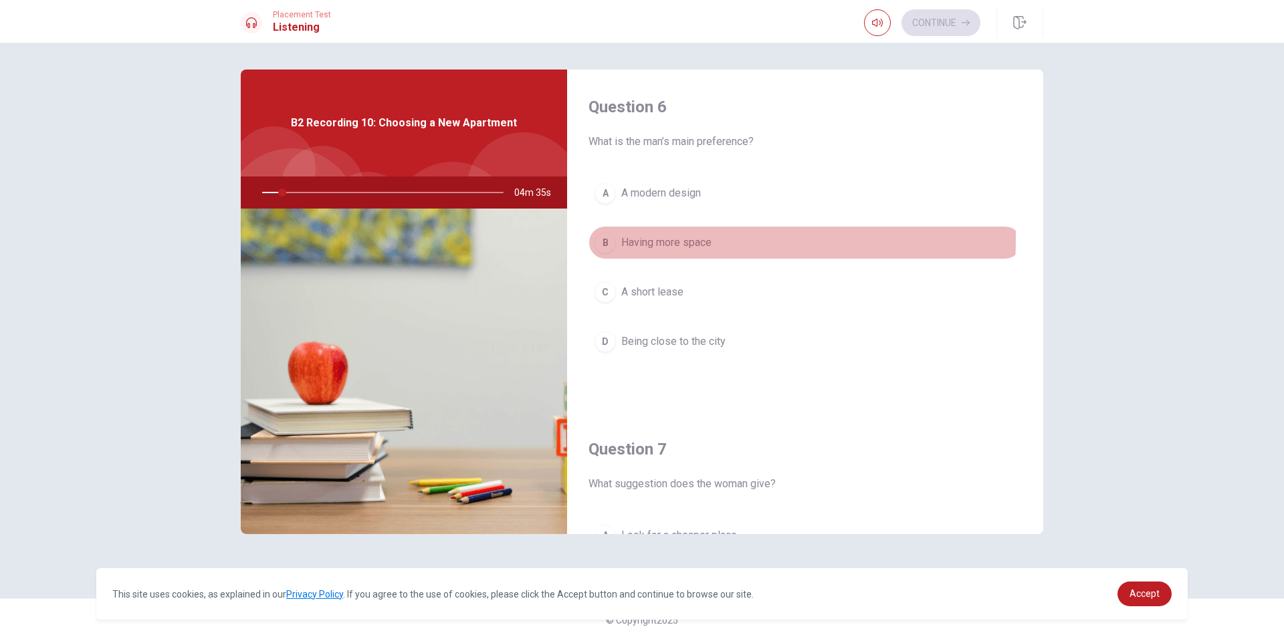
click at [616, 238] on button "B Having more space" at bounding box center [804, 242] width 433 height 33
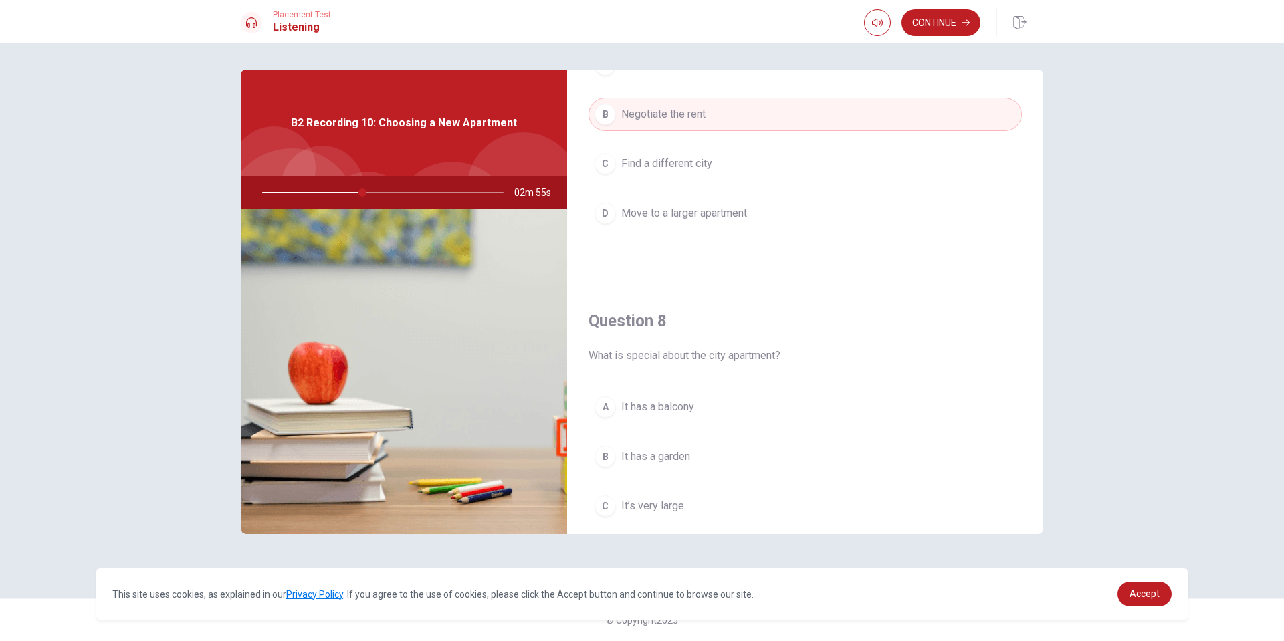
scroll to position [936, 0]
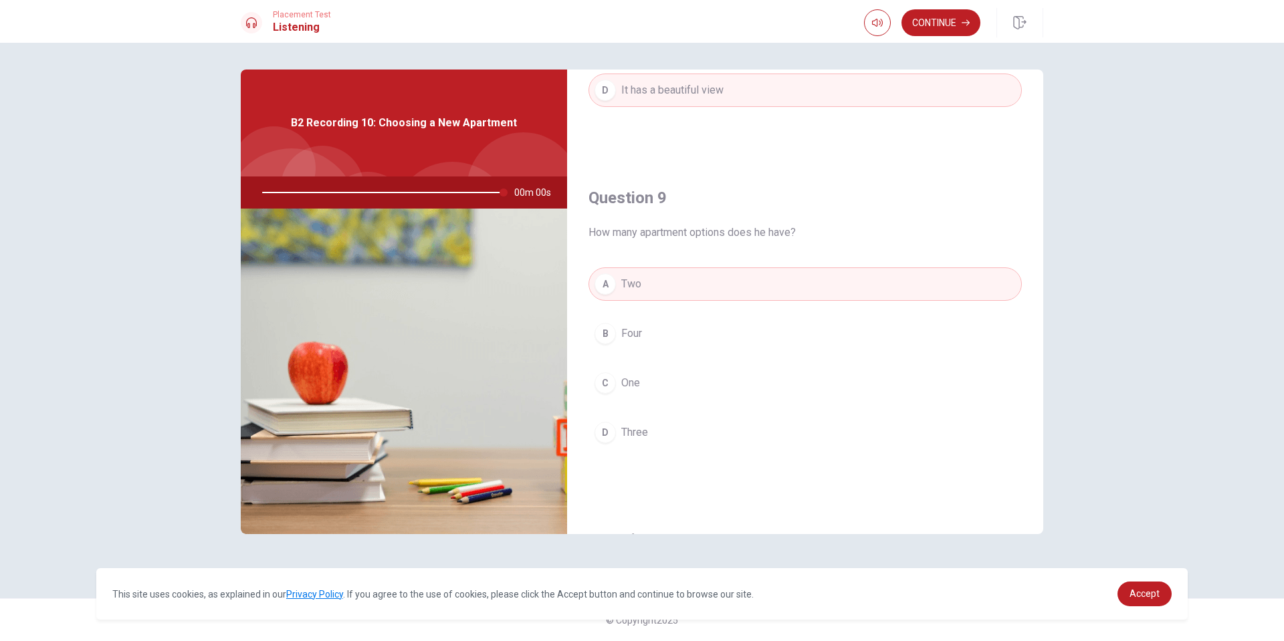
type input "0"
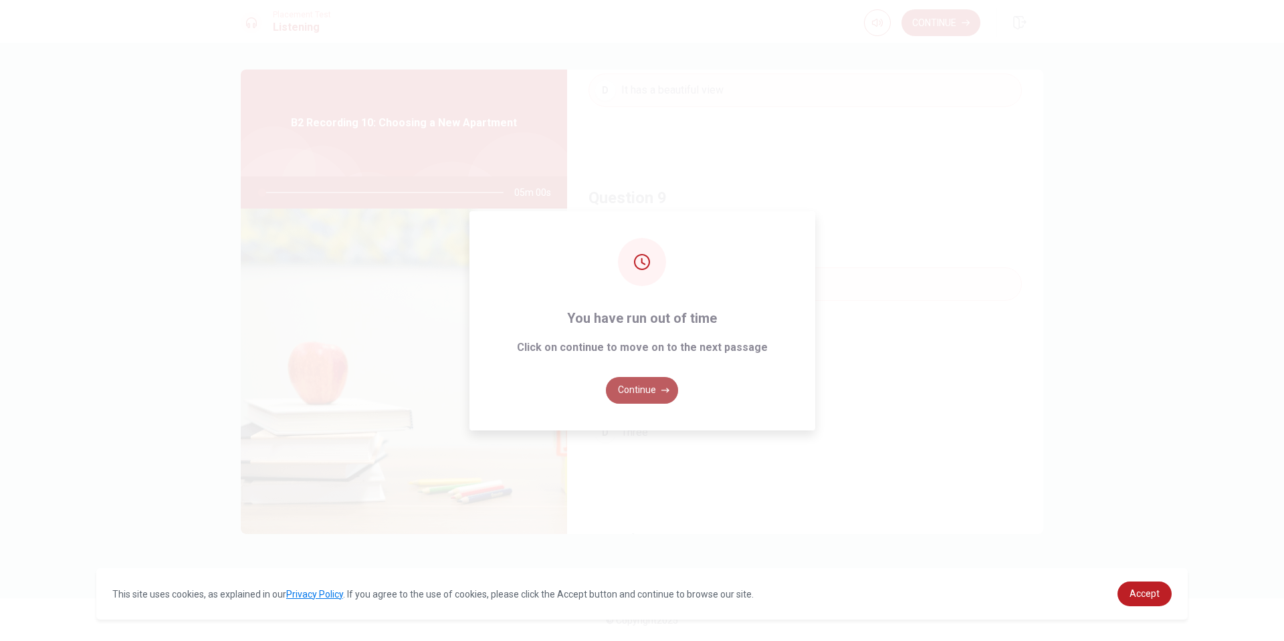
click at [659, 386] on button "Continue" at bounding box center [642, 390] width 72 height 27
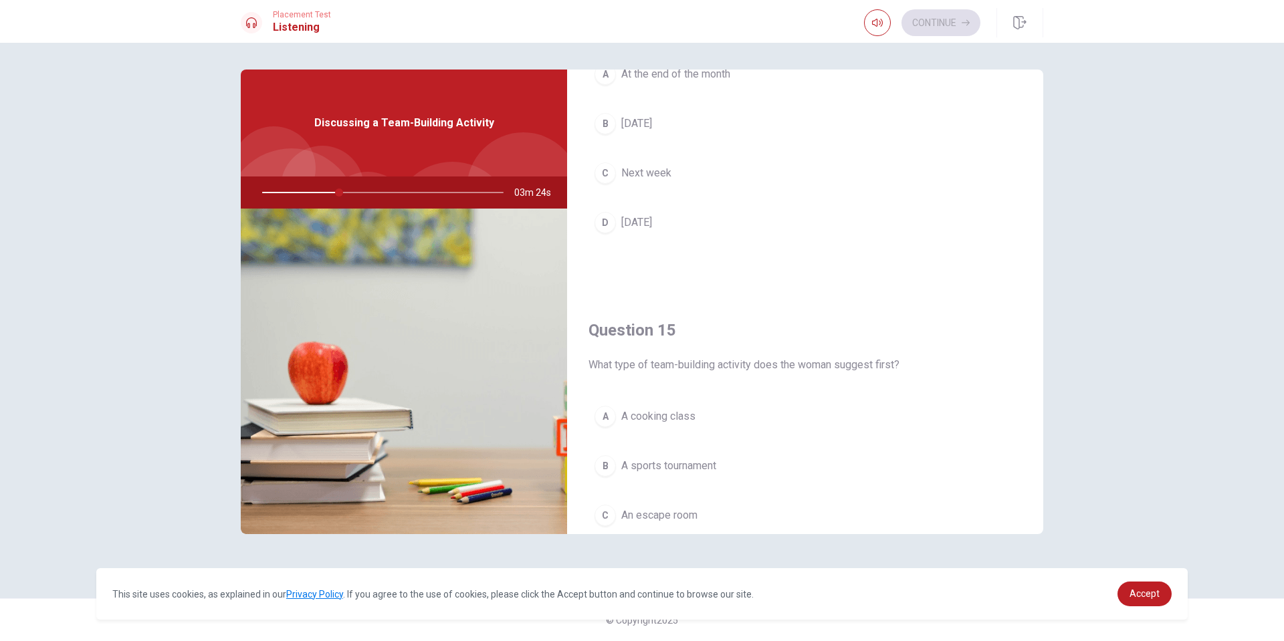
scroll to position [1247, 0]
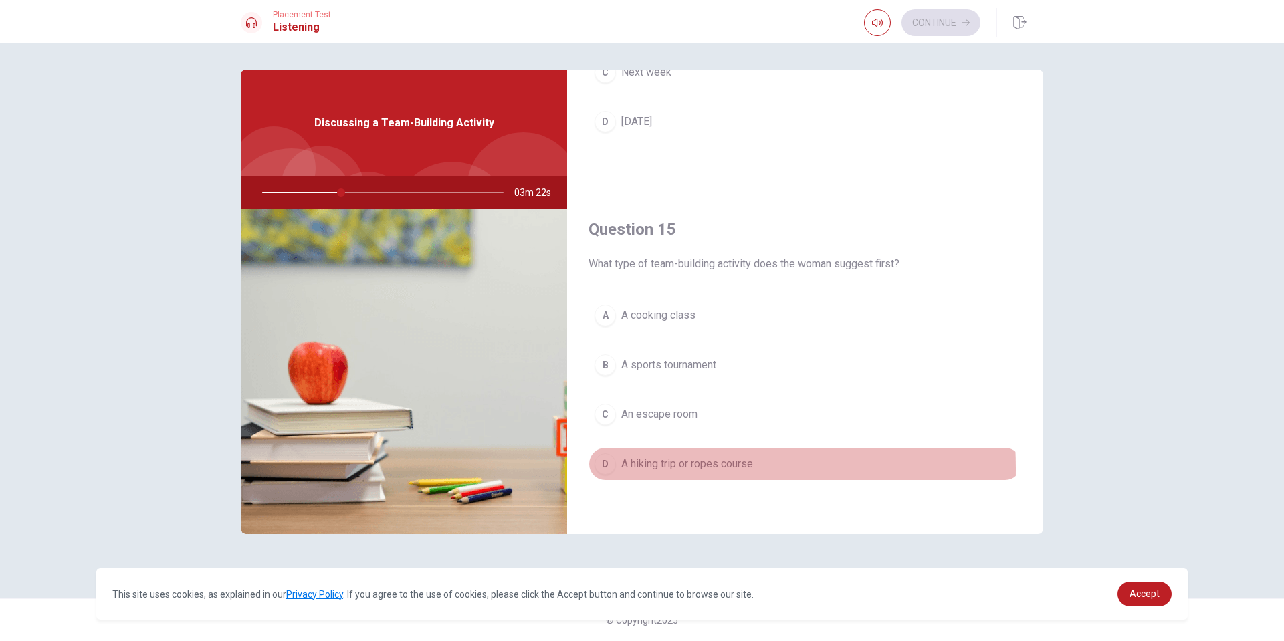
click at [608, 469] on div "D" at bounding box center [604, 463] width 21 height 21
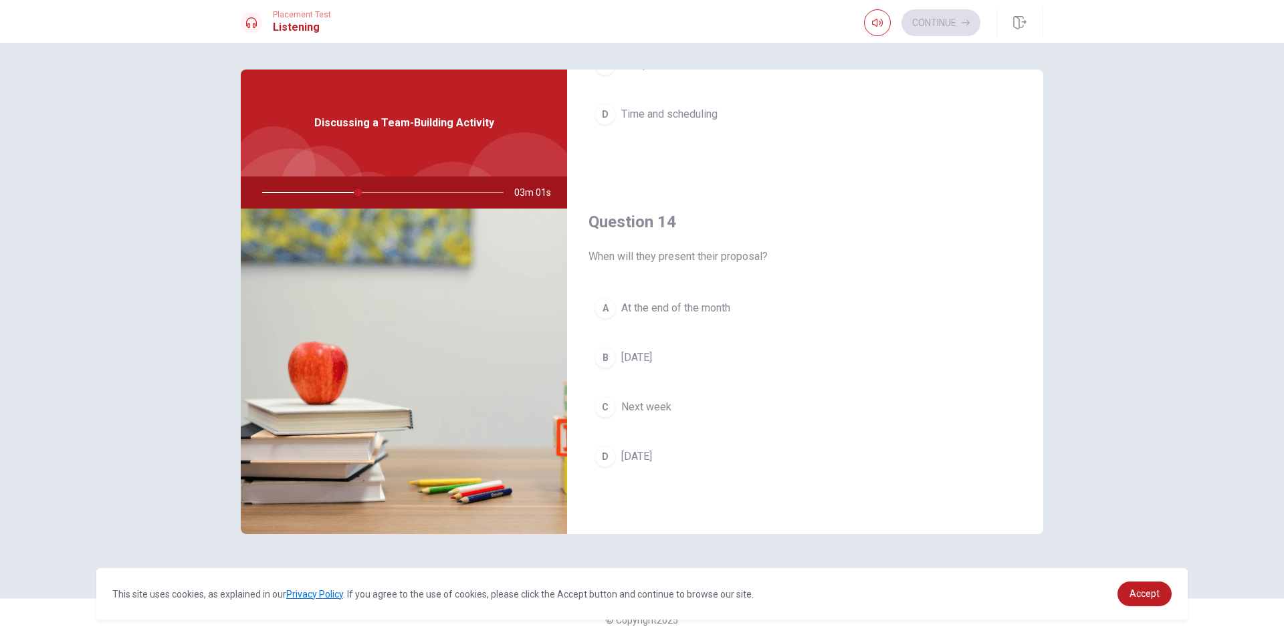
scroll to position [645, 0]
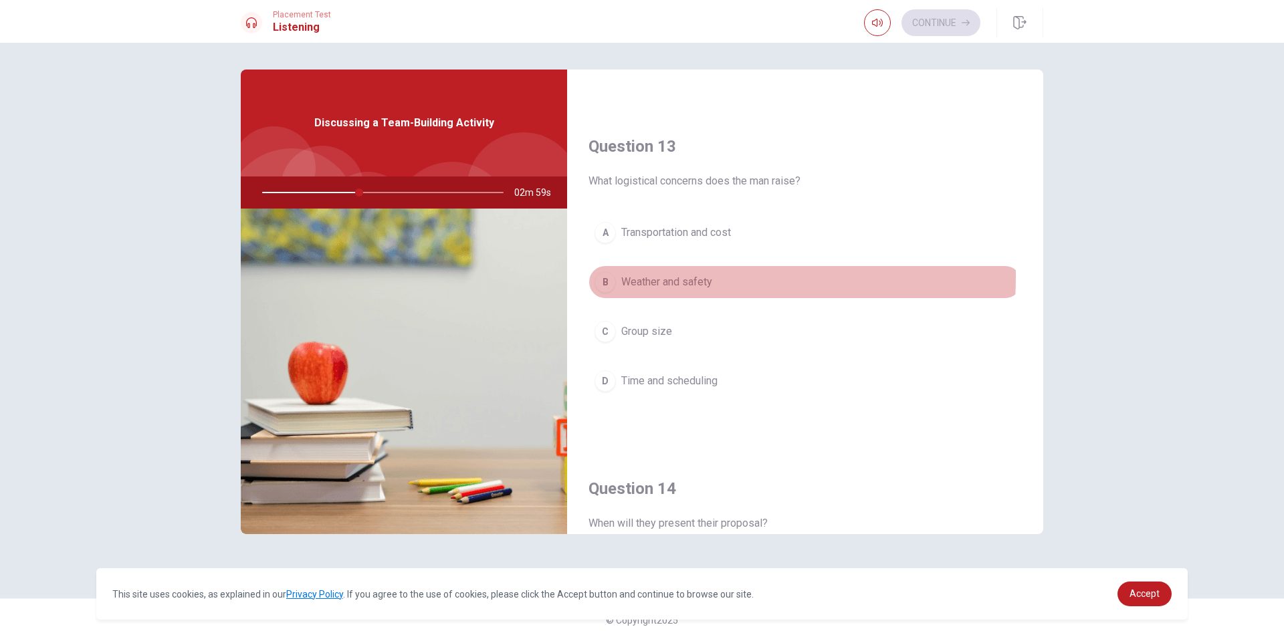
click at [606, 277] on div "B" at bounding box center [604, 281] width 21 height 21
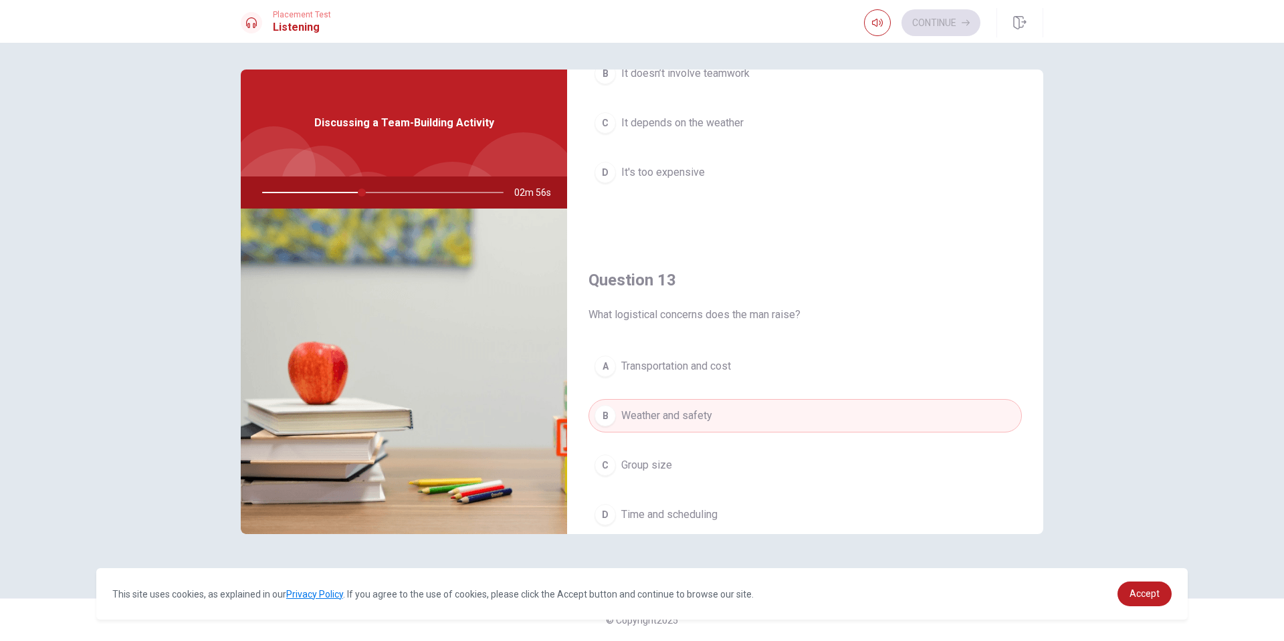
scroll to position [979, 0]
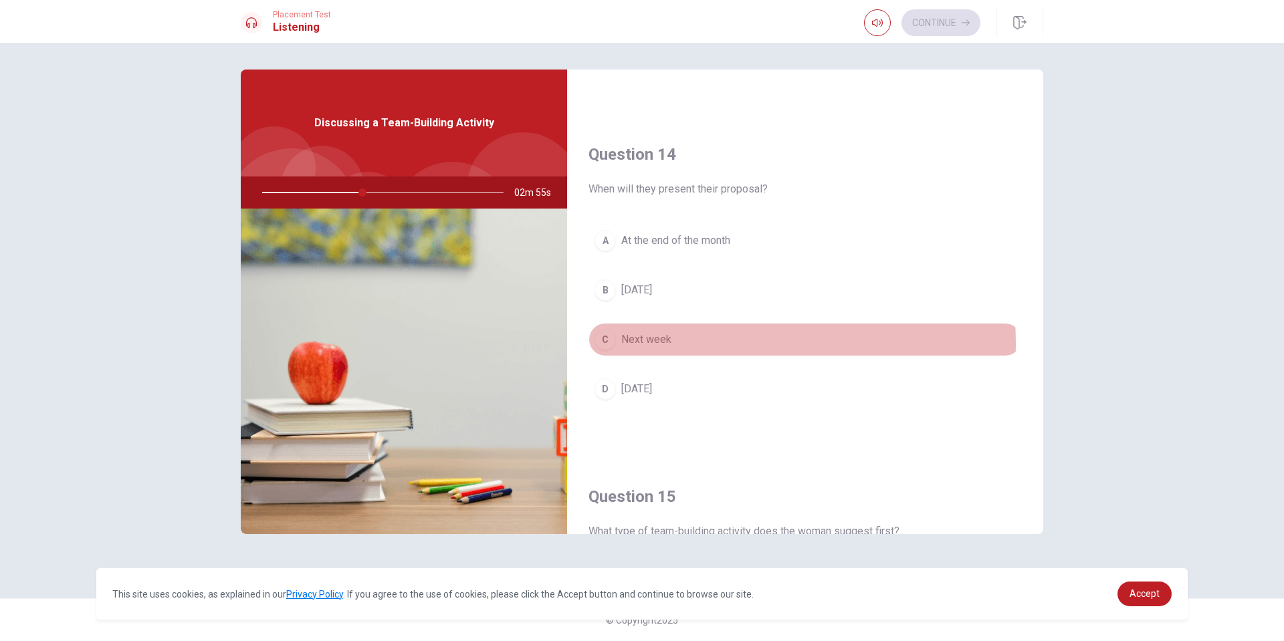
click at [628, 345] on span "Next week" at bounding box center [646, 340] width 50 height 16
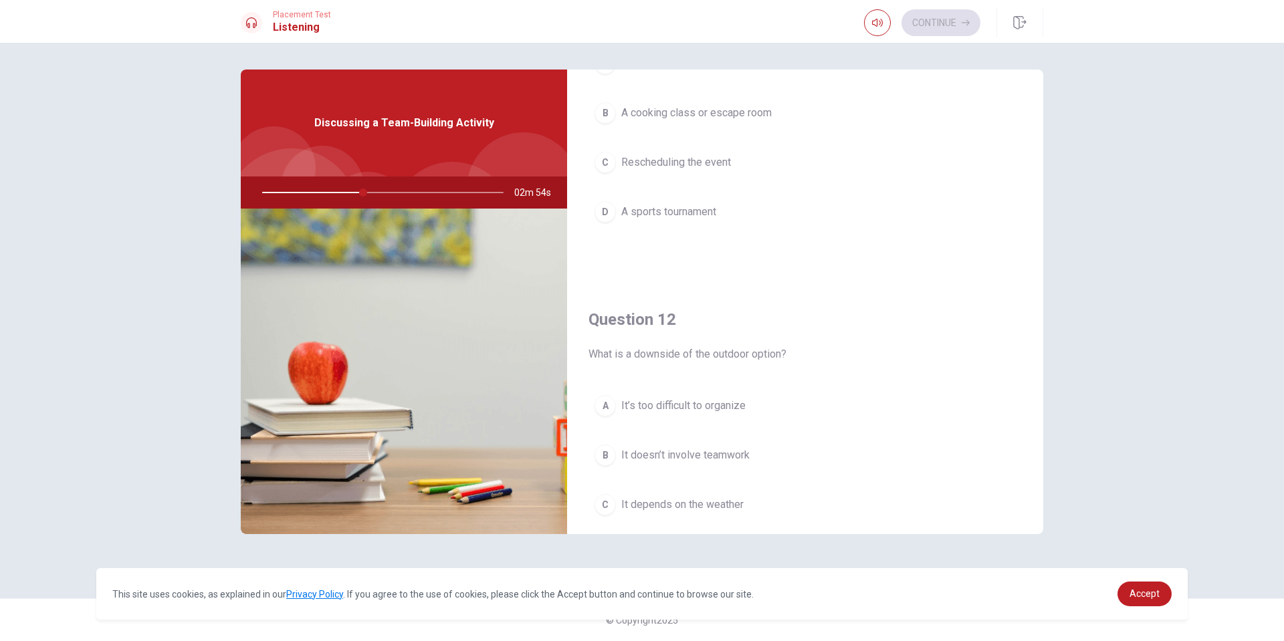
scroll to position [0, 0]
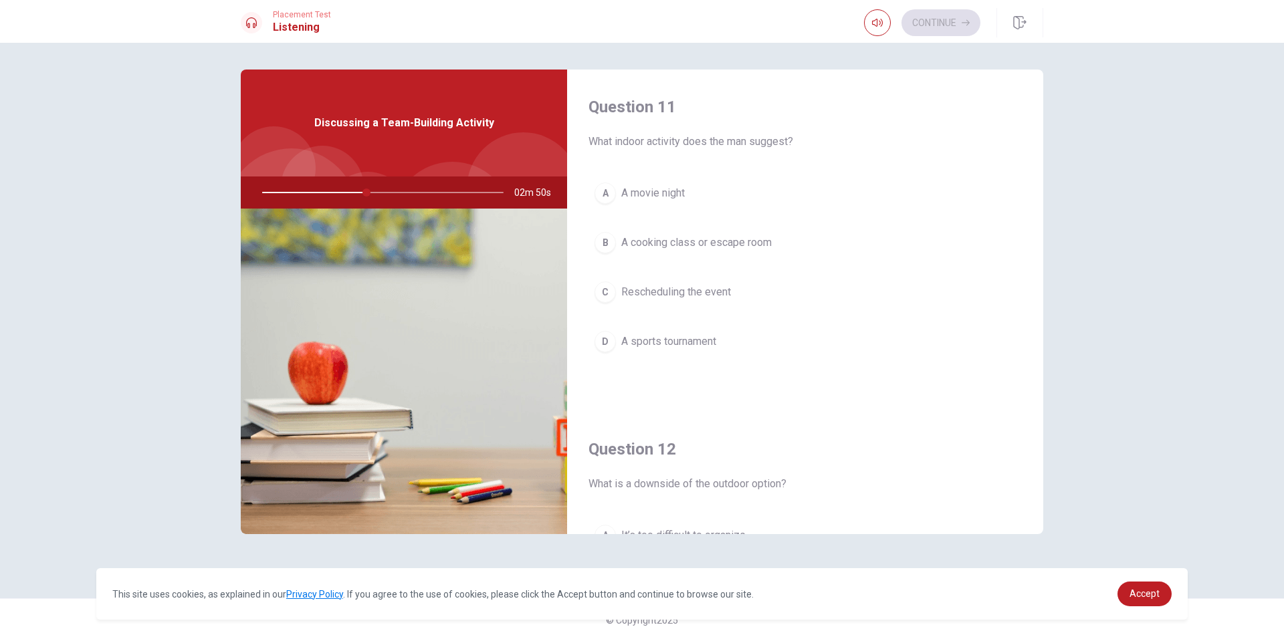
click at [610, 241] on div "B" at bounding box center [604, 242] width 21 height 21
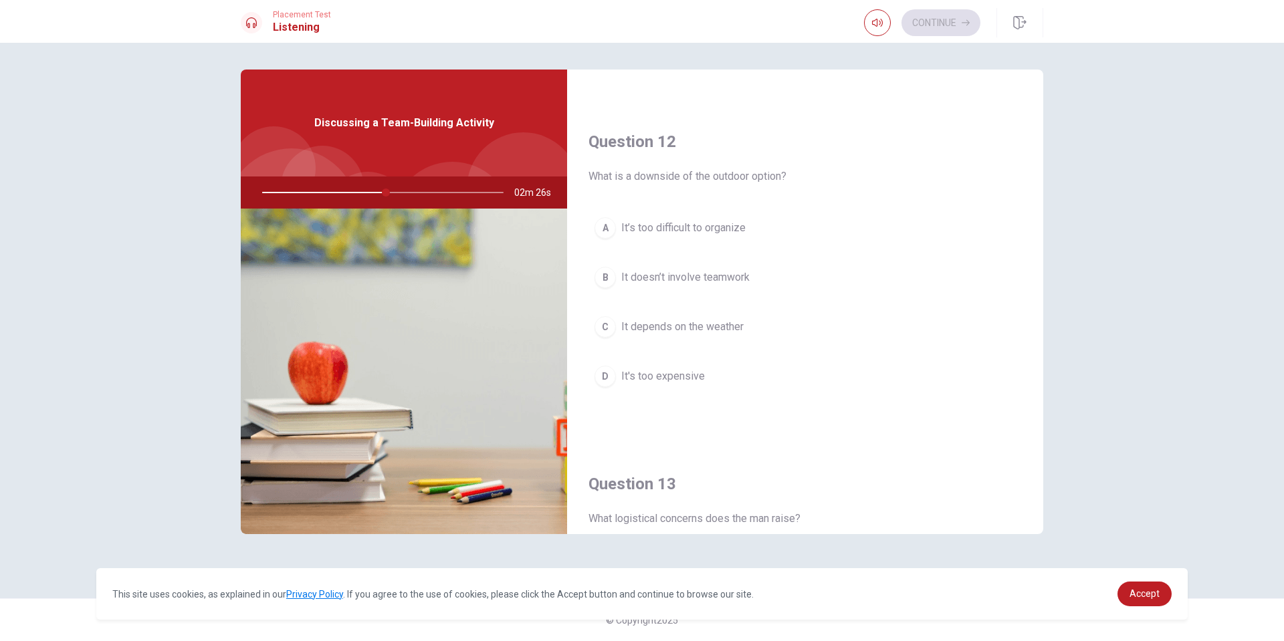
scroll to position [244, 0]
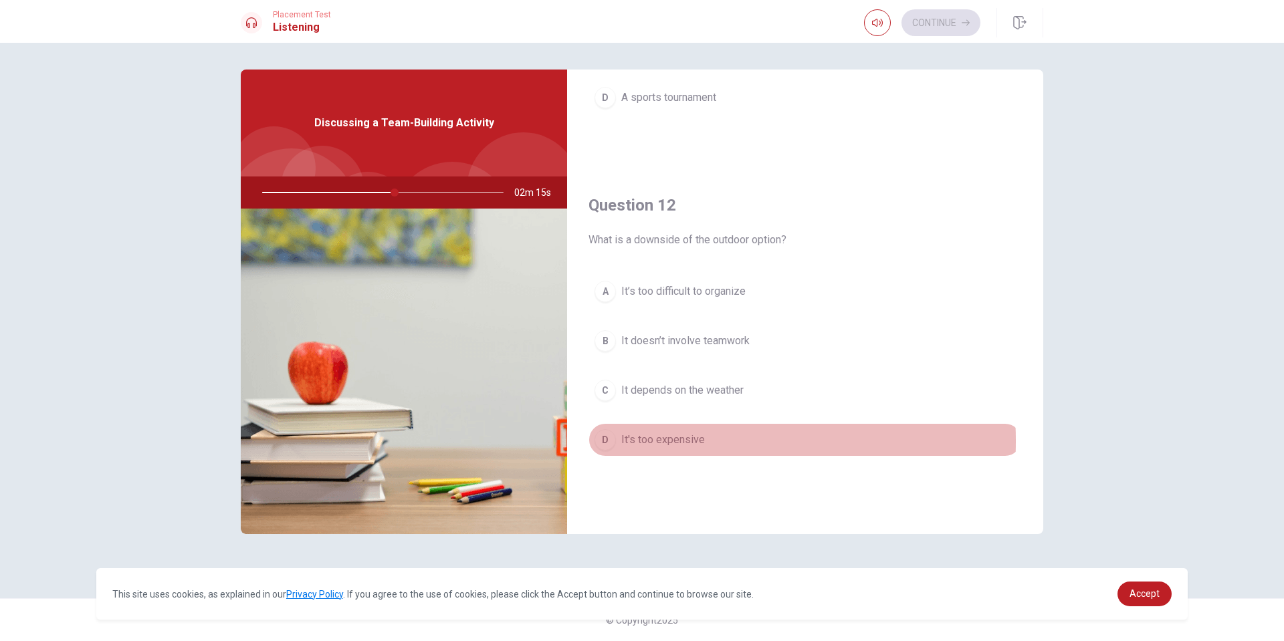
click at [642, 441] on span "It's too expensive" at bounding box center [663, 440] width 84 height 16
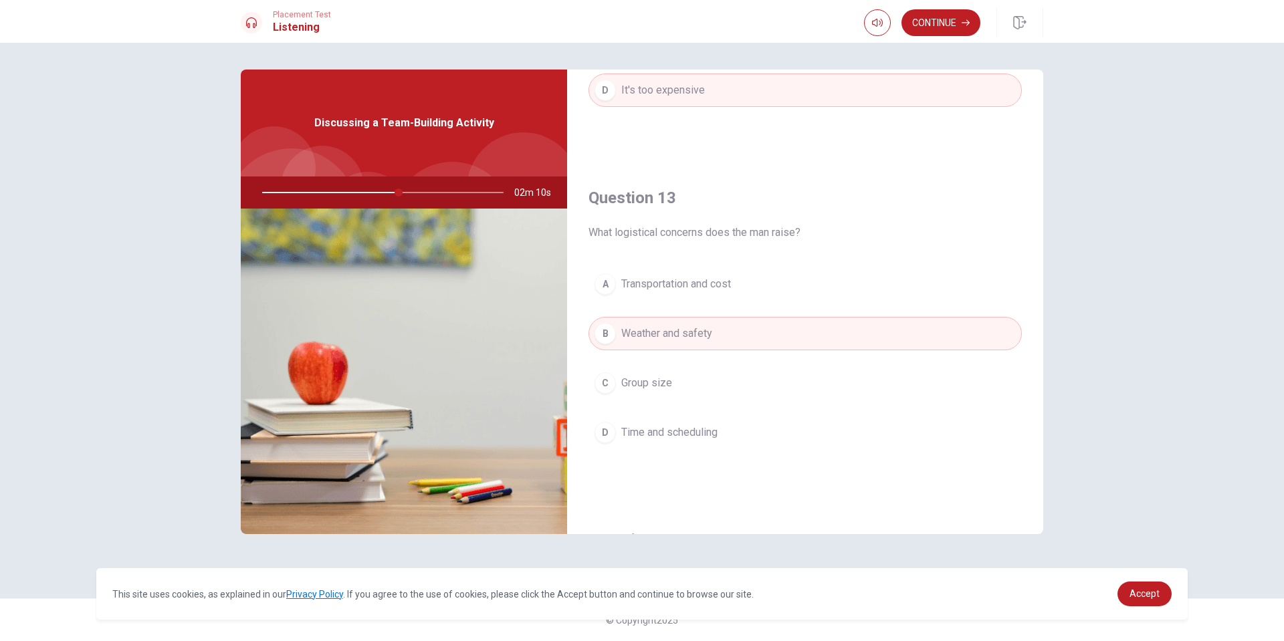
scroll to position [602, 0]
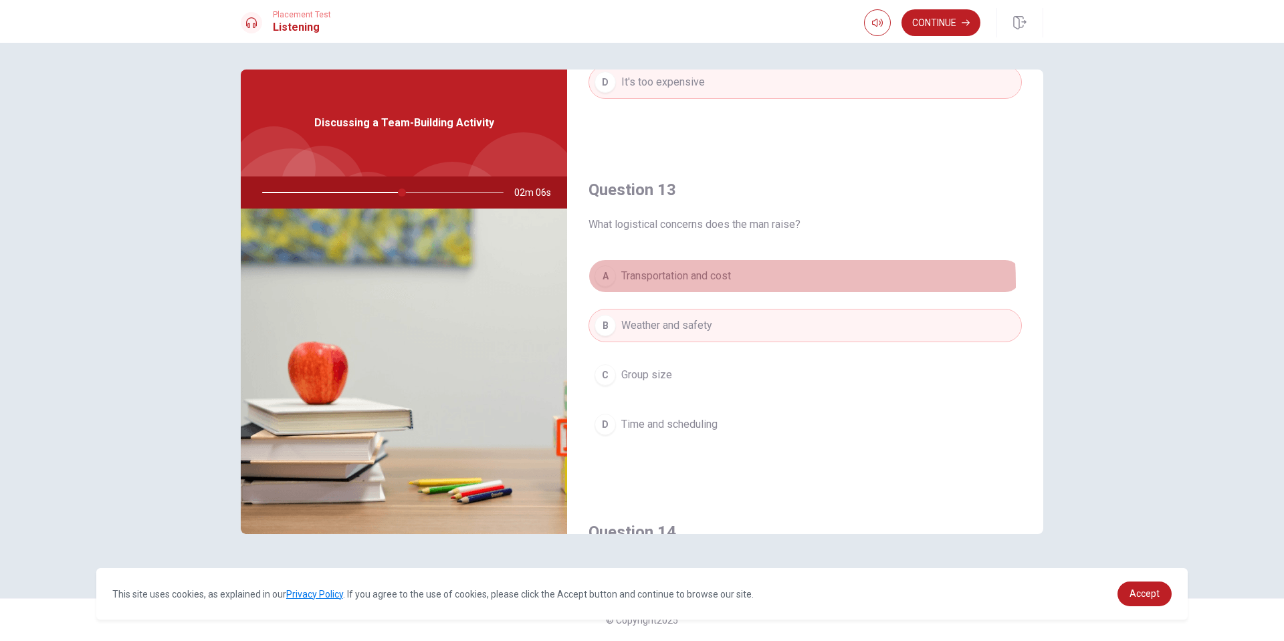
click at [646, 284] on button "A Transportation and cost" at bounding box center [804, 275] width 433 height 33
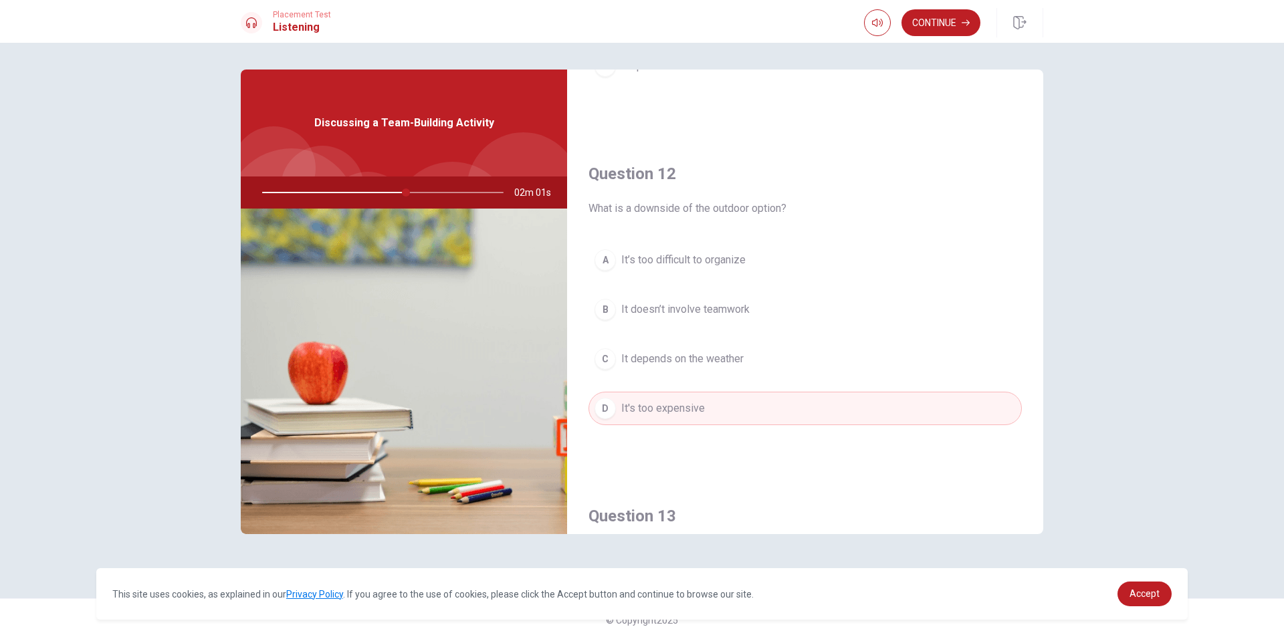
scroll to position [267, 0]
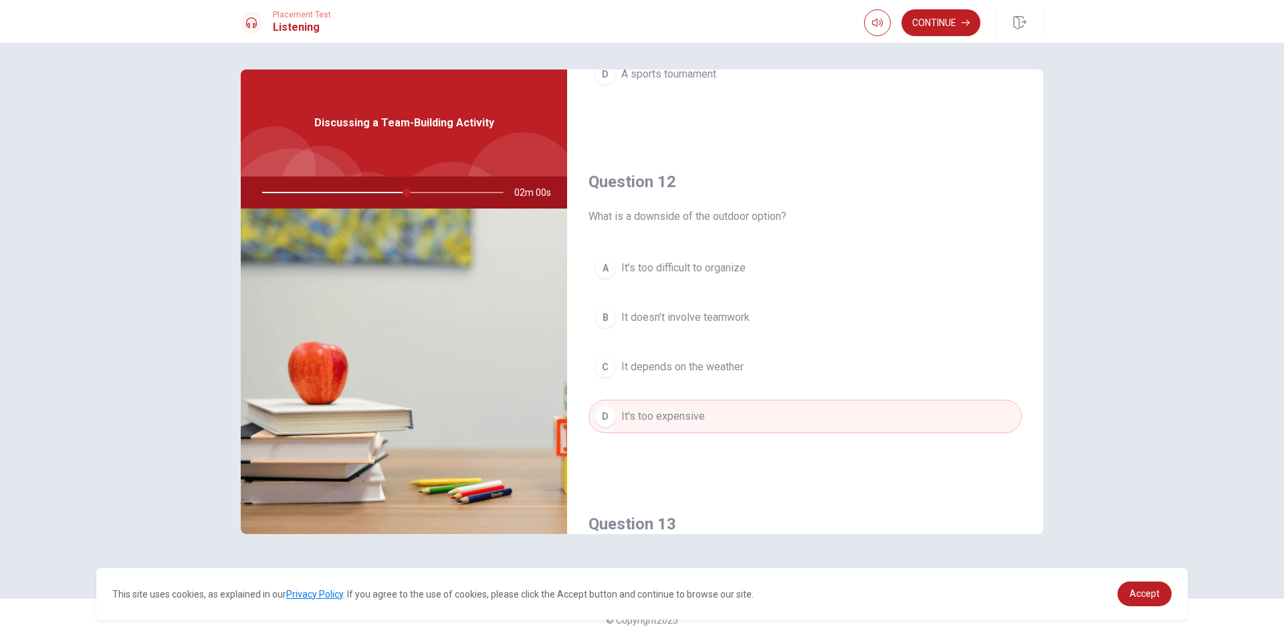
click at [733, 366] on span "It depends on the weather" at bounding box center [682, 367] width 122 height 16
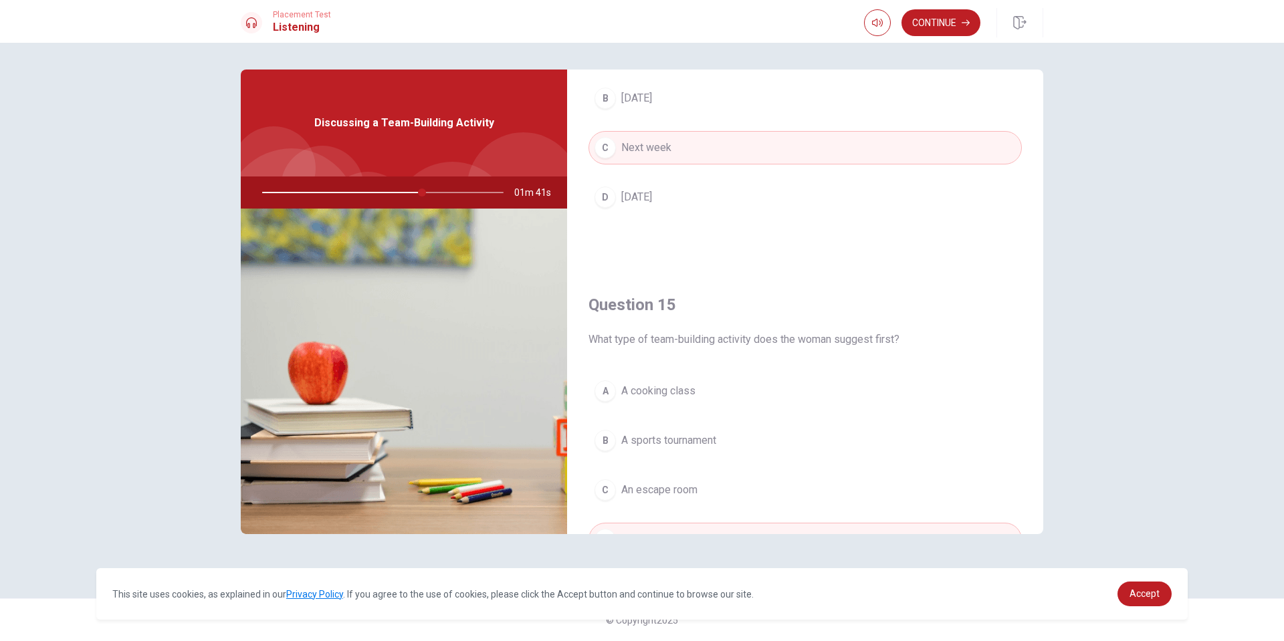
scroll to position [1247, 0]
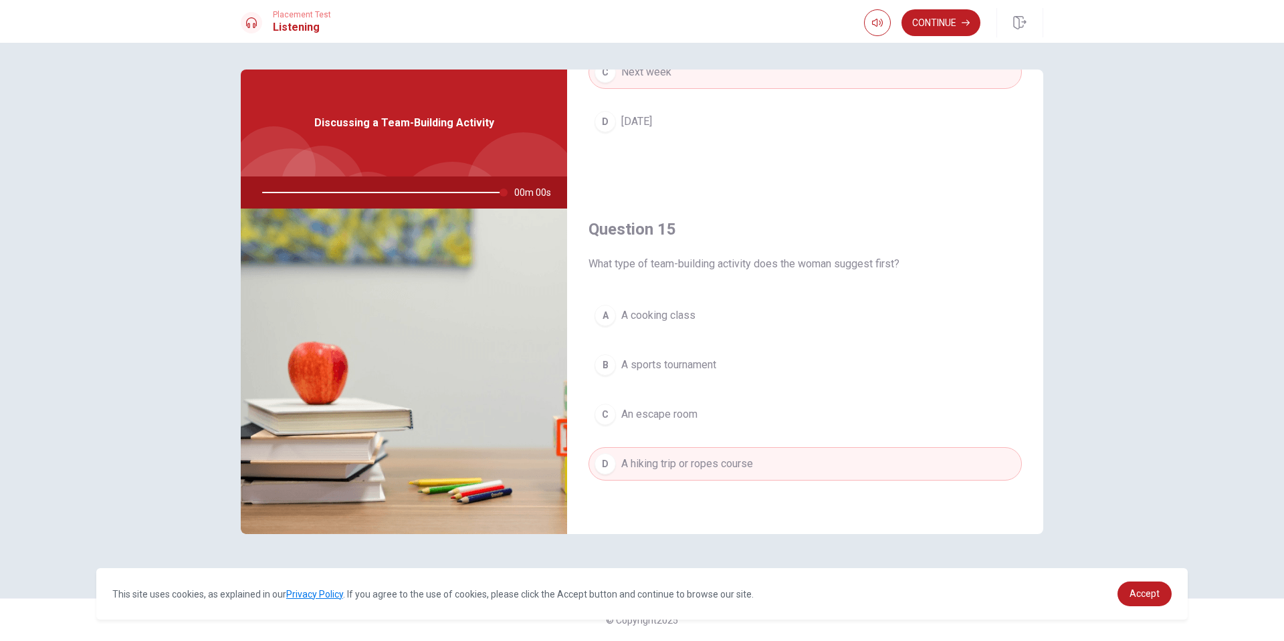
type input "0"
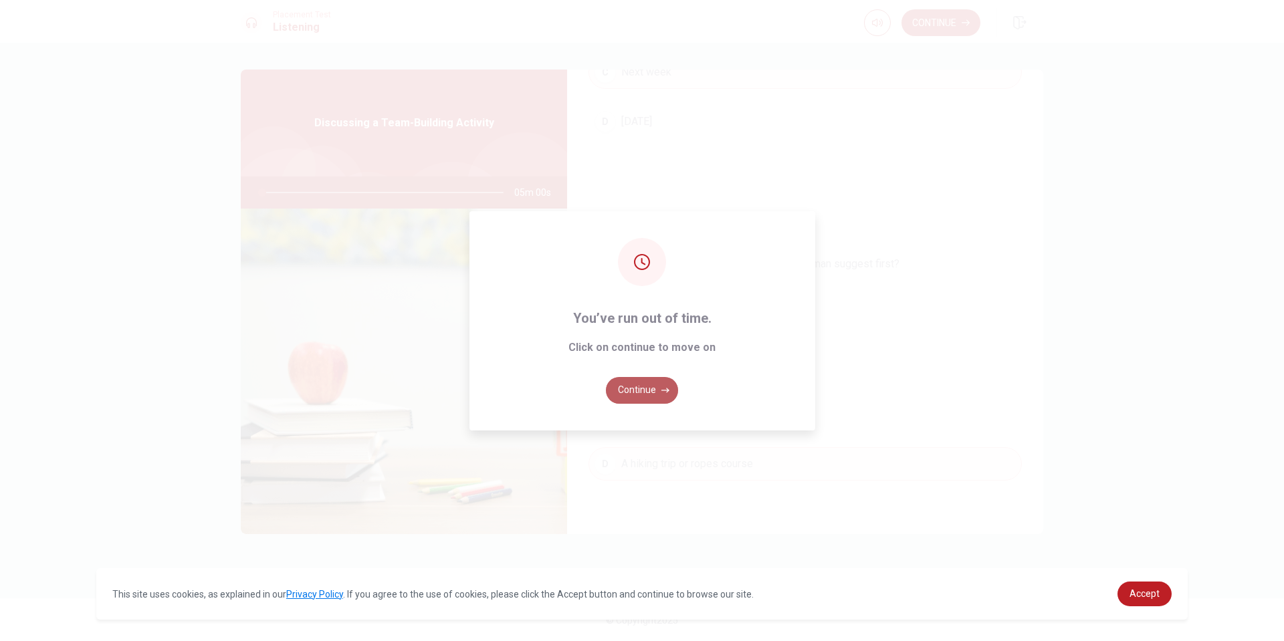
click at [639, 388] on button "Continue" at bounding box center [642, 390] width 72 height 27
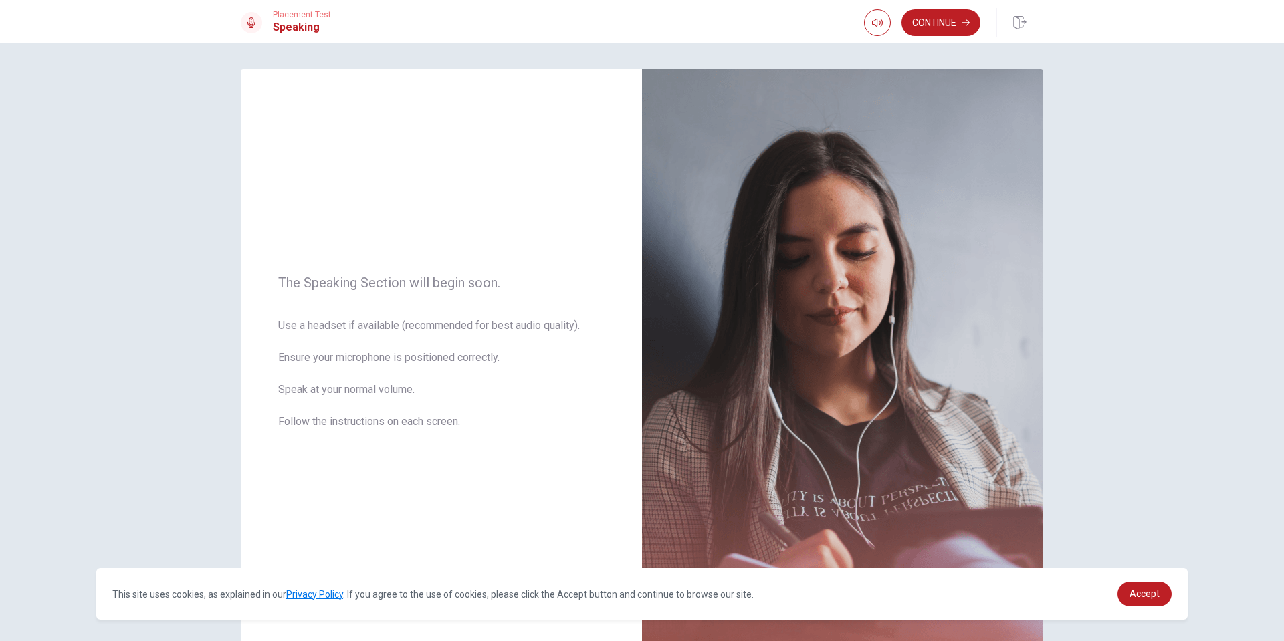
scroll to position [0, 0]
click at [935, 29] on button "Continue" at bounding box center [940, 22] width 79 height 27
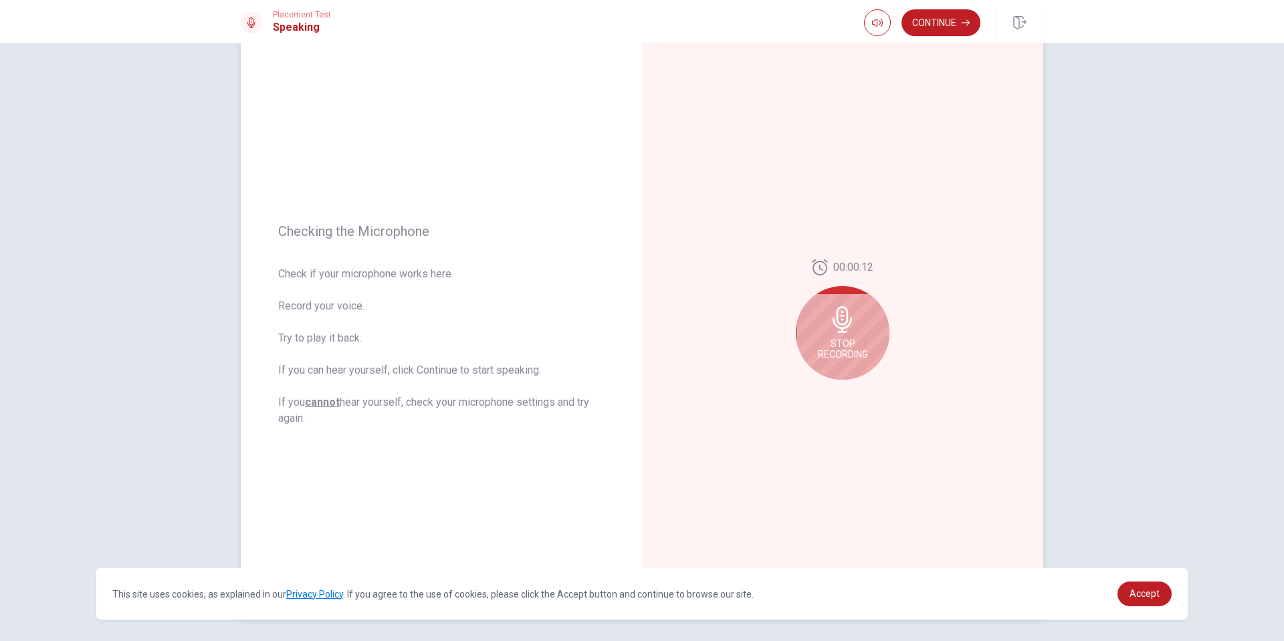
scroll to position [67, 0]
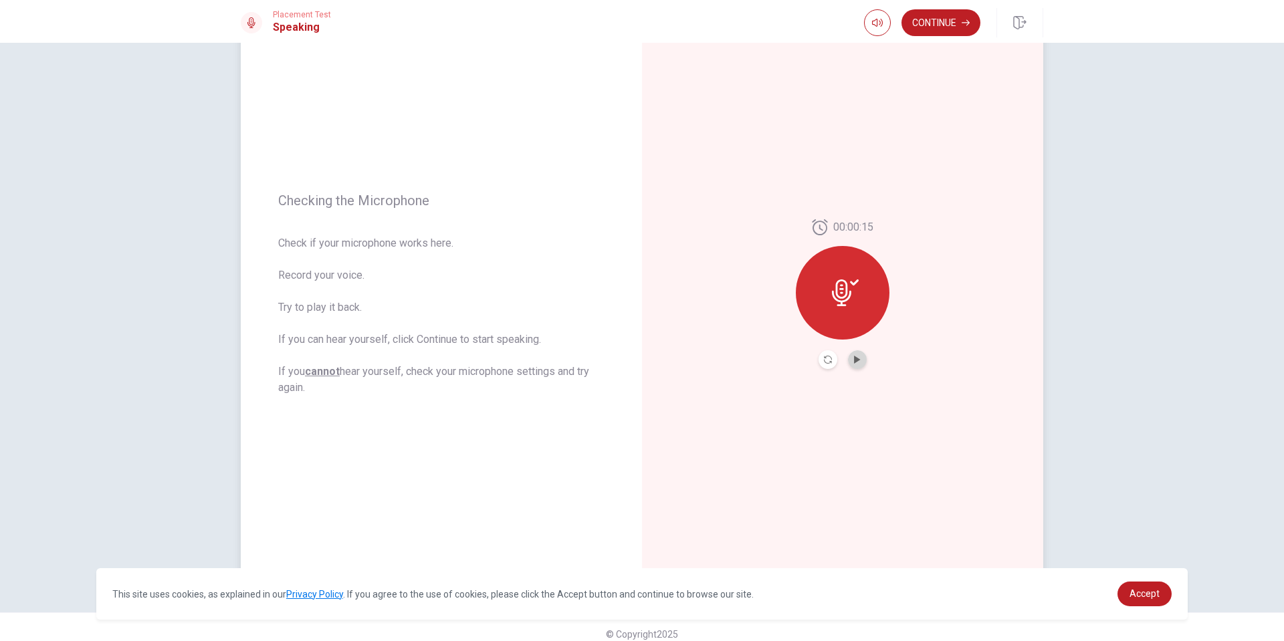
click at [862, 358] on button "Play Audio" at bounding box center [857, 359] width 19 height 19
click at [860, 354] on button "Pause Audio" at bounding box center [857, 359] width 19 height 19
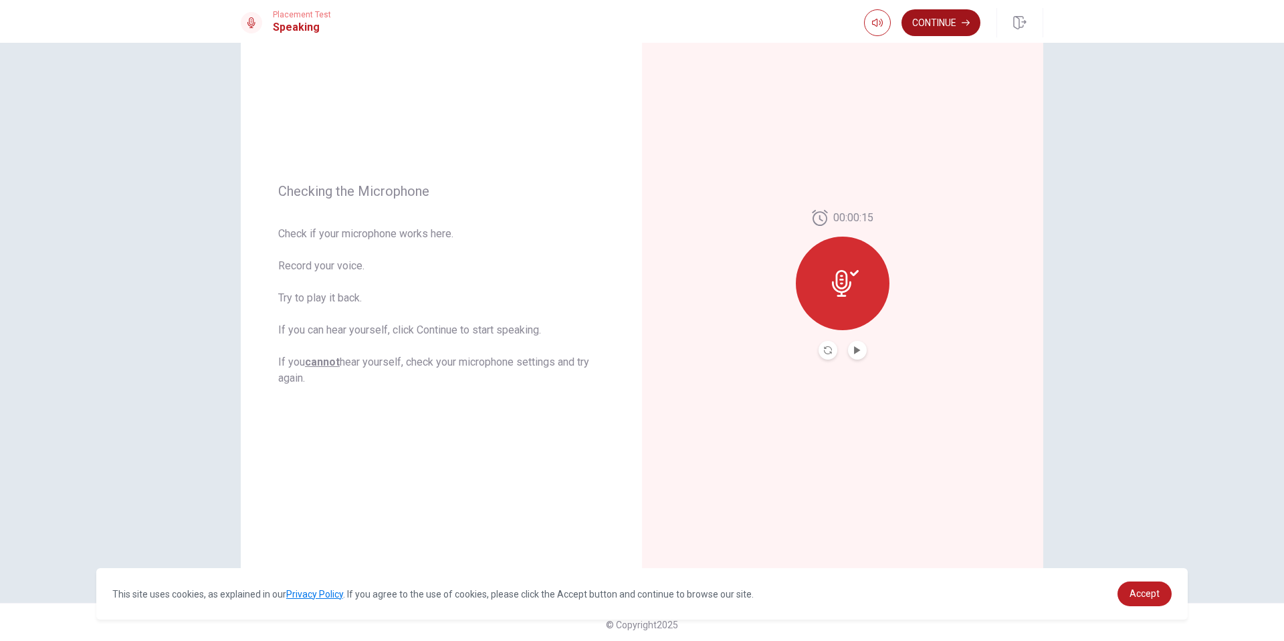
scroll to position [81, 0]
click at [925, 12] on button "Continue" at bounding box center [940, 22] width 79 height 27
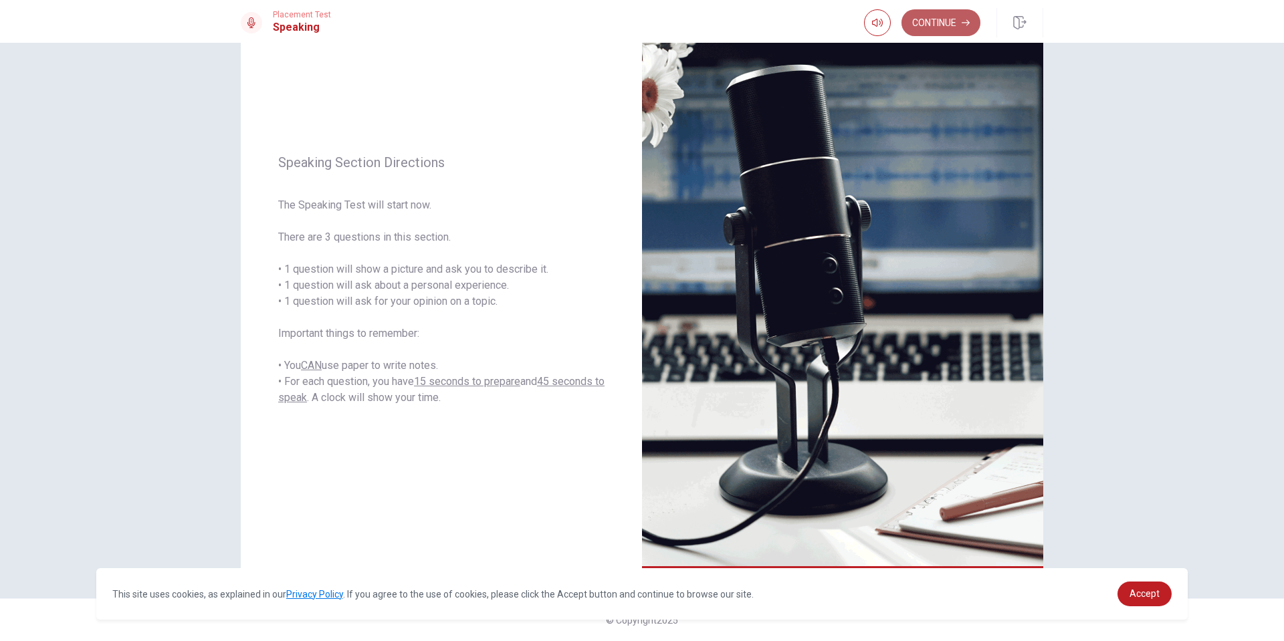
click at [937, 9] on button "Continue" at bounding box center [940, 22] width 79 height 27
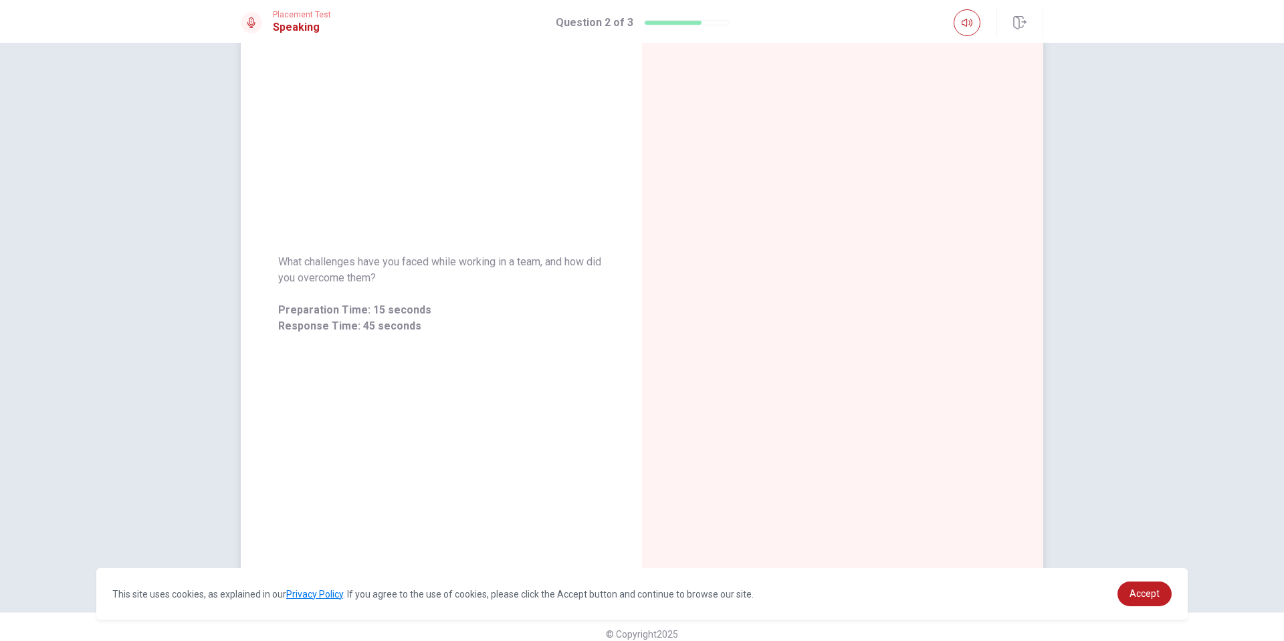
scroll to position [0, 0]
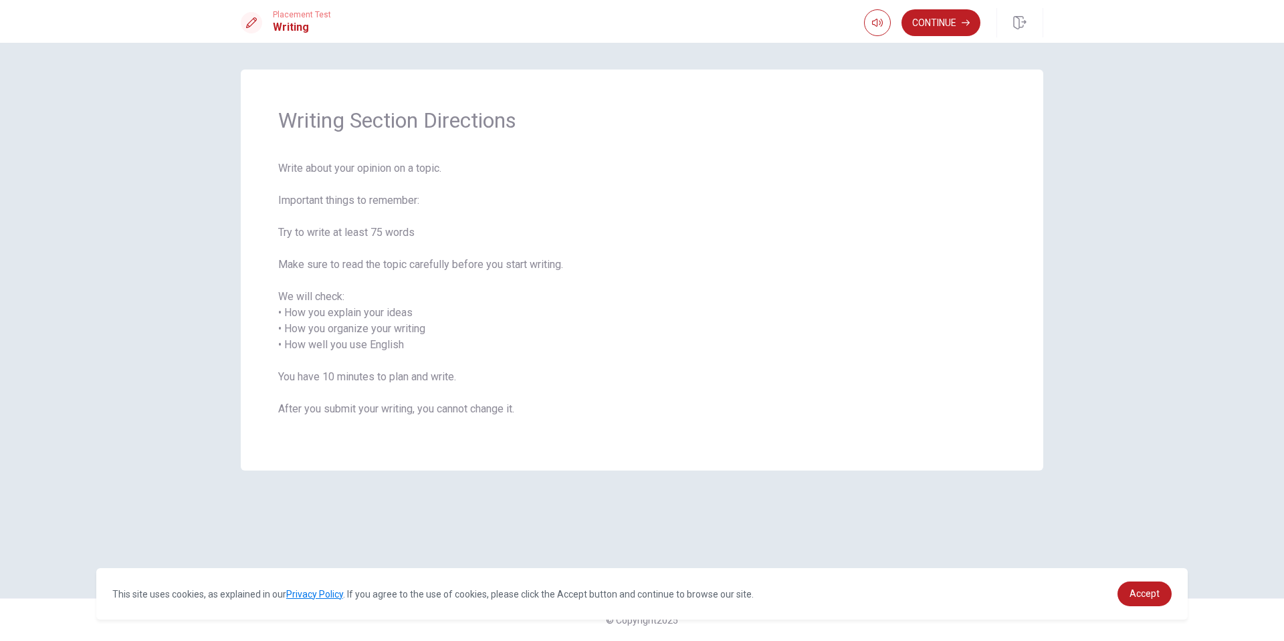
drag, startPoint x: 320, startPoint y: 117, endPoint x: 544, endPoint y: 110, distance: 224.1
click at [559, 102] on div "Writing Section Directions Write about your opinion on a topic. Important thing…" at bounding box center [642, 270] width 802 height 401
drag, startPoint x: 279, startPoint y: 168, endPoint x: 395, endPoint y: 164, distance: 116.4
click at [394, 164] on span "Write about your opinion on a topic. Important things to remember: Try to write…" at bounding box center [641, 296] width 727 height 273
drag, startPoint x: 290, startPoint y: 372, endPoint x: 487, endPoint y: 389, distance: 197.9
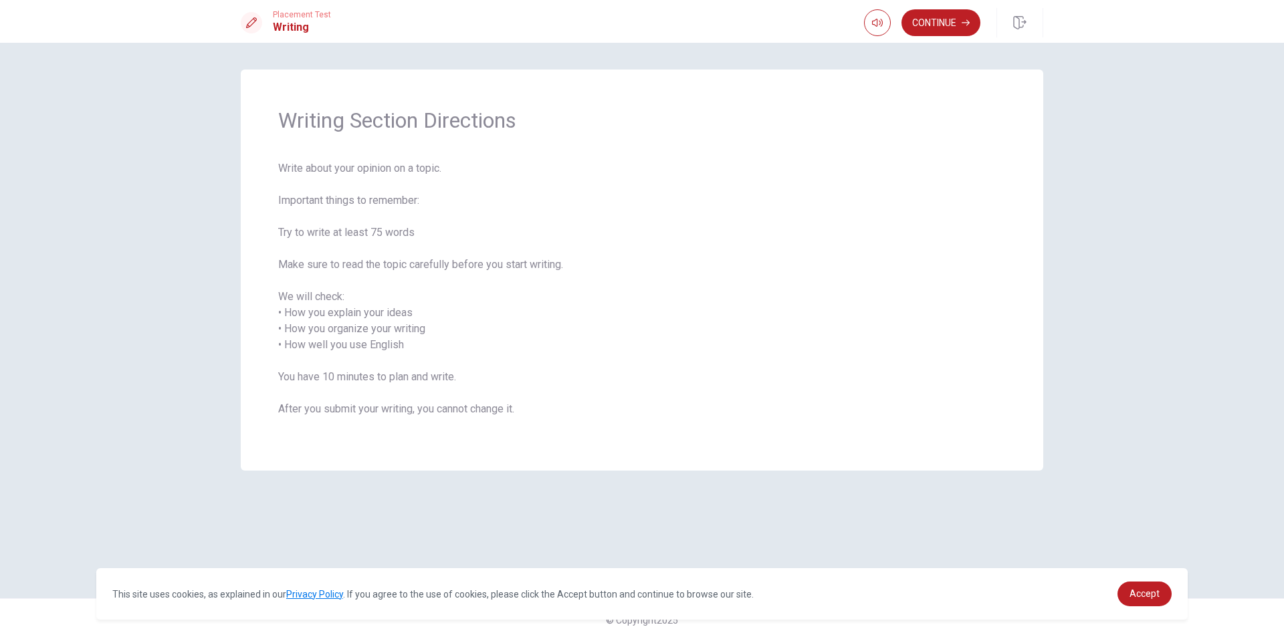
click at [489, 389] on span "Write about your opinion on a topic. Important things to remember: Try to write…" at bounding box center [641, 296] width 727 height 273
click at [923, 27] on button "Continue" at bounding box center [940, 22] width 79 height 27
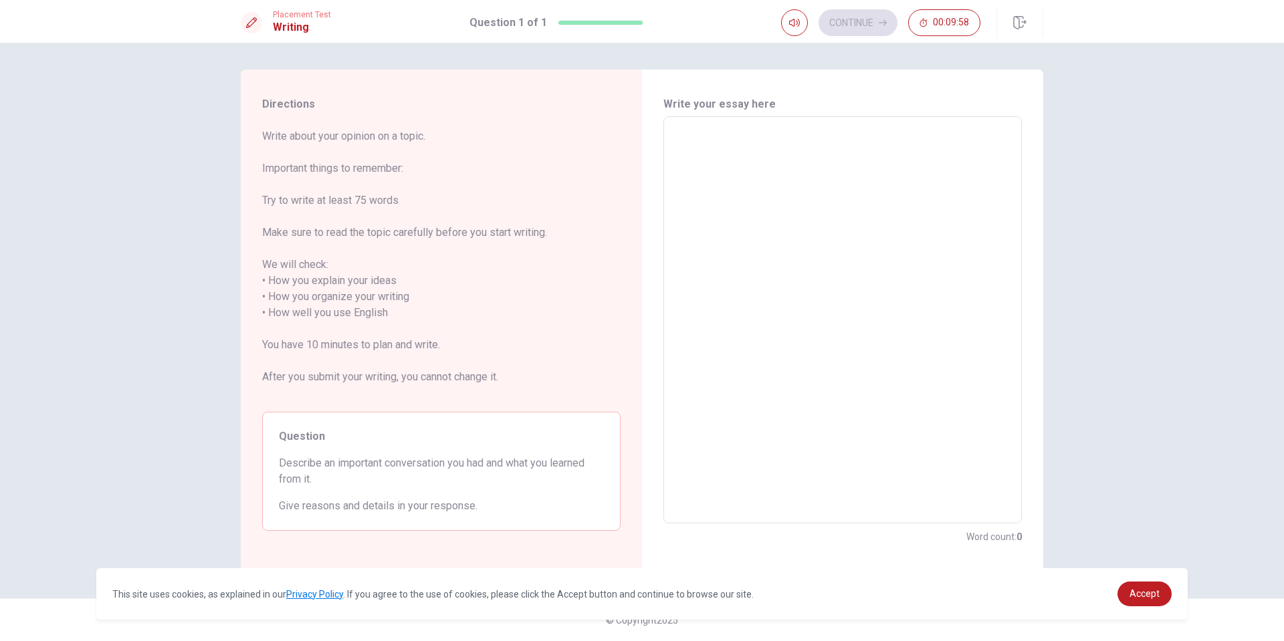
click at [798, 120] on div "x ​" at bounding box center [842, 319] width 358 height 407
click at [721, 242] on textarea at bounding box center [843, 320] width 340 height 385
type textarea "A"
type textarea "x"
type textarea "An"
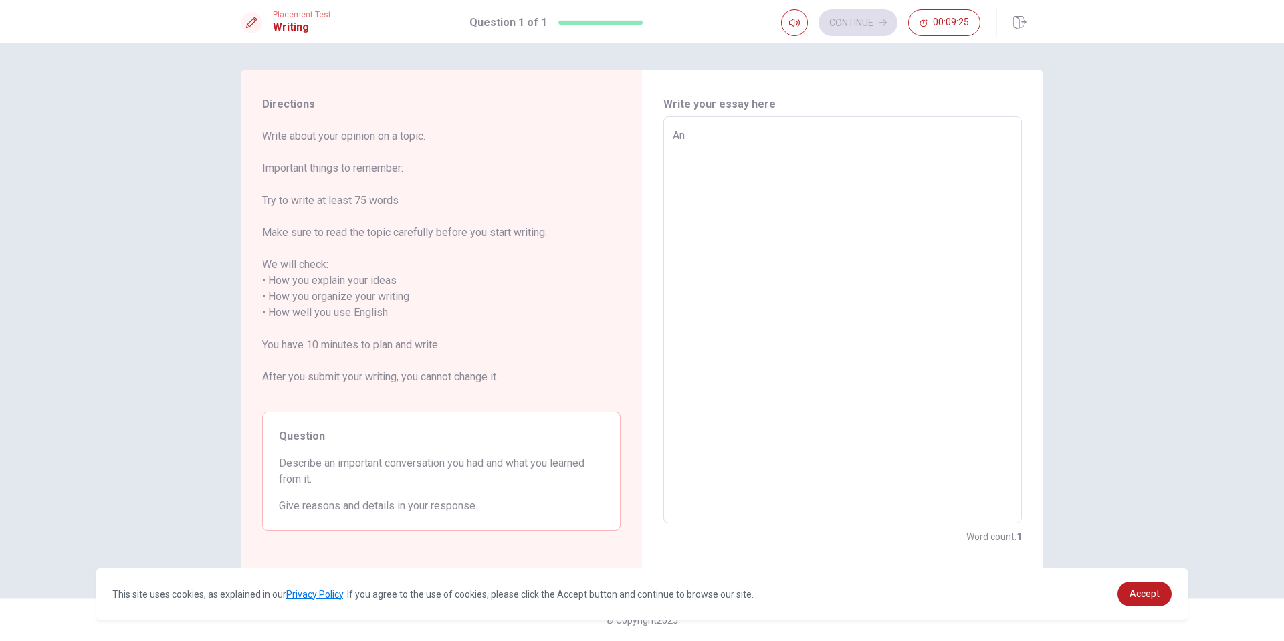
type textarea "x"
type textarea "An"
type textarea "x"
type textarea "An"
type textarea "x"
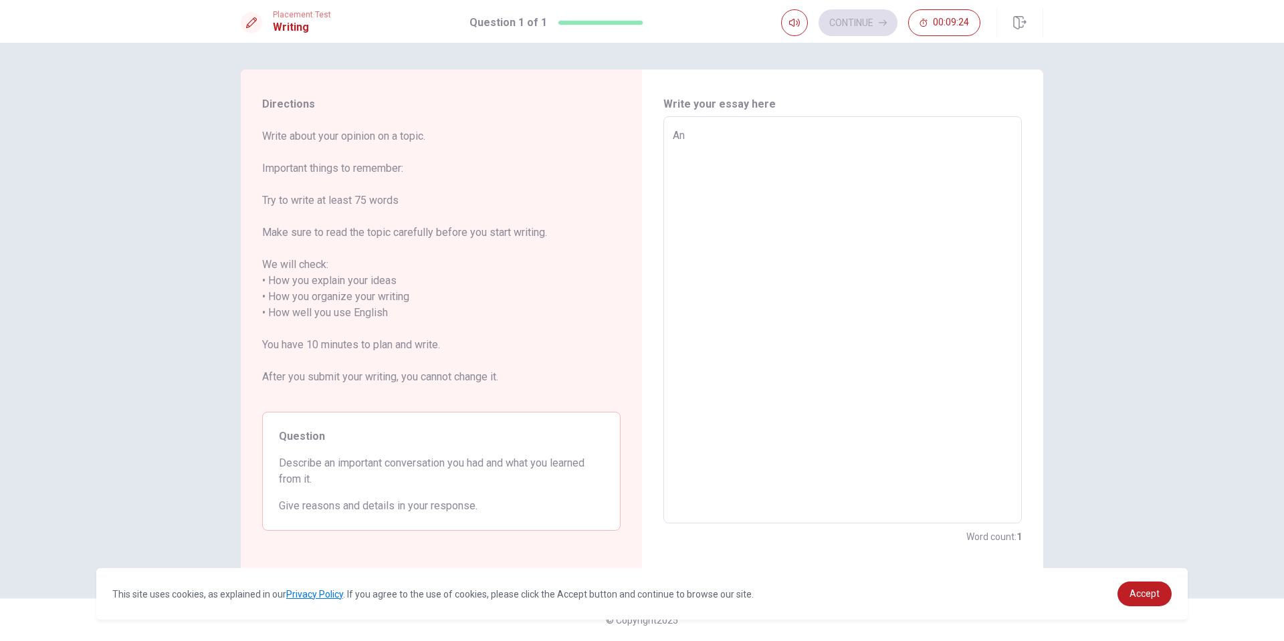
type textarea "A"
type textarea "x"
type textarea "A"
type textarea "x"
type textarea "A v"
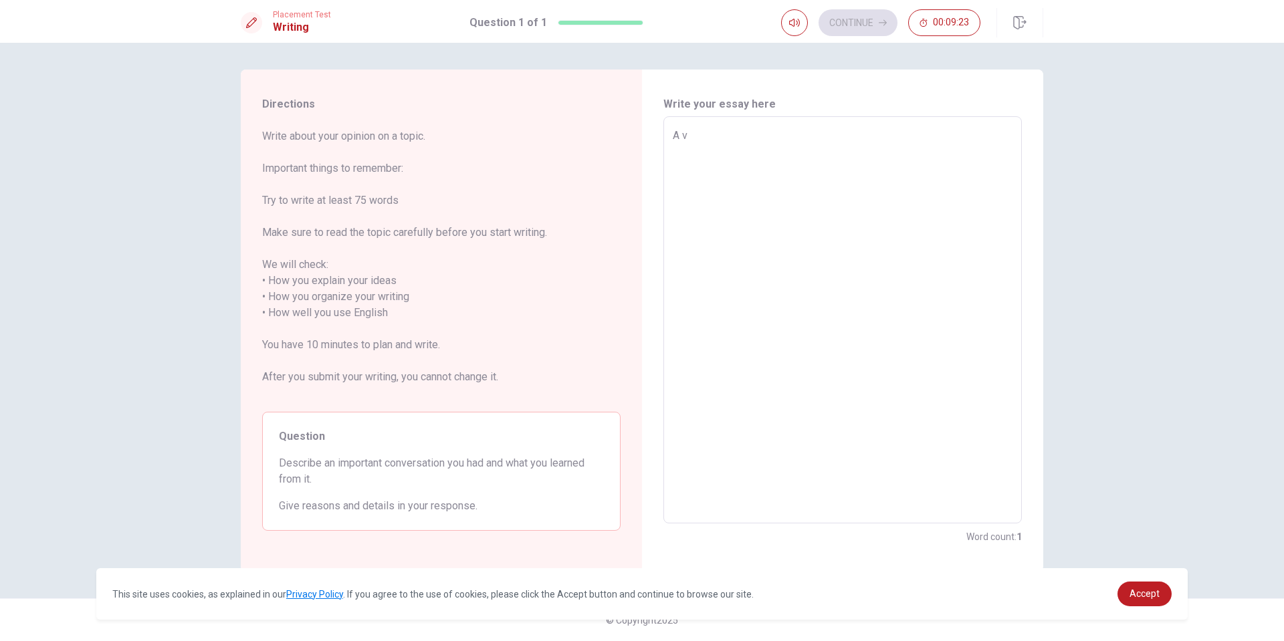
type textarea "x"
type textarea "A va"
type textarea "x"
type textarea "A val"
type textarea "x"
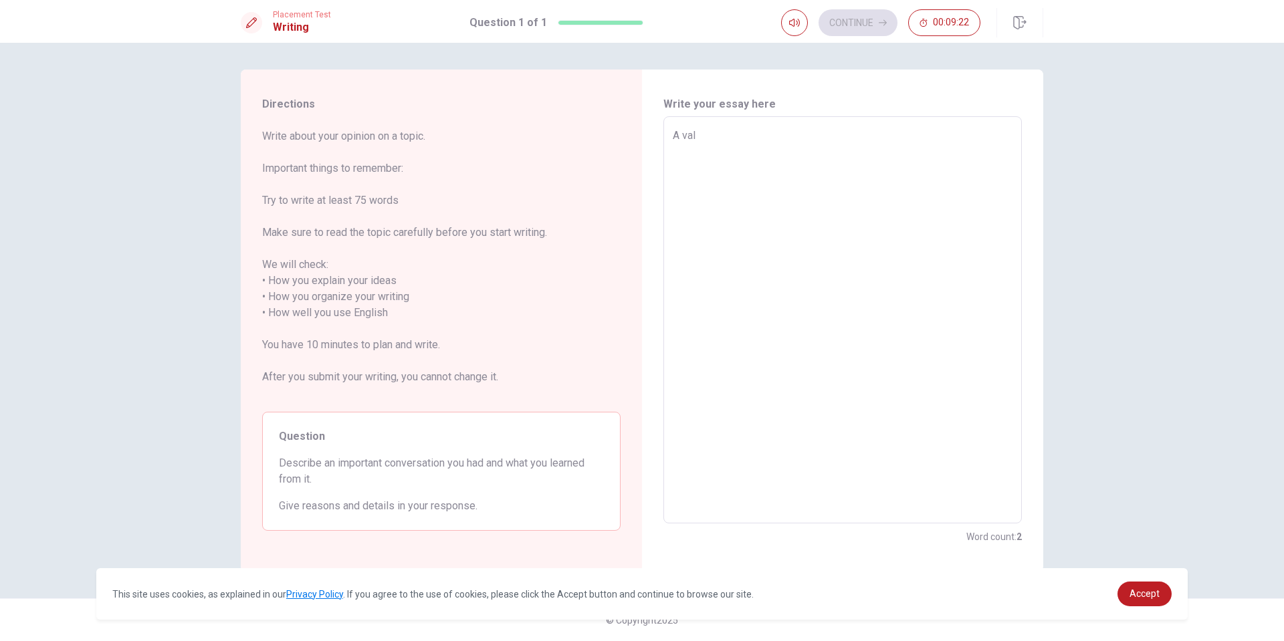
type textarea "A valu"
type textarea "x"
type textarea "A valua"
type textarea "x"
type textarea "A valuab"
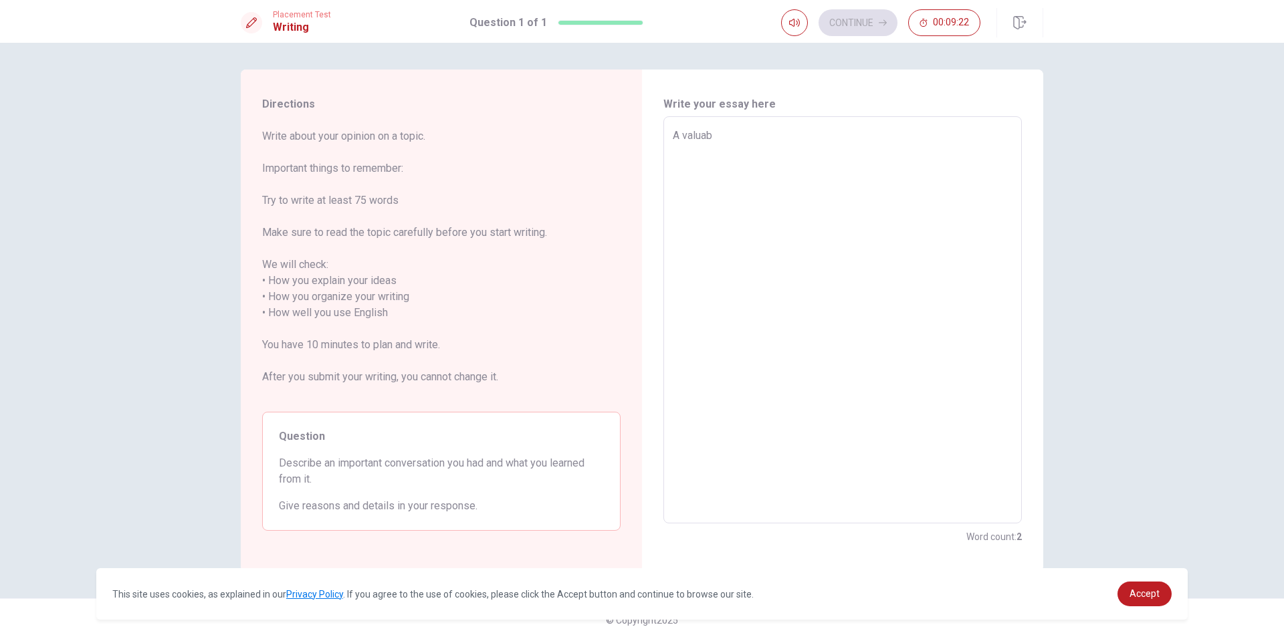
type textarea "x"
type textarea "A valuabl"
type textarea "x"
type textarea "A valuable"
type textarea "x"
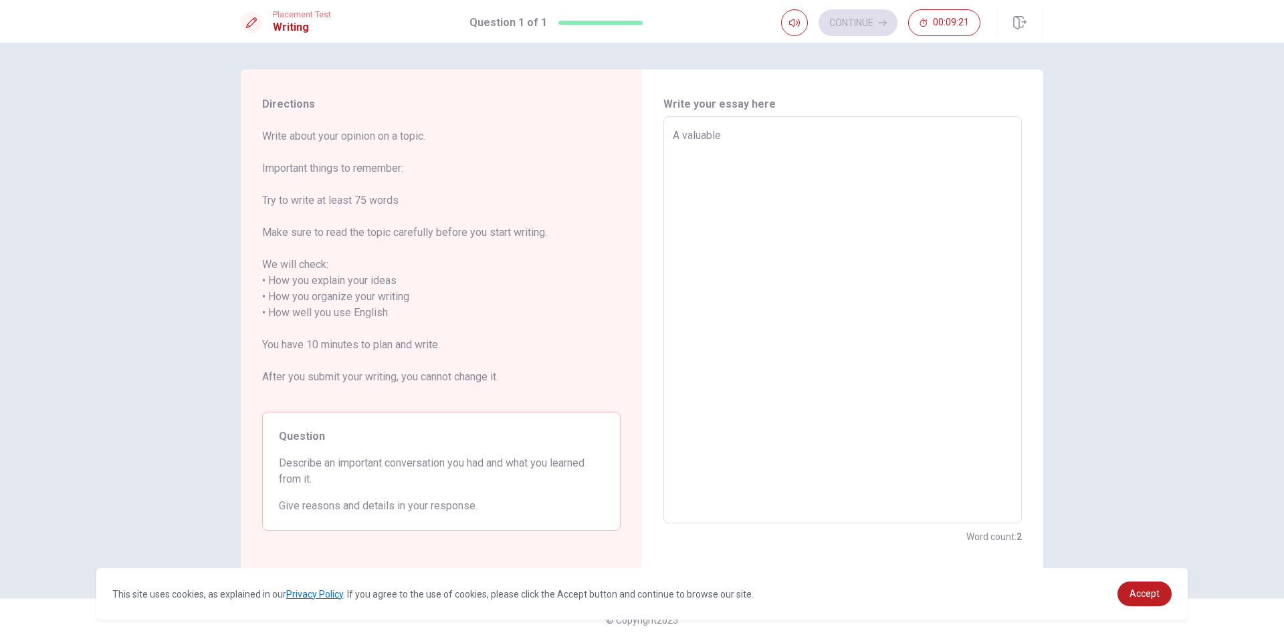
type textarea "A valuable"
type textarea "x"
type textarea "A valuable c"
type textarea "x"
type textarea "A valuable co"
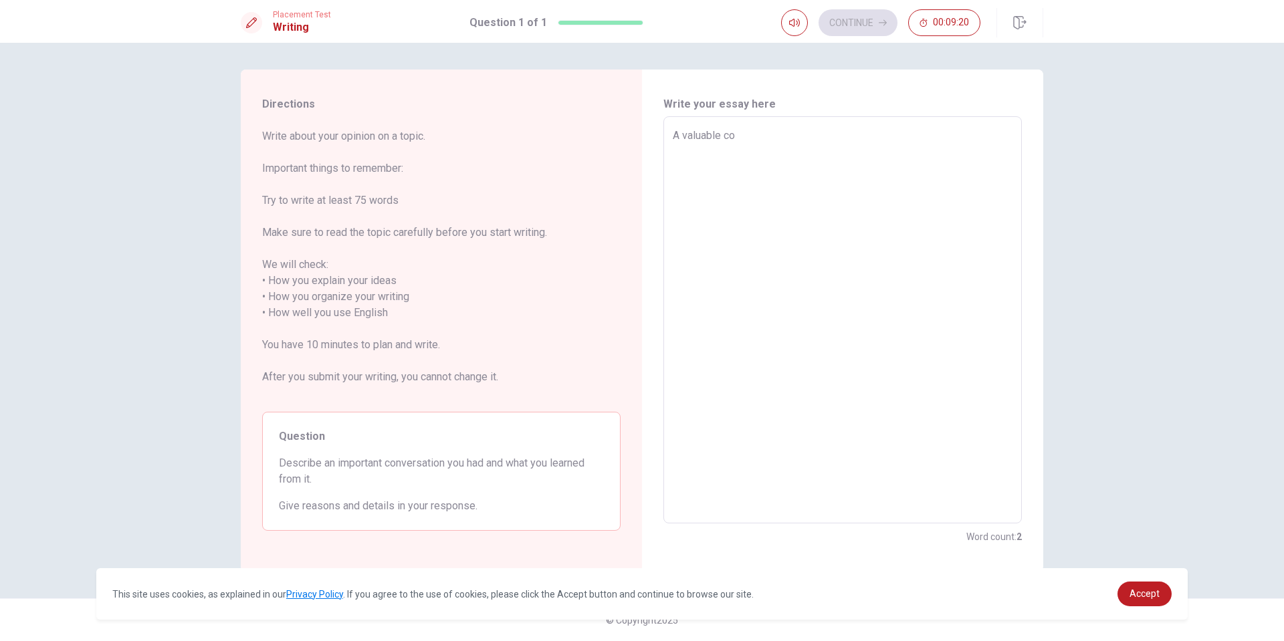
type textarea "x"
type textarea "A valuable con"
type textarea "x"
type textarea "A valuable conv"
type textarea "x"
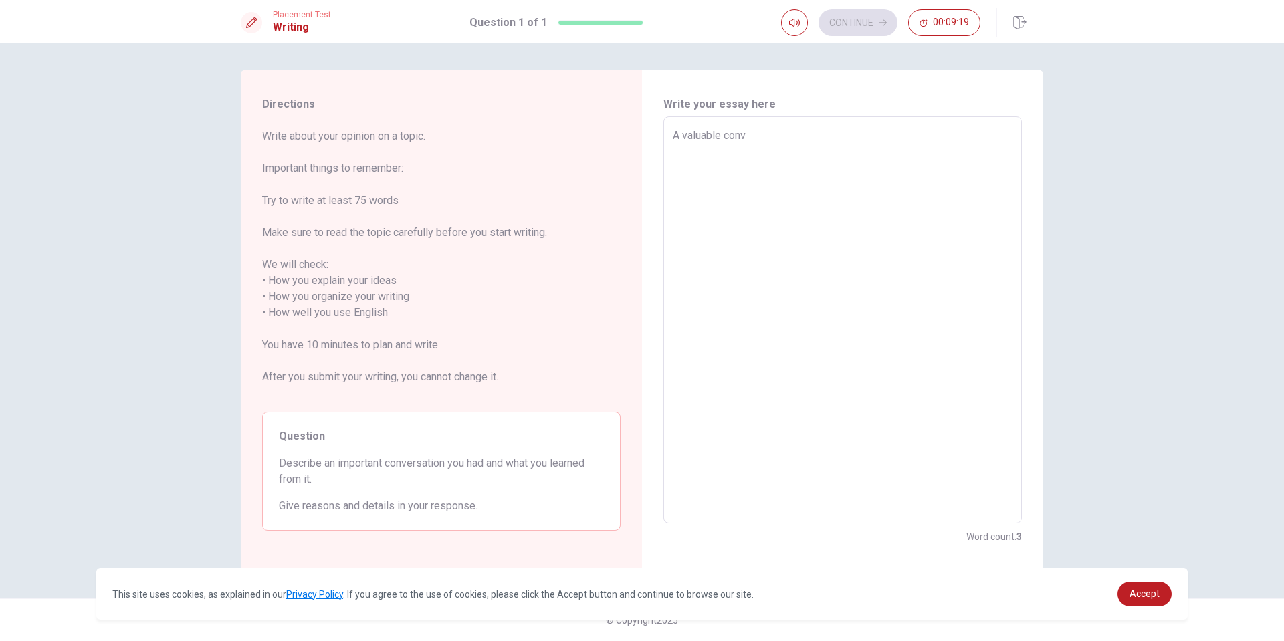
type textarea "A valuable conve"
type textarea "x"
type textarea "A valuable conver"
type textarea "x"
type textarea "A valuable convers"
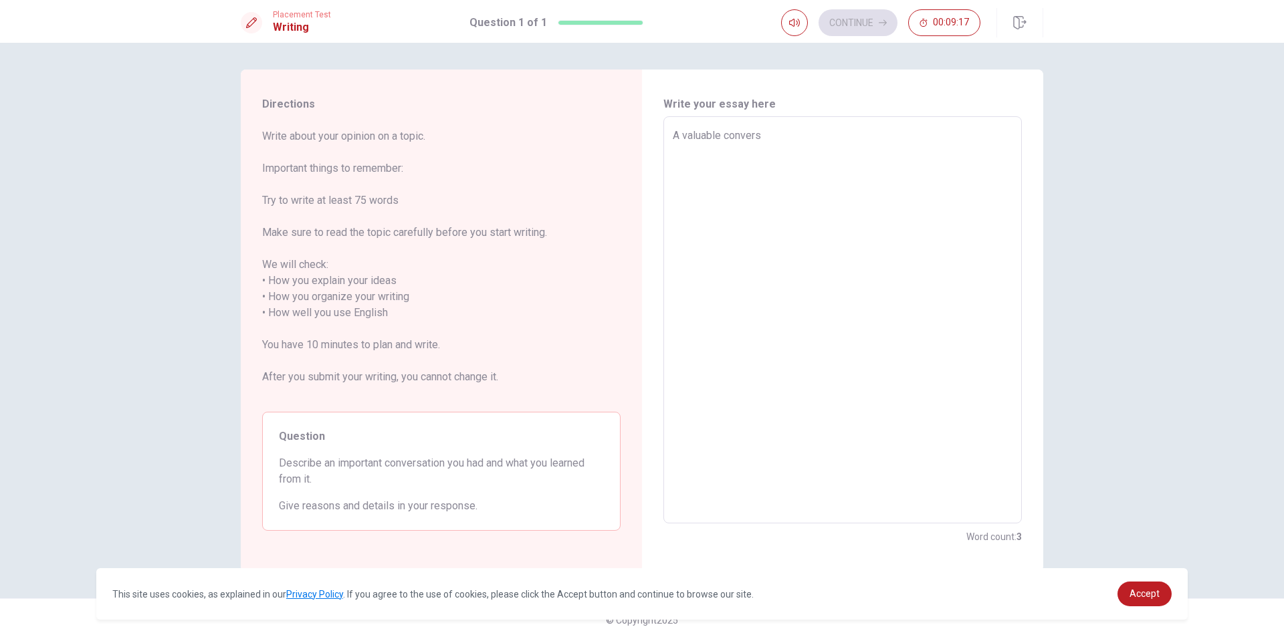
type textarea "x"
type textarea "A valuable conversa"
type textarea "x"
type textarea "A valuable conversat"
type textarea "x"
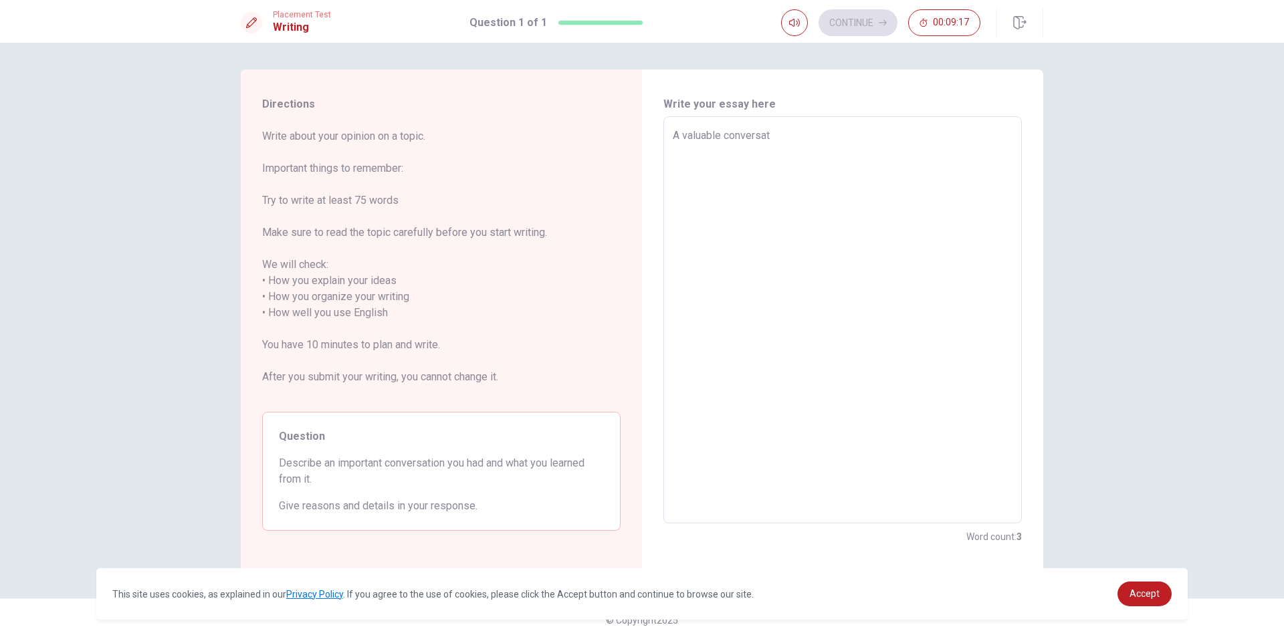
type textarea "A valuable conversati"
type textarea "x"
type textarea "A valuable conversatio"
type textarea "x"
type textarea "A valuable conversation"
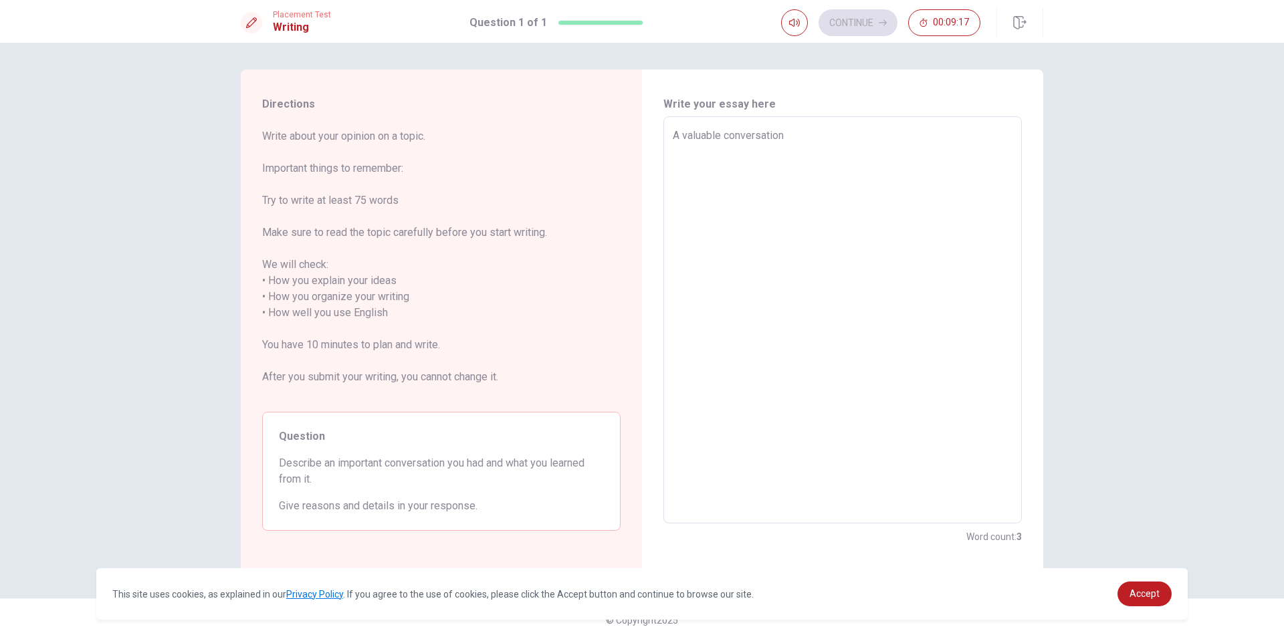
type textarea "x"
type textarea "A valuable conversation"
type textarea "x"
type textarea "A valuable conversation t"
type textarea "x"
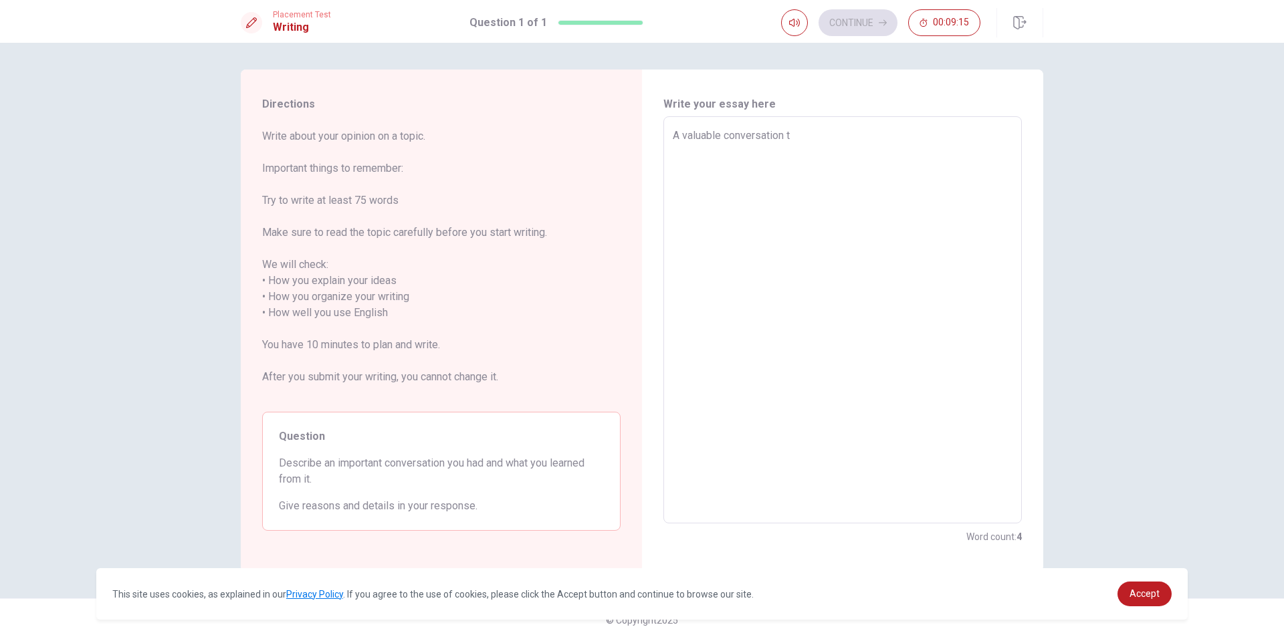
type textarea "A valuable conversation ta"
type textarea "x"
type textarea "A valuable conversation t"
type textarea "x"
type textarea "A valuable conversation th"
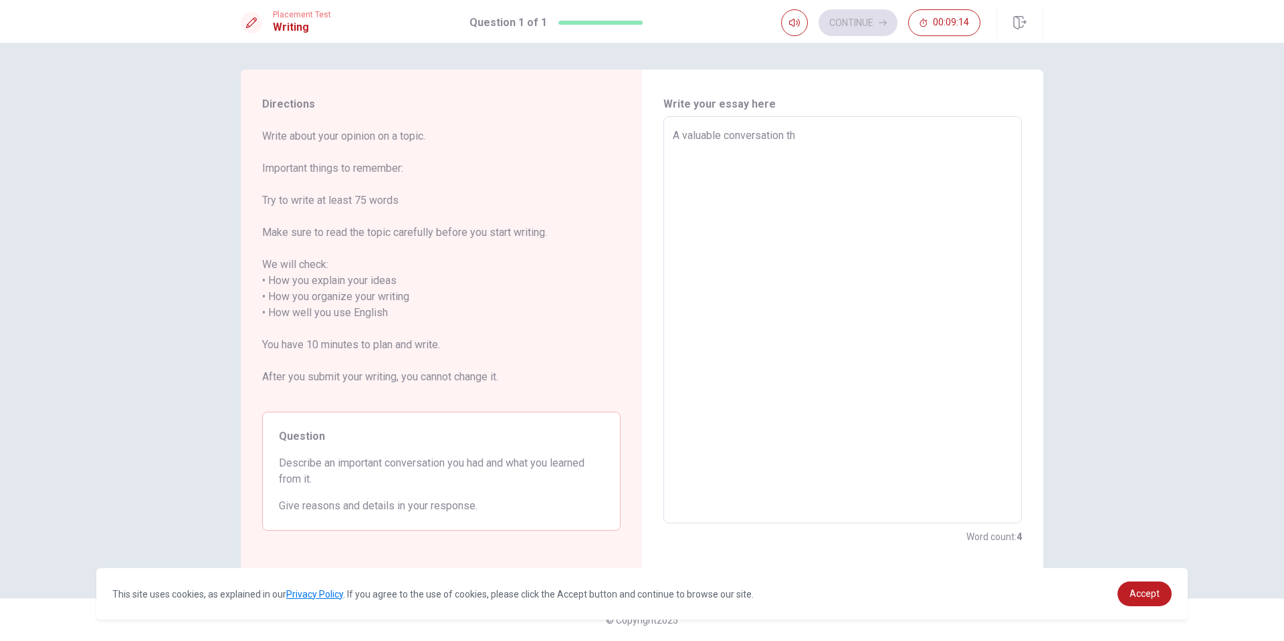
type textarea "x"
type textarea "A valuable conversation tha"
type textarea "x"
type textarea "A valuable conversation that"
type textarea "x"
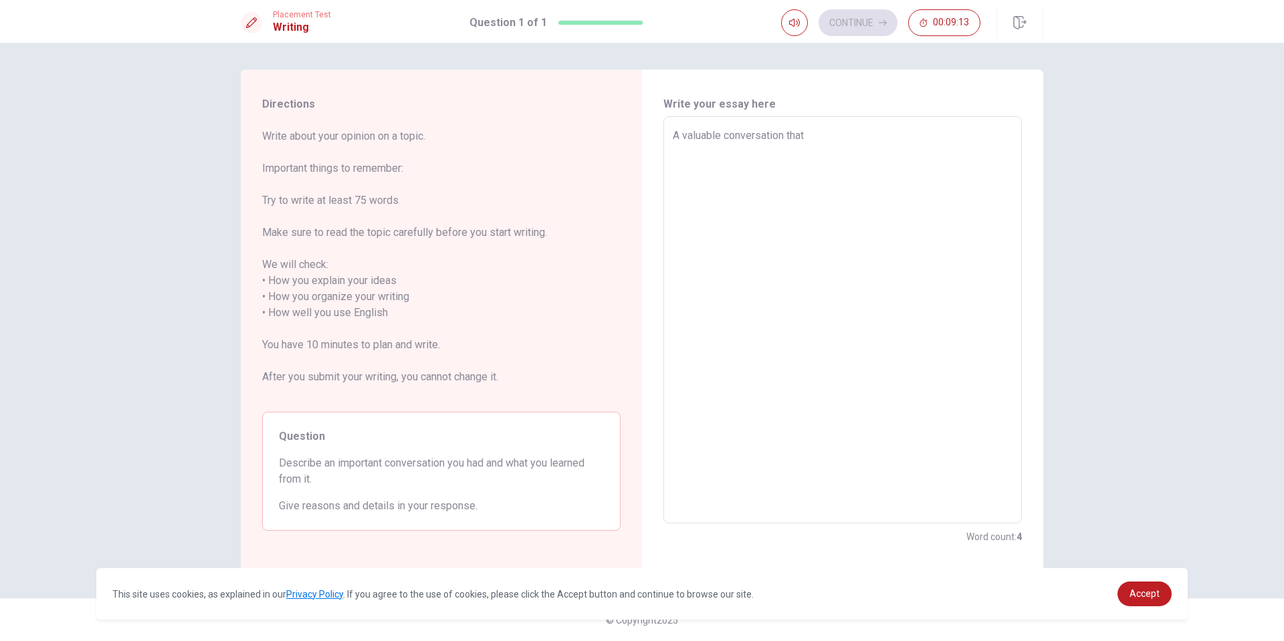
type textarea "A valuable conversation that"
type textarea "x"
type textarea "A valuable conversation that I"
type textarea "x"
type textarea "A valuable conversation that I"
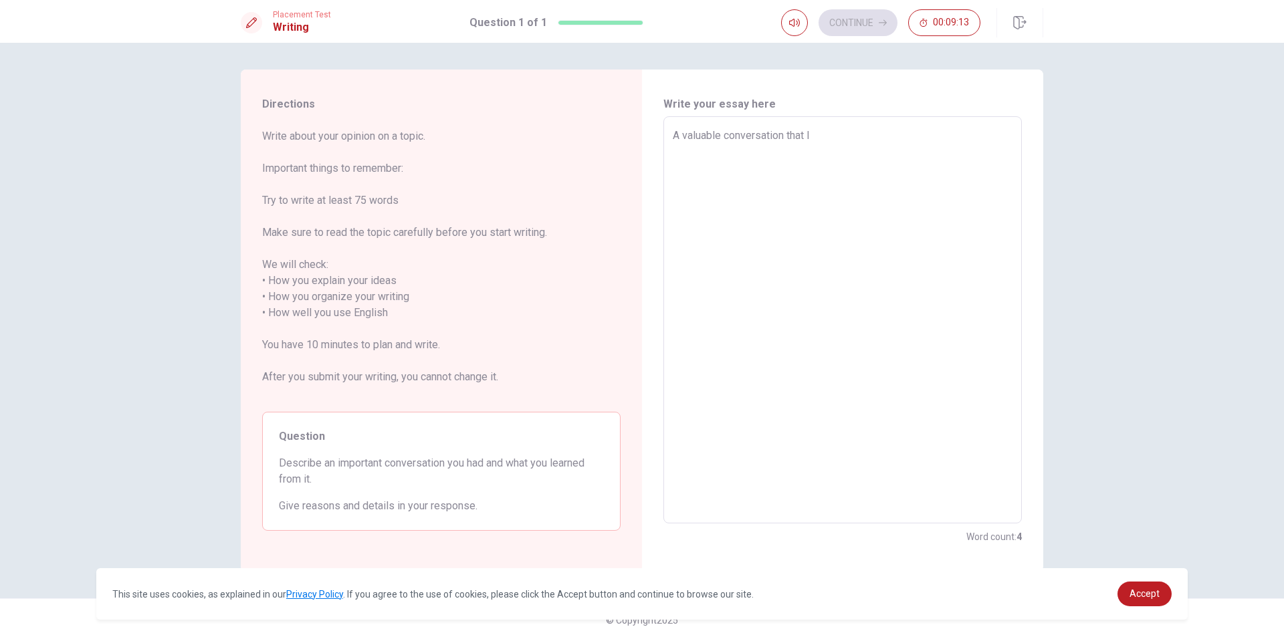
type textarea "x"
type textarea "A valuable conversation that I g"
type textarea "x"
type textarea "A valuable conversation that I"
type textarea "x"
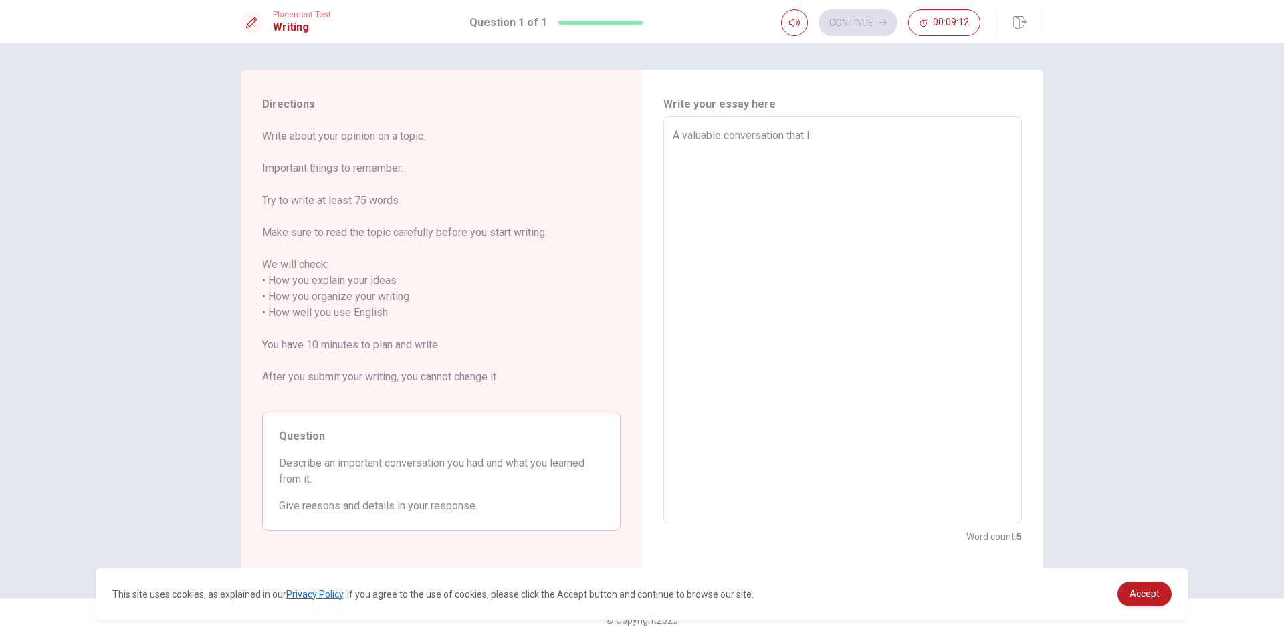
type textarea "A valuable conversation that I g"
type textarea "x"
type textarea "A valuable conversation that I"
type textarea "x"
type textarea "A valuable conversation that I h"
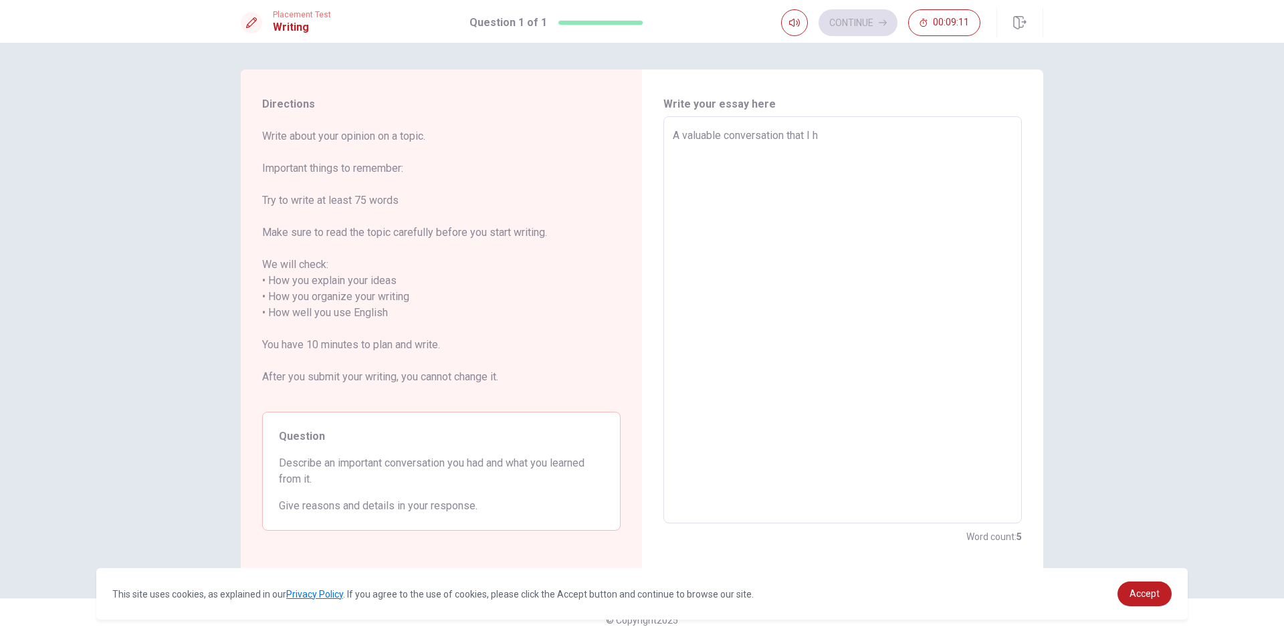
type textarea "x"
type textarea "A valuable conversation that I hv"
type textarea "x"
type textarea "A valuable conversation that I hve"
type textarea "x"
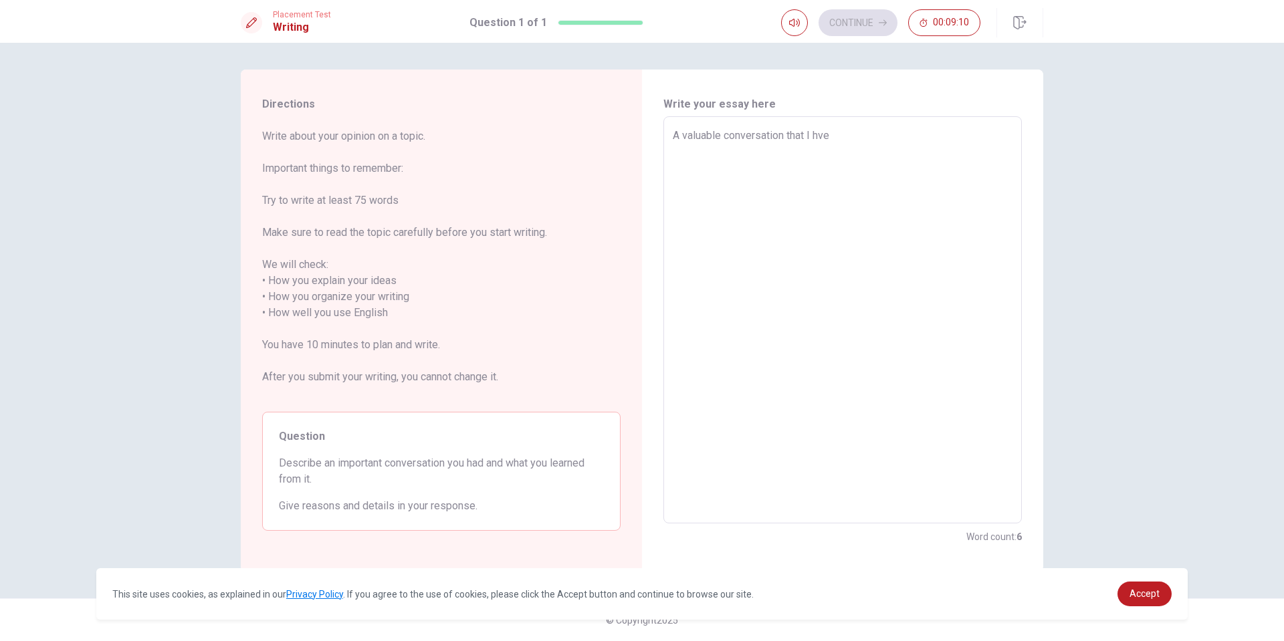
type textarea "A valuable conversation that I hv"
type textarea "x"
type textarea "A valuable conversation that I hva"
type textarea "x"
type textarea "A valuable conversation that I hv"
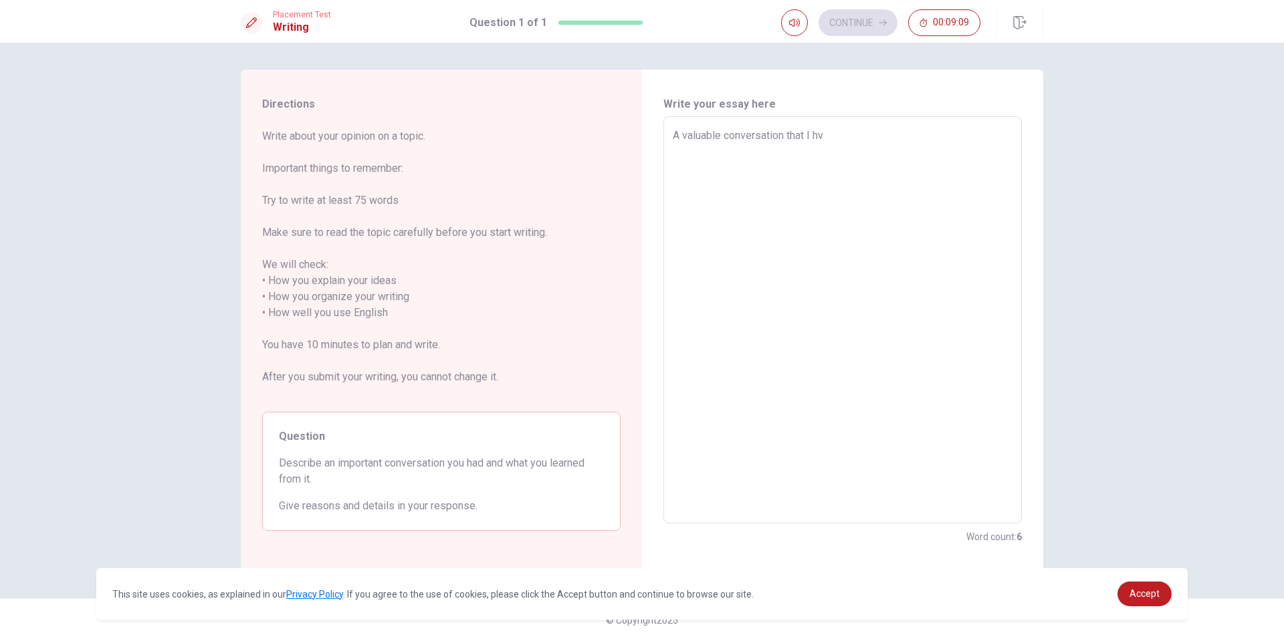
type textarea "x"
type textarea "A valuable conversation that I h"
type textarea "x"
type textarea "A valuable conversation that I ha"
type textarea "x"
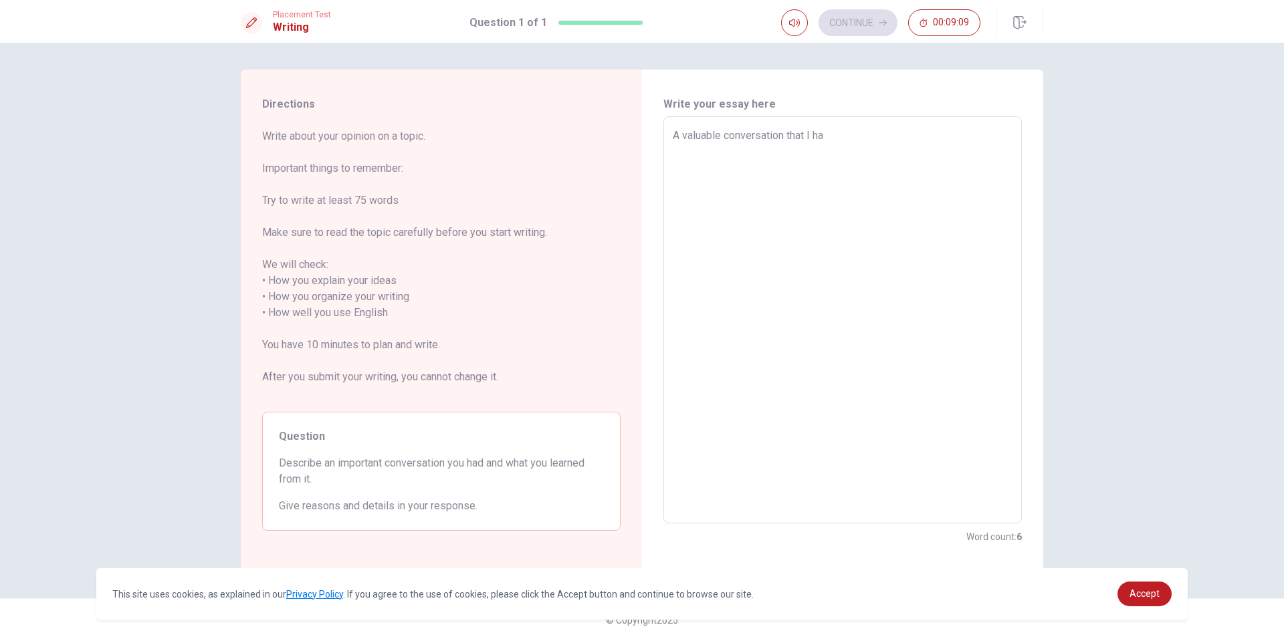
type textarea "A valuable conversation that I hav"
type textarea "x"
type textarea "A valuable conversation that I have"
type textarea "x"
type textarea "A valuable conversation that I have"
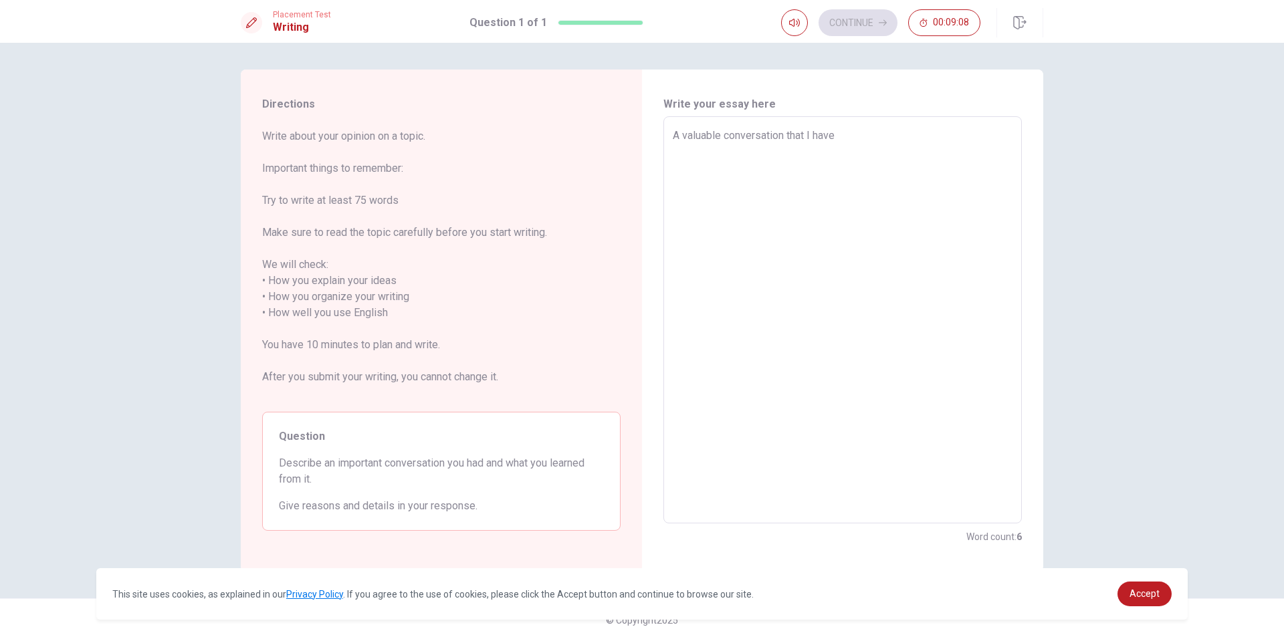
type textarea "x"
type textarea "A valuable conversation that I have e"
type textarea "x"
type textarea "A valuable conversation that I have ev"
type textarea "x"
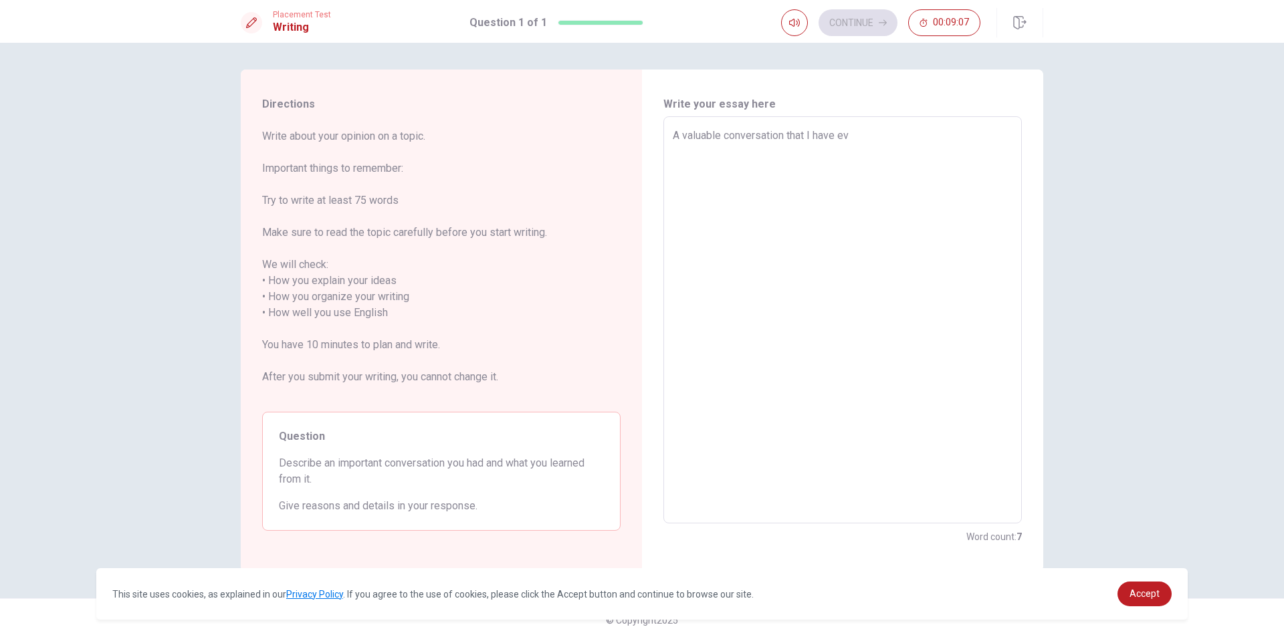
type textarea "A valuable conversation that I have [PERSON_NAME]"
type textarea "x"
type textarea "A valuable conversation that I have ever"
type textarea "x"
type textarea "A valuable conversation that I have everr"
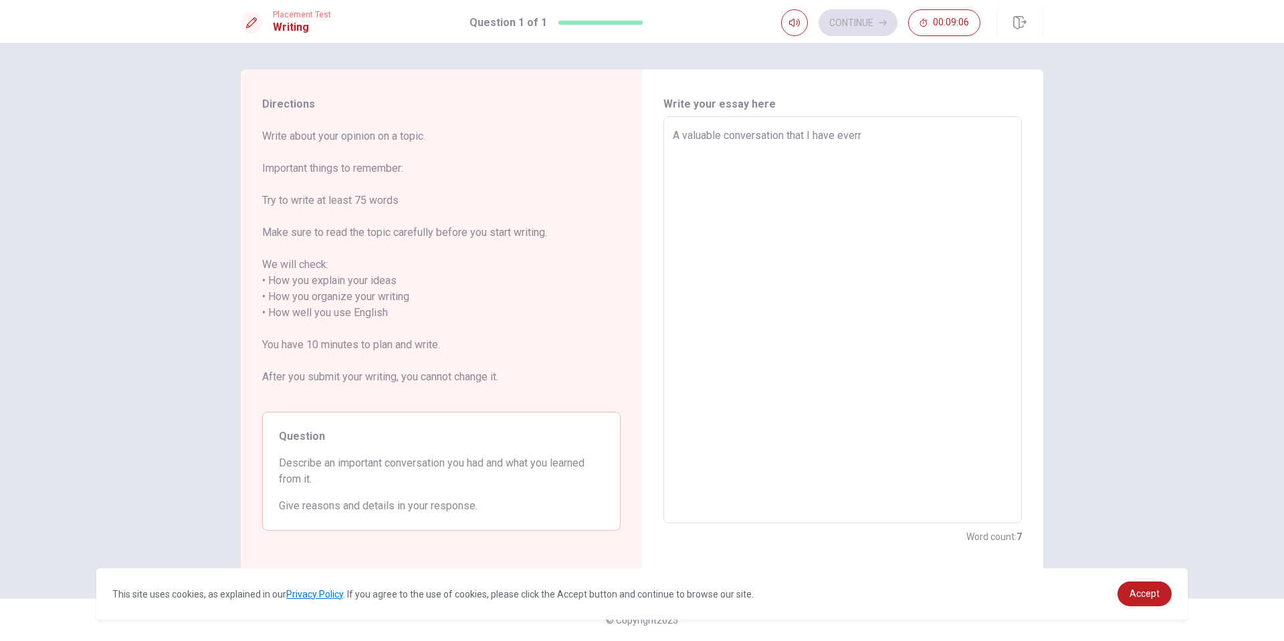
type textarea "x"
type textarea "A valuable conversation that I have ever"
type textarea "x"
type textarea "A valuable conversation that I have [PERSON_NAME]"
type textarea "x"
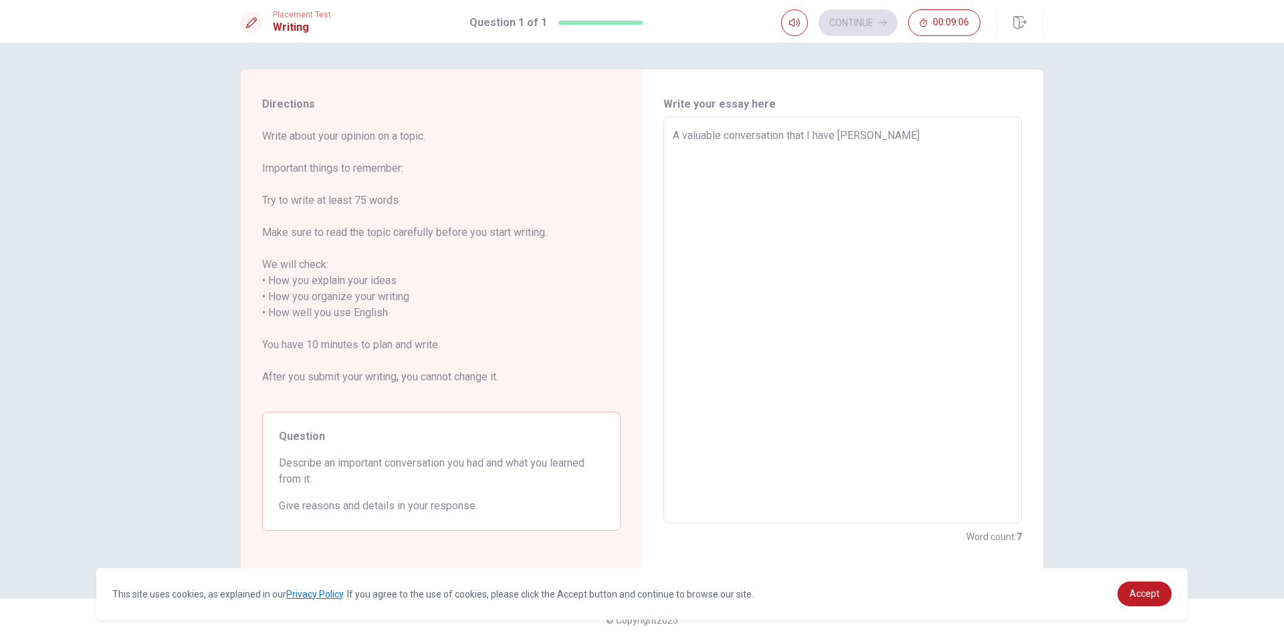
type textarea "A valuable conversation that I have ev"
type textarea "x"
type textarea "A valuable conversation that I have [PERSON_NAME]"
type textarea "x"
type textarea "A valuable conversation that I have ever"
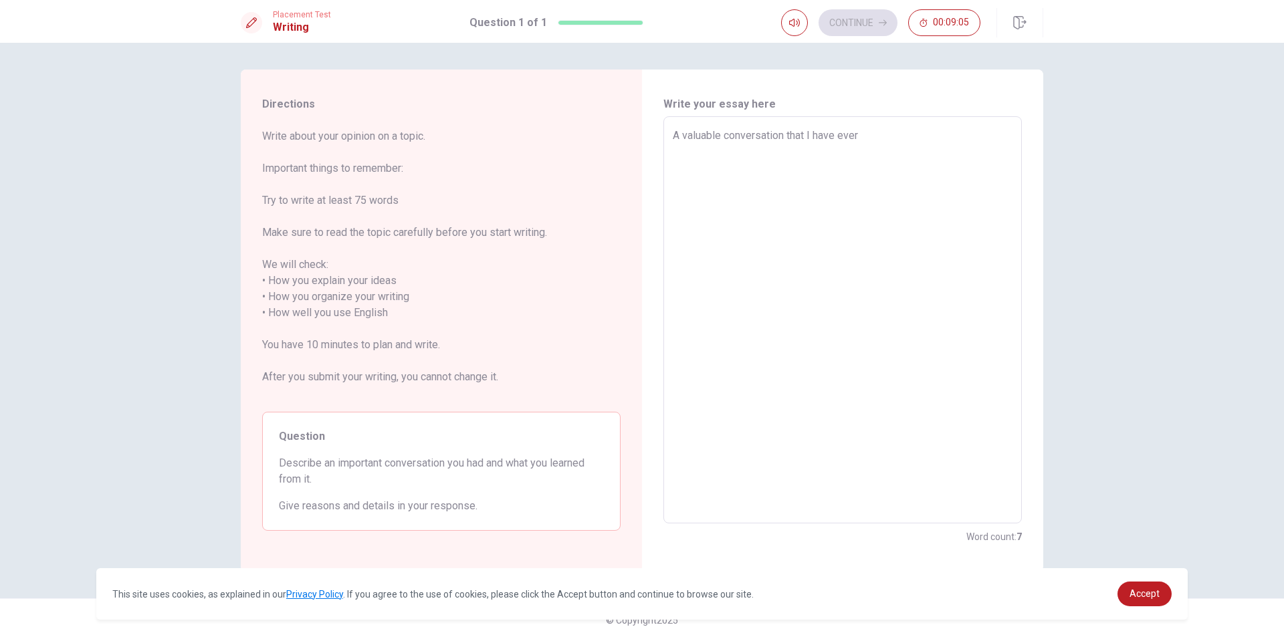
type textarea "x"
type textarea "A valuable conversation that I have ever"
type textarea "x"
type textarea "A valuable conversation that I have ever i"
type textarea "x"
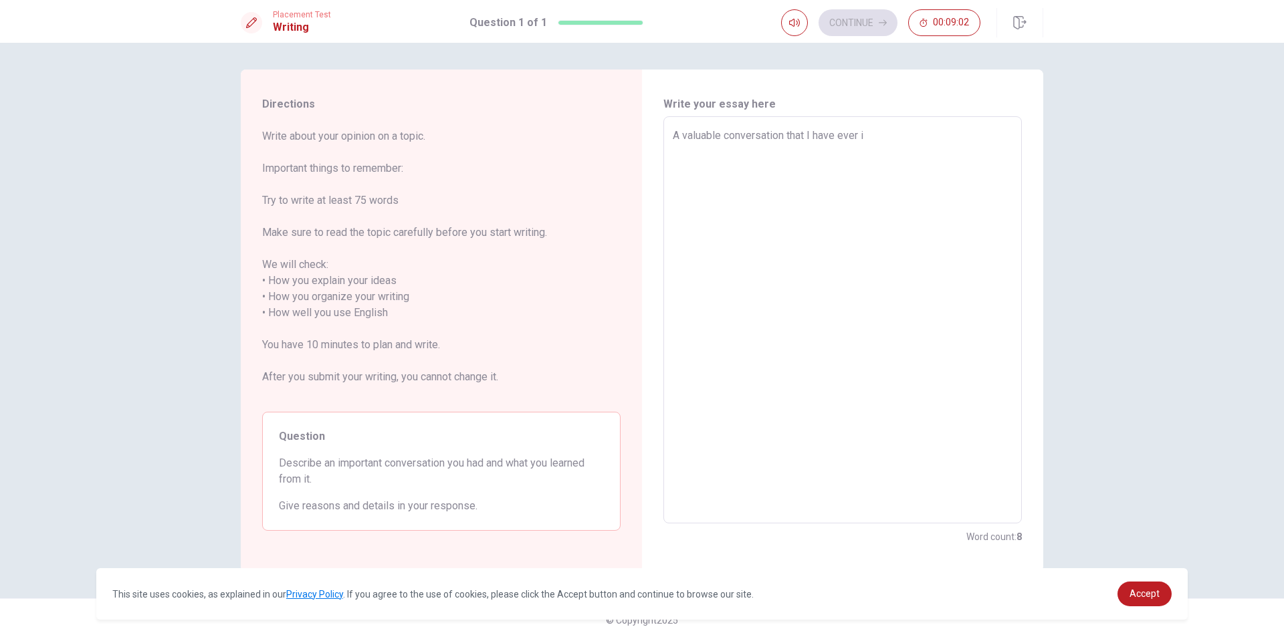
type textarea "A valuable conversation that I have ever ia"
type textarea "x"
type textarea "A valuable conversation that I have ever ias"
type textarea "x"
type textarea "A valuable conversation that I have ever ias"
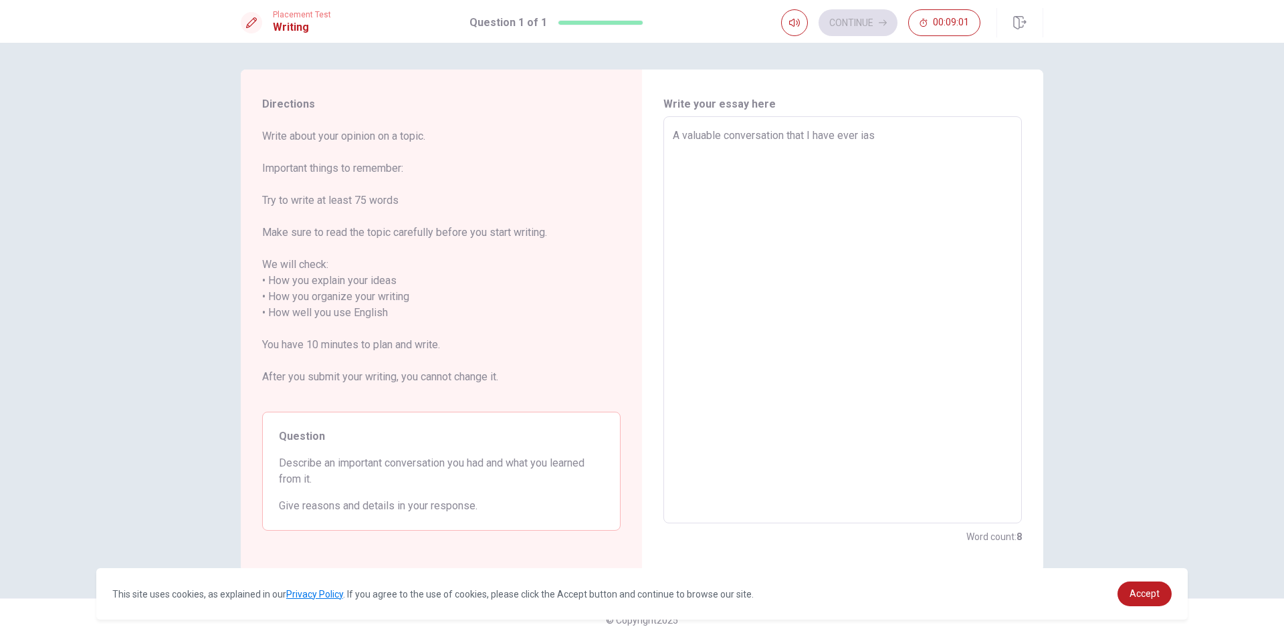
type textarea "x"
type textarea "A valuable conversation that I have ever ias"
type textarea "x"
type textarea "A valuable conversation that I have ever ia"
type textarea "x"
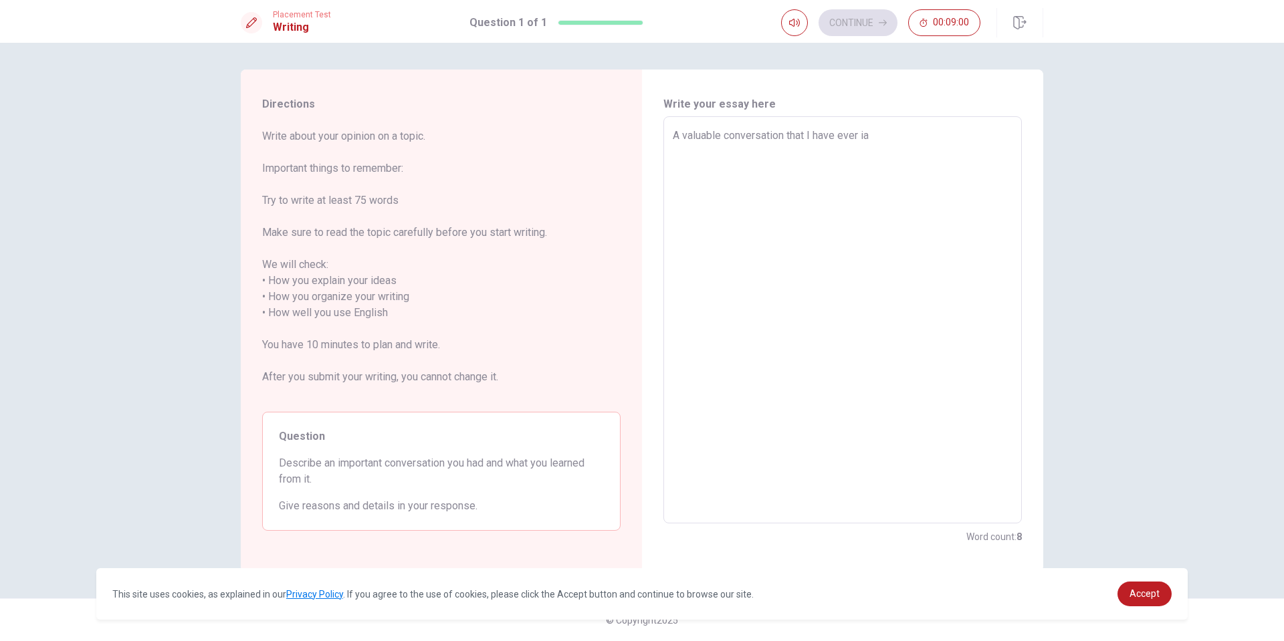
type textarea "A valuable conversation that I have ever ias"
type textarea "x"
type textarea "A valuable conversation that I have ever ias"
type textarea "x"
type textarea "A valuable conversation that I have ever ias"
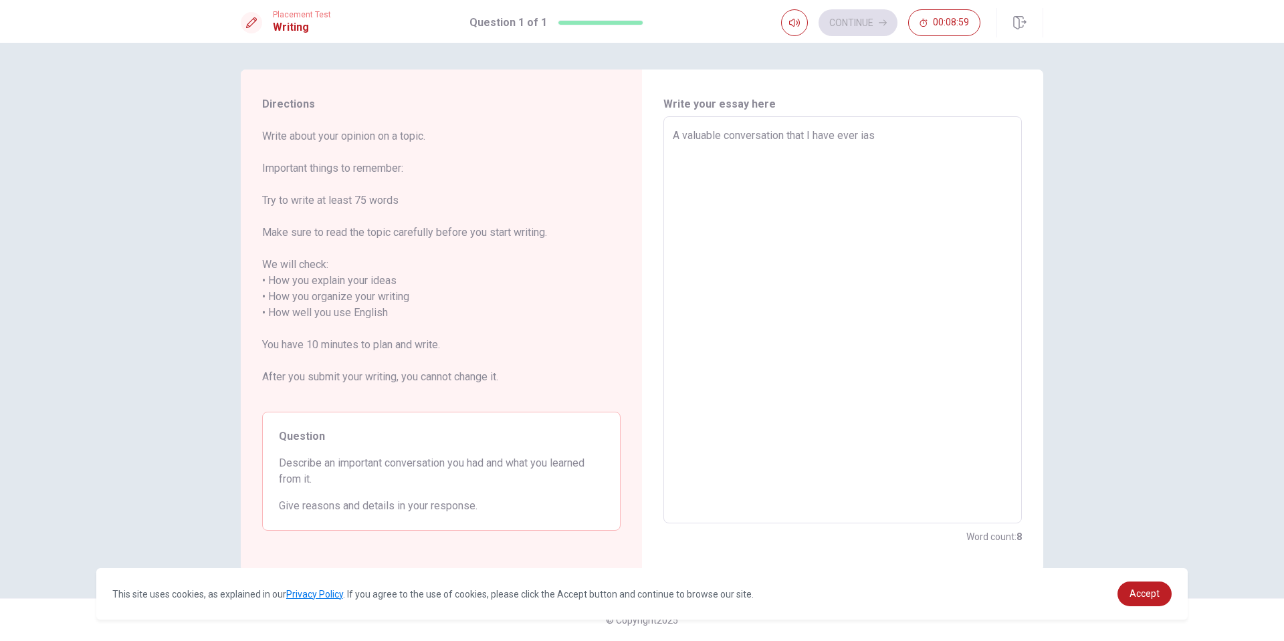
type textarea "x"
type textarea "A valuable conversation that I have ever ia"
type textarea "x"
type textarea "A valuable conversation that I have ever i"
type textarea "x"
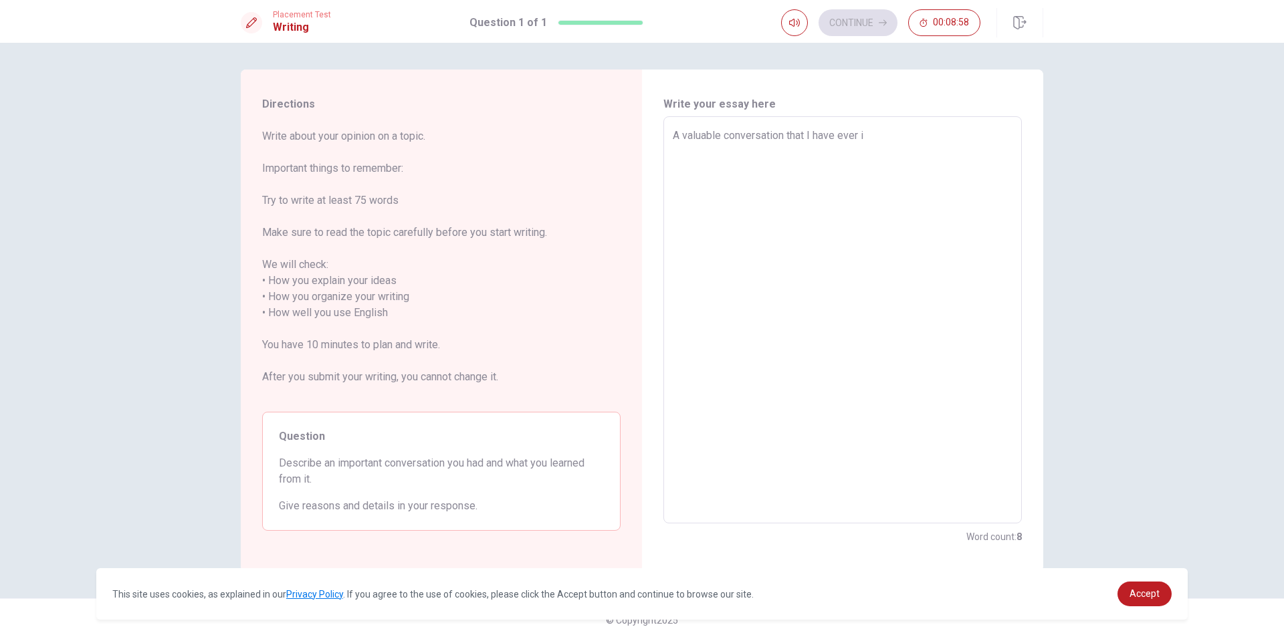
type textarea "A valuable conversation that I have ever is"
type textarea "x"
type textarea "A valuable conversation that I have ever is"
type textarea "x"
type textarea "A valuable conversation that I have ever is a"
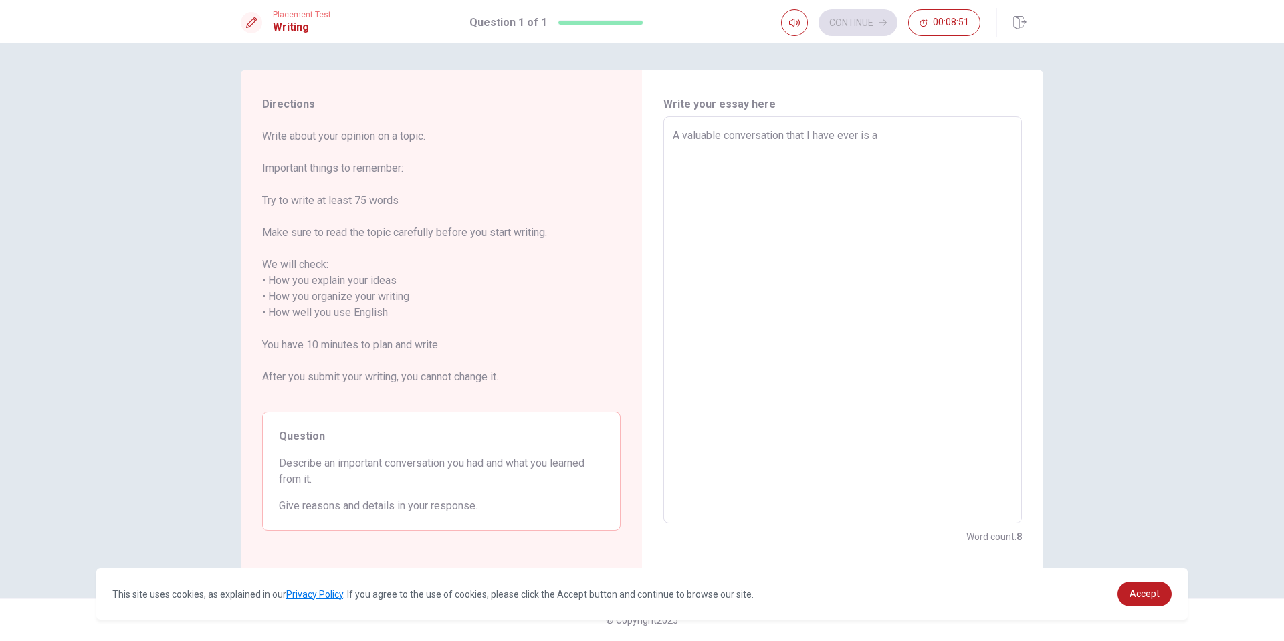
type textarea "x"
type textarea "A valuable conversation that I have ever is ab"
type textarea "x"
type textarea "A valuable conversation that I have ever is abo"
type textarea "x"
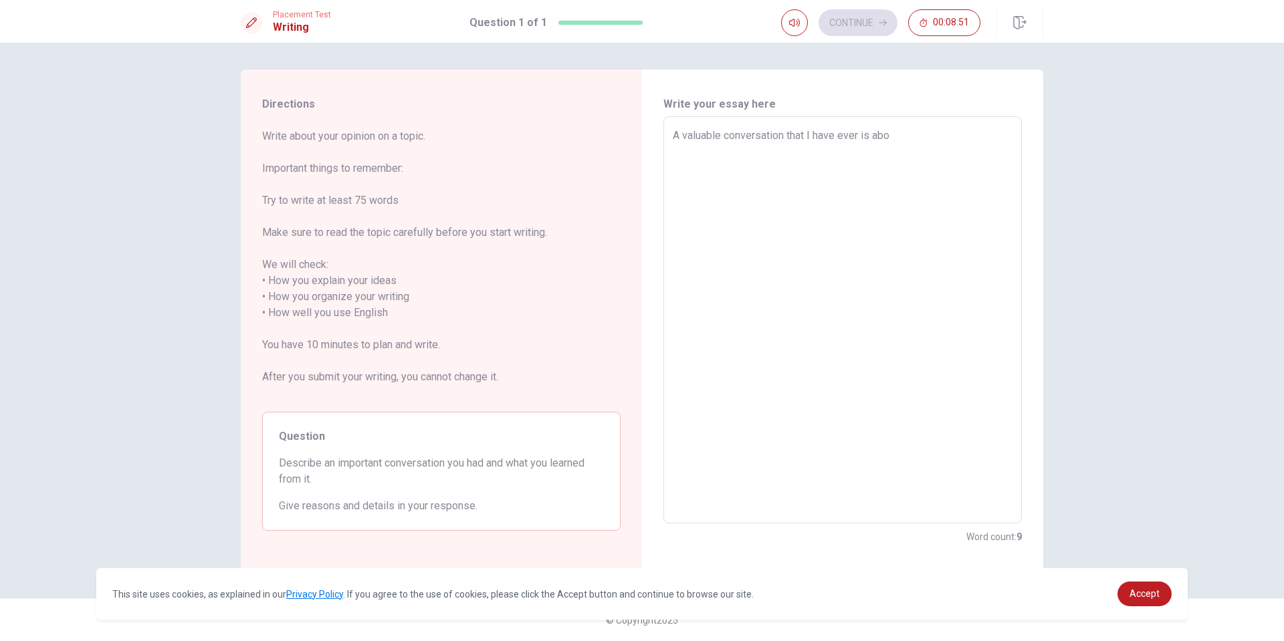
type textarea "A valuable conversation that I have ever is abou"
type textarea "x"
type textarea "A valuable conversation that I have ever is about"
type textarea "x"
type textarea "A valuable conversation that I have ever is about"
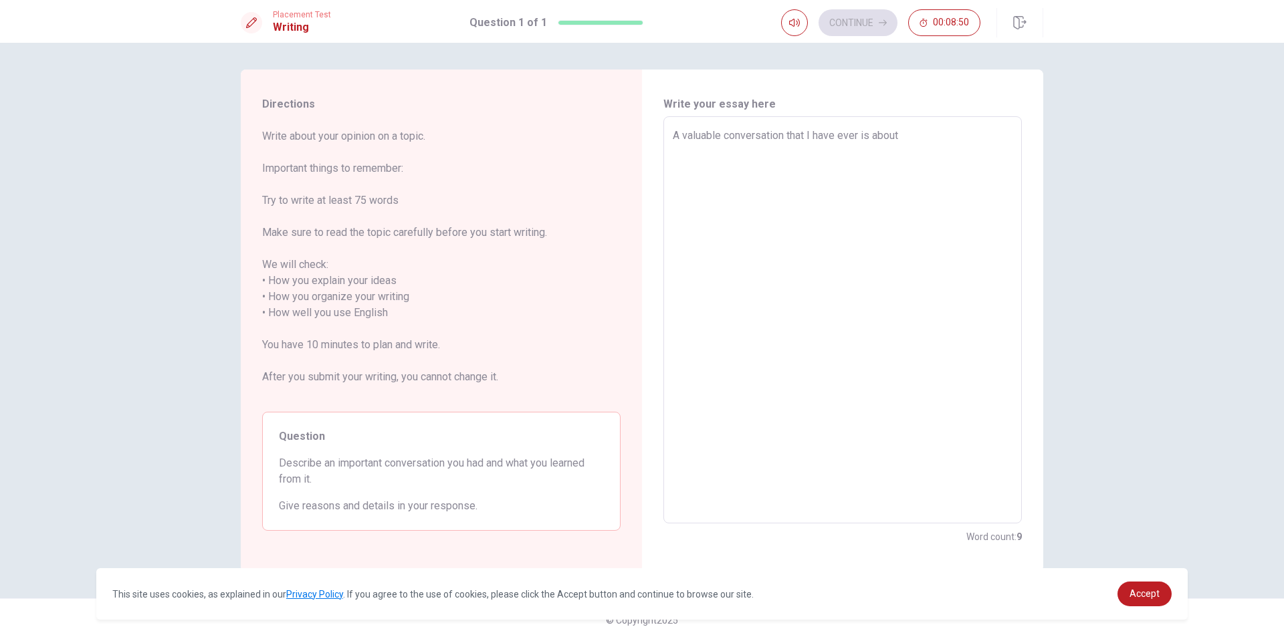
type textarea "x"
type textarea "A valuable conversation that I have ever is about"
type textarea "x"
type textarea "A valuable conversation that I have ever is abou"
type textarea "x"
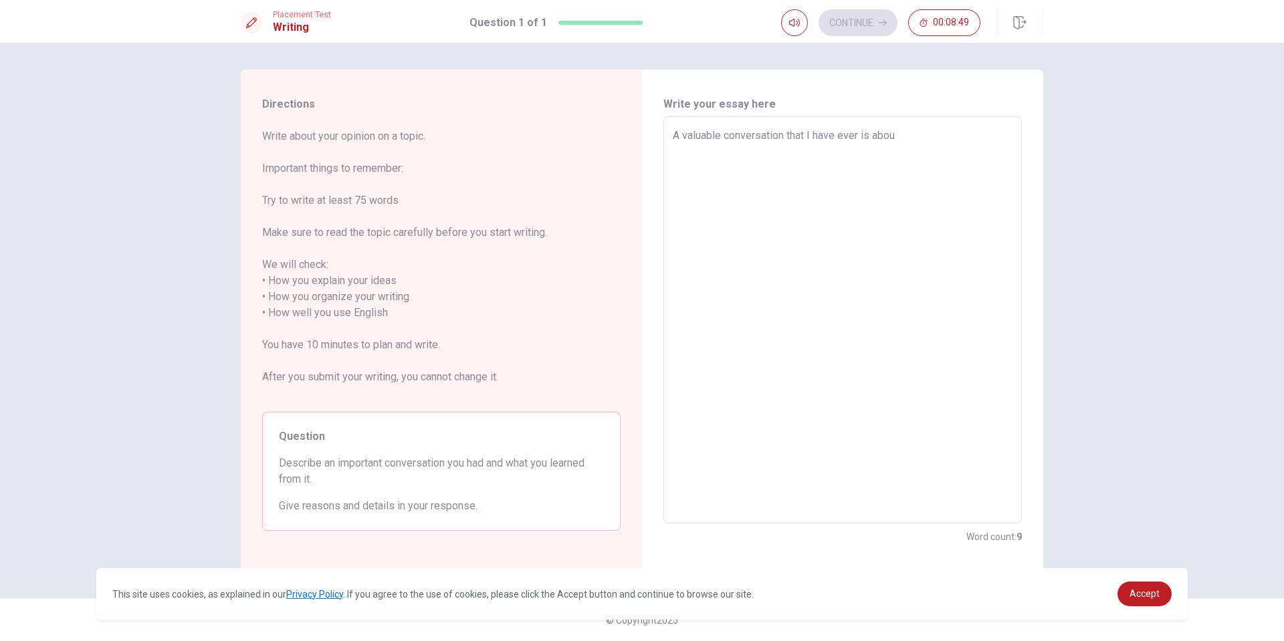
type textarea "A valuable conversation that I have ever is abo"
type textarea "x"
type textarea "A valuable conversation that I have ever is ab"
type textarea "x"
type textarea "A valuable conversation that I have ever is a"
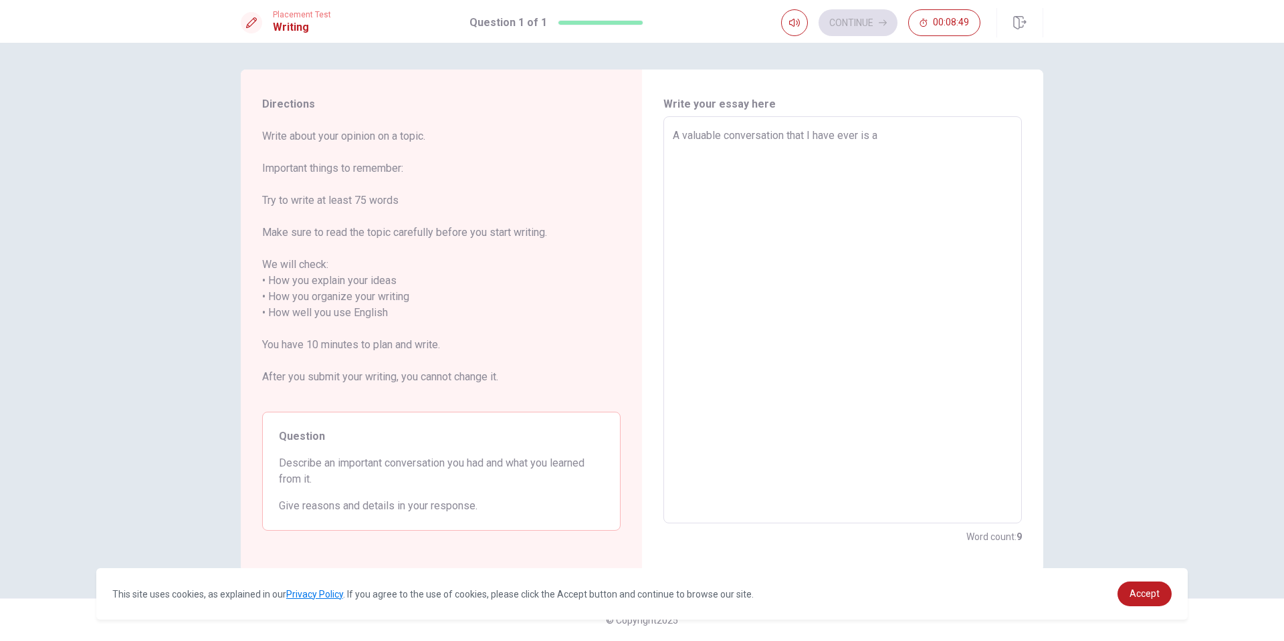
type textarea "x"
type textarea "A valuable conversation that I have ever is"
type textarea "x"
type textarea "A valuable conversation that I have ever is r"
type textarea "x"
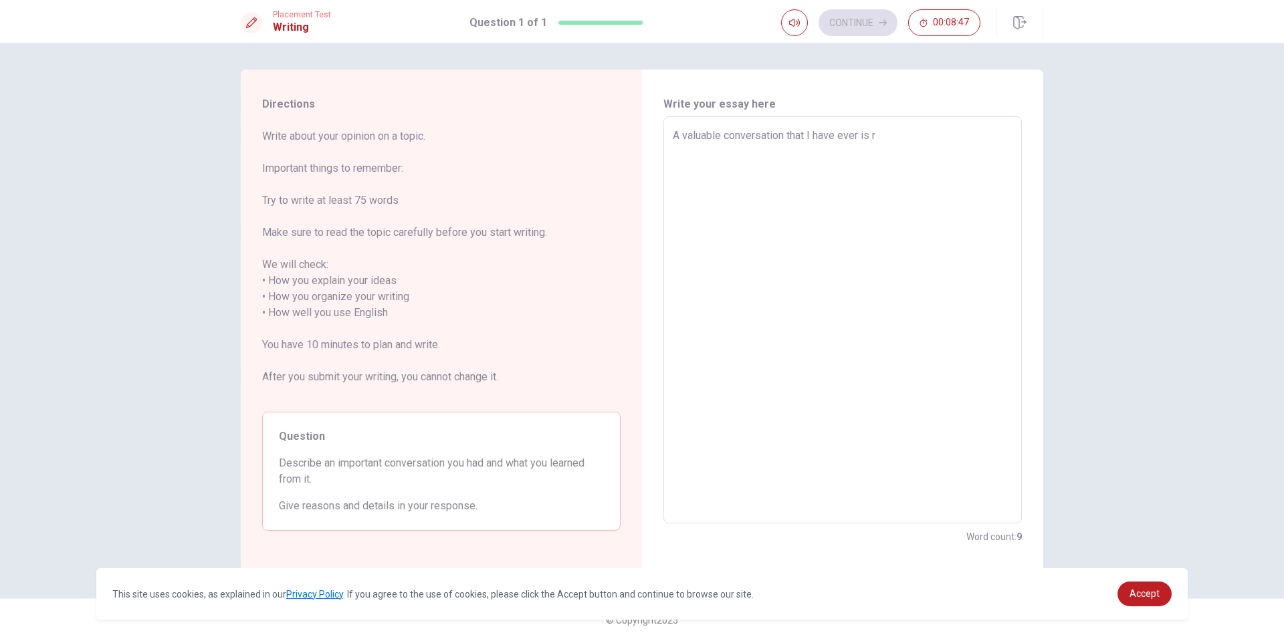
type textarea "A valuable conversation that I have ever is re"
type textarea "x"
type textarea "A valuable conversation that I have ever is rel"
type textarea "x"
type textarea "A valuable conversation that I have ever is reli"
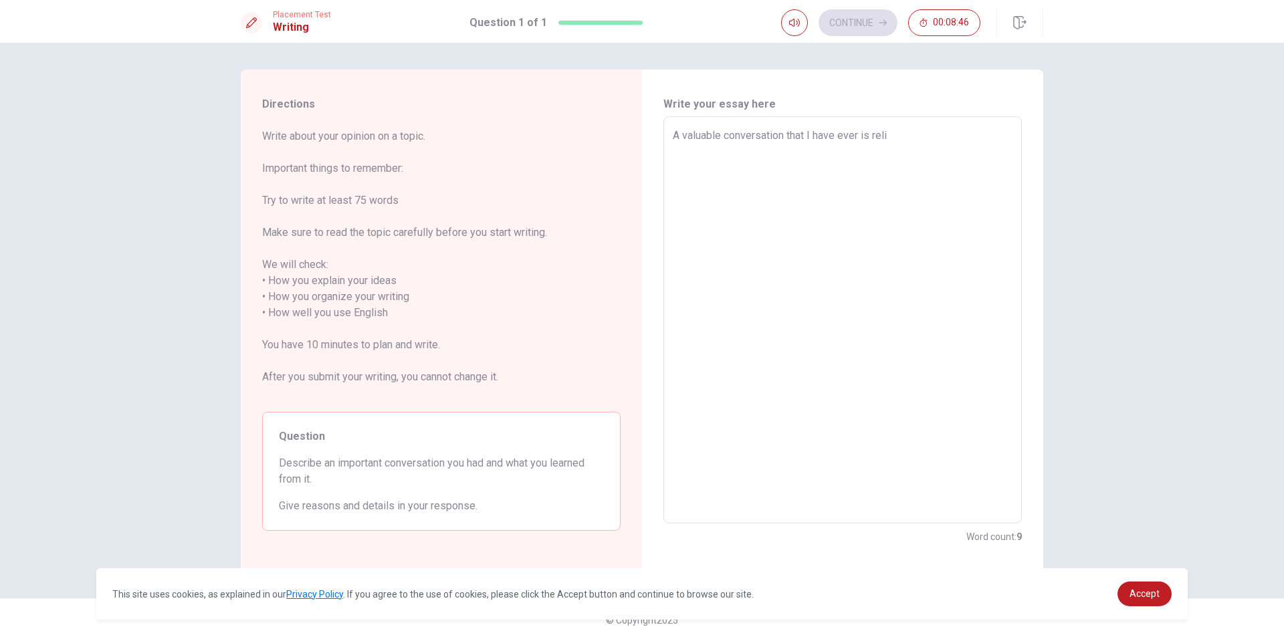
type textarea "x"
type textarea "A valuable conversation that I have ever is relig"
type textarea "x"
type textarea "A valuable conversation that I have ever is religi"
type textarea "x"
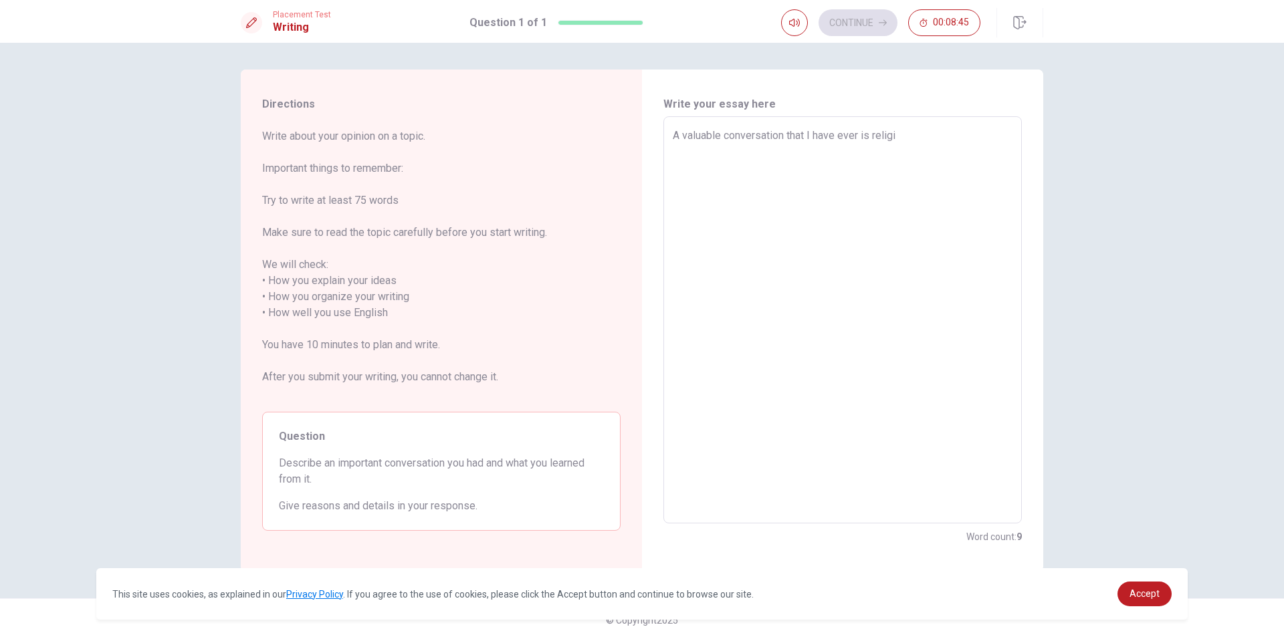
type textarea "A valuable conversation that I have ever is religio"
type textarea "x"
type textarea "A valuable conversation that I have ever is religion"
type textarea "x"
type textarea "A valuable conversation that I have ever is religion."
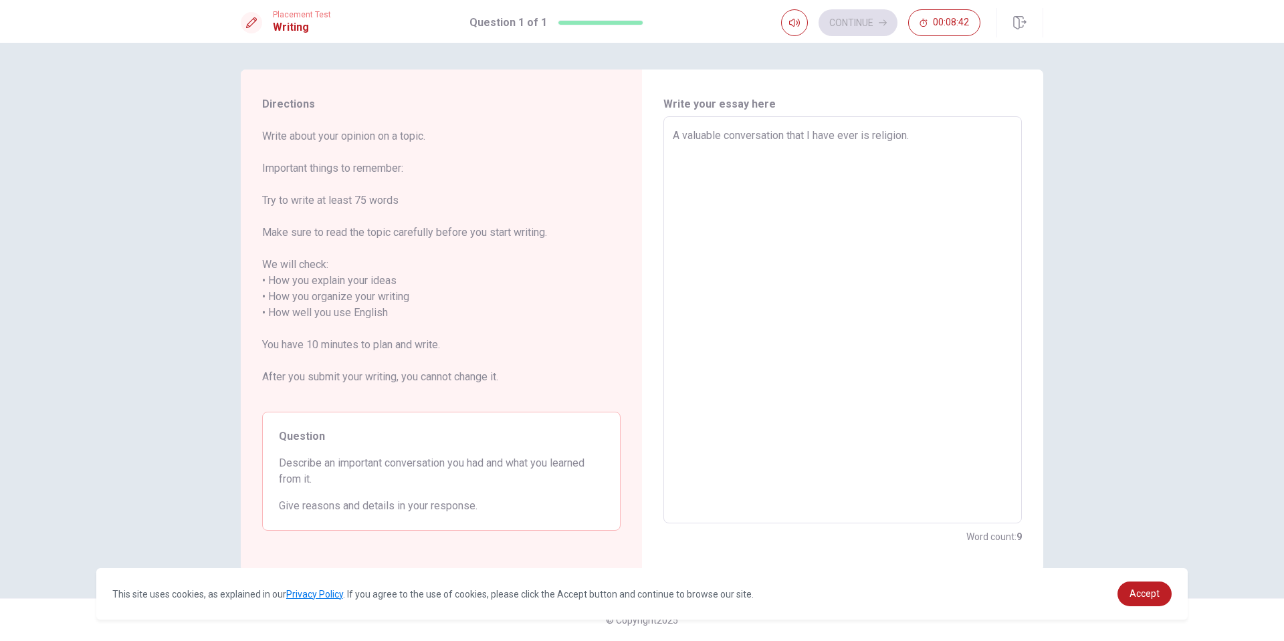
type textarea "x"
type textarea "A valuable conversation that I have ever is religion."
type textarea "x"
type textarea "A valuable conversation that I have ever is a religion."
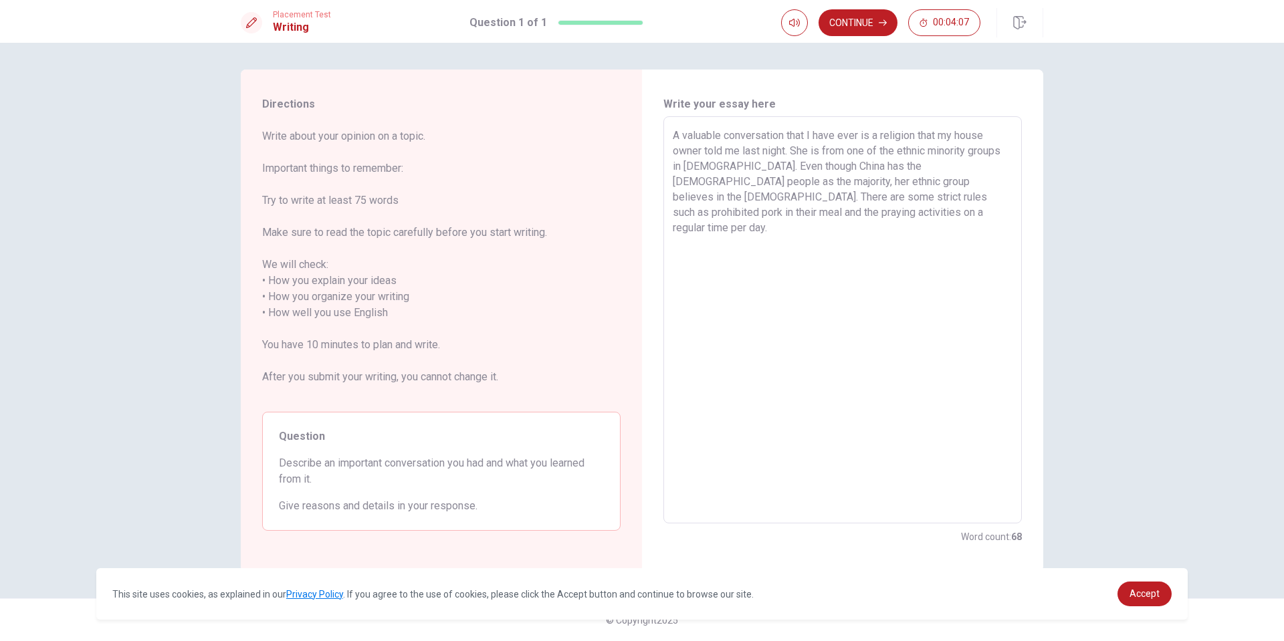
drag, startPoint x: 792, startPoint y: 150, endPoint x: 805, endPoint y: 160, distance: 16.2
click at [793, 150] on textarea "A valuable conversation that I have ever is a religion that my house owner told…" at bounding box center [843, 320] width 340 height 385
click at [971, 212] on textarea "A valuable conversation that I have ever is a religion that my house owner told…" at bounding box center [843, 320] width 340 height 385
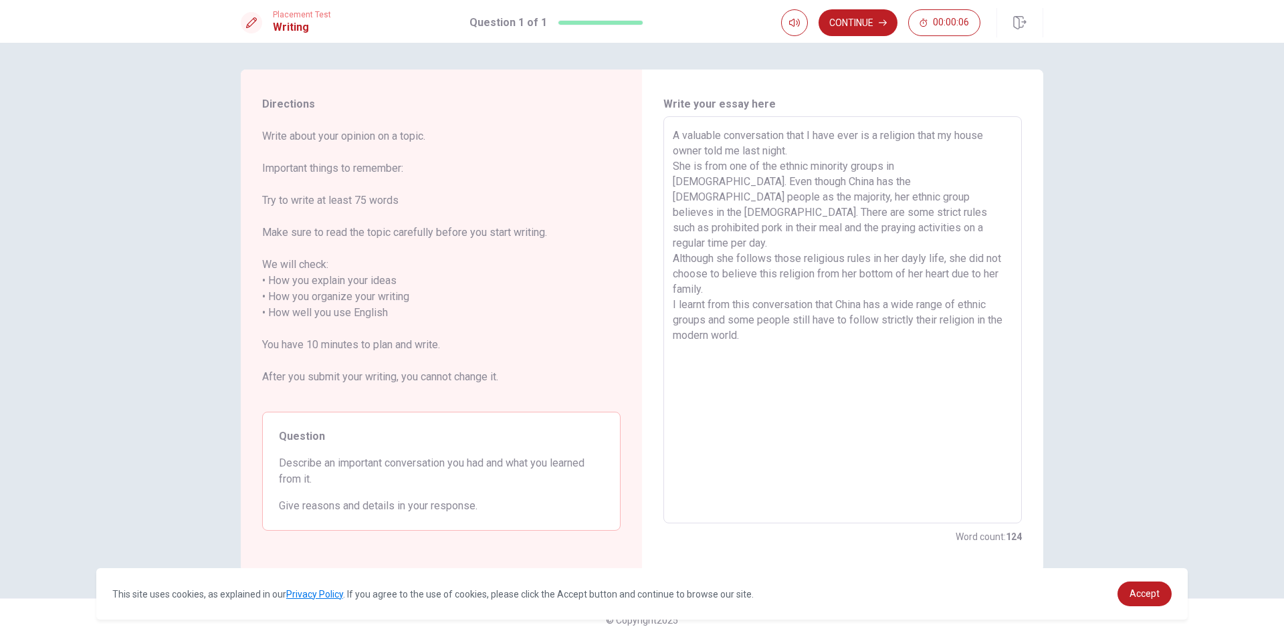
click at [867, 239] on textarea "A valuable conversation that I have ever is a religion that my house owner told…" at bounding box center [843, 320] width 340 height 385
drag, startPoint x: 790, startPoint y: 257, endPoint x: 771, endPoint y: 278, distance: 28.0
click at [784, 265] on textarea "A valuable conversation that I have ever is a religion that my house owner told…" at bounding box center [843, 320] width 340 height 385
drag, startPoint x: 759, startPoint y: 302, endPoint x: 681, endPoint y: 176, distance: 148.0
click at [666, 106] on div "Write your essay here A valuable conversation that I have ever is a religion th…" at bounding box center [842, 320] width 358 height 449
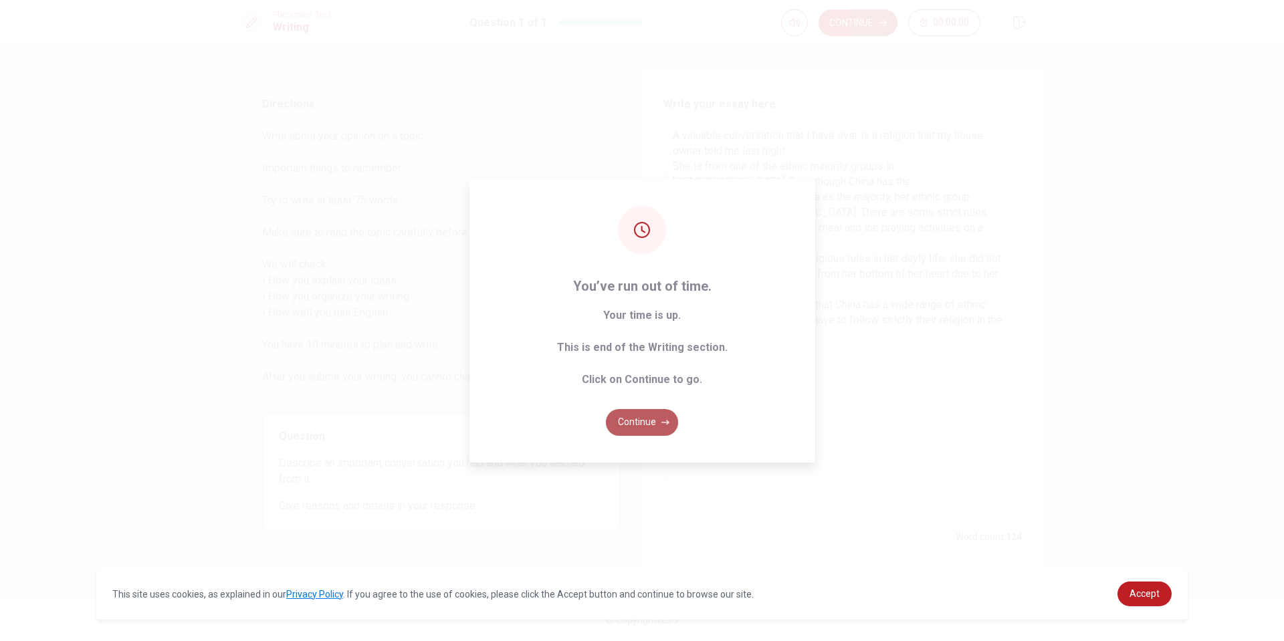
click at [648, 418] on button "Continue" at bounding box center [642, 422] width 72 height 27
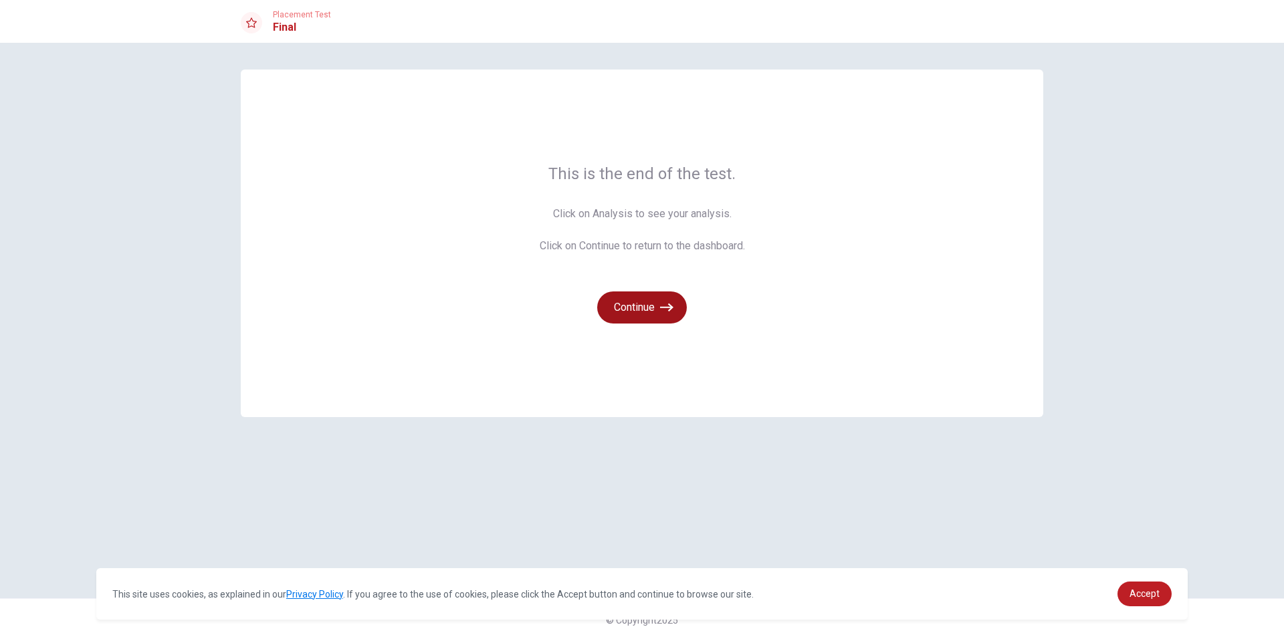
click at [632, 308] on button "Continue" at bounding box center [642, 307] width 90 height 32
